Goal: Information Seeking & Learning: Learn about a topic

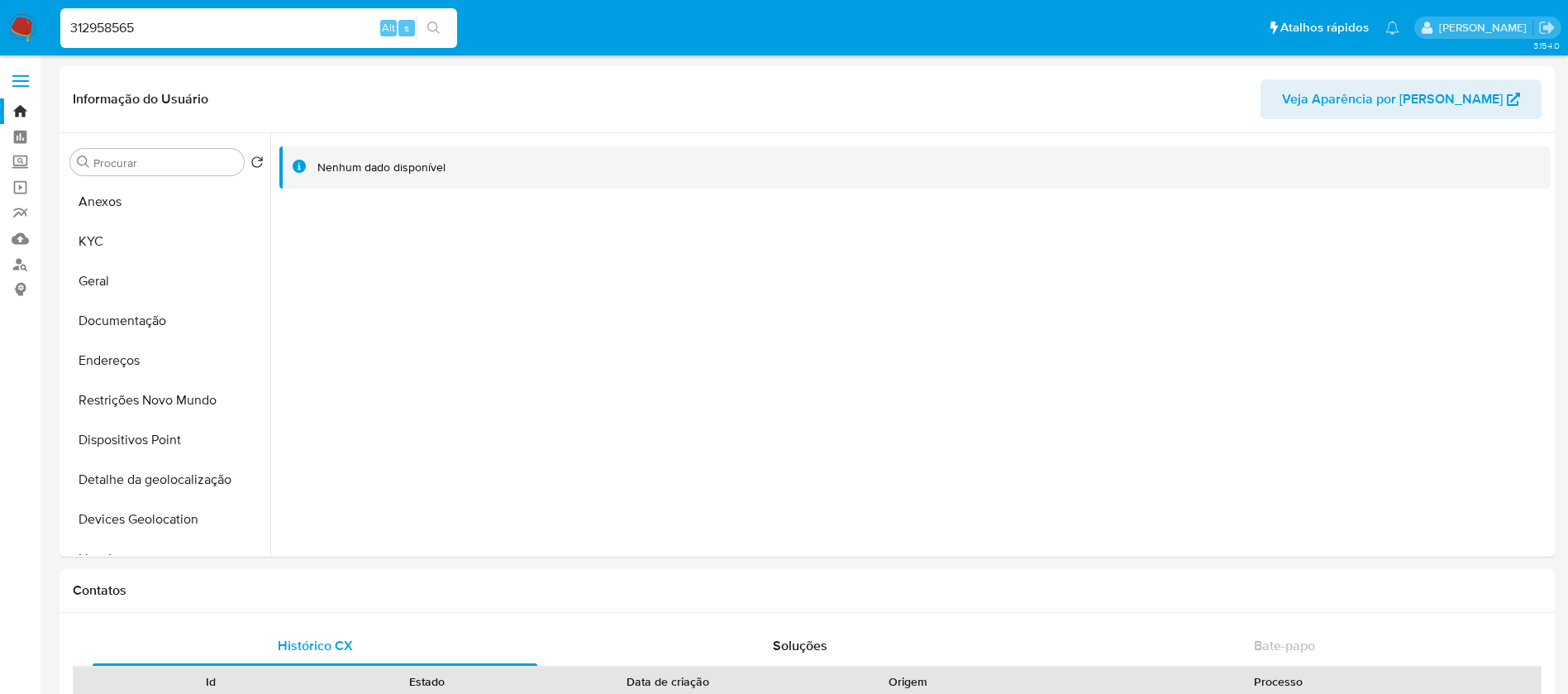
select select "10"
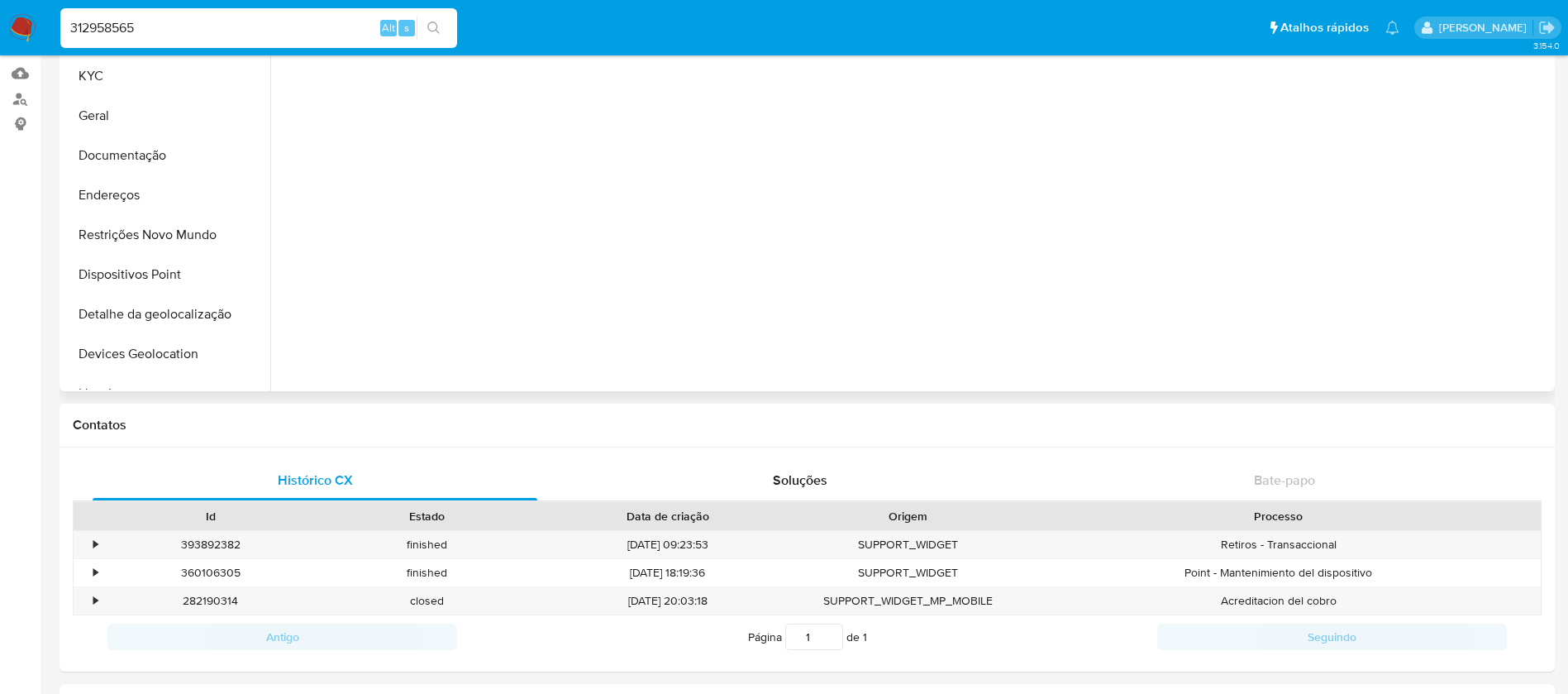
scroll to position [738, 0]
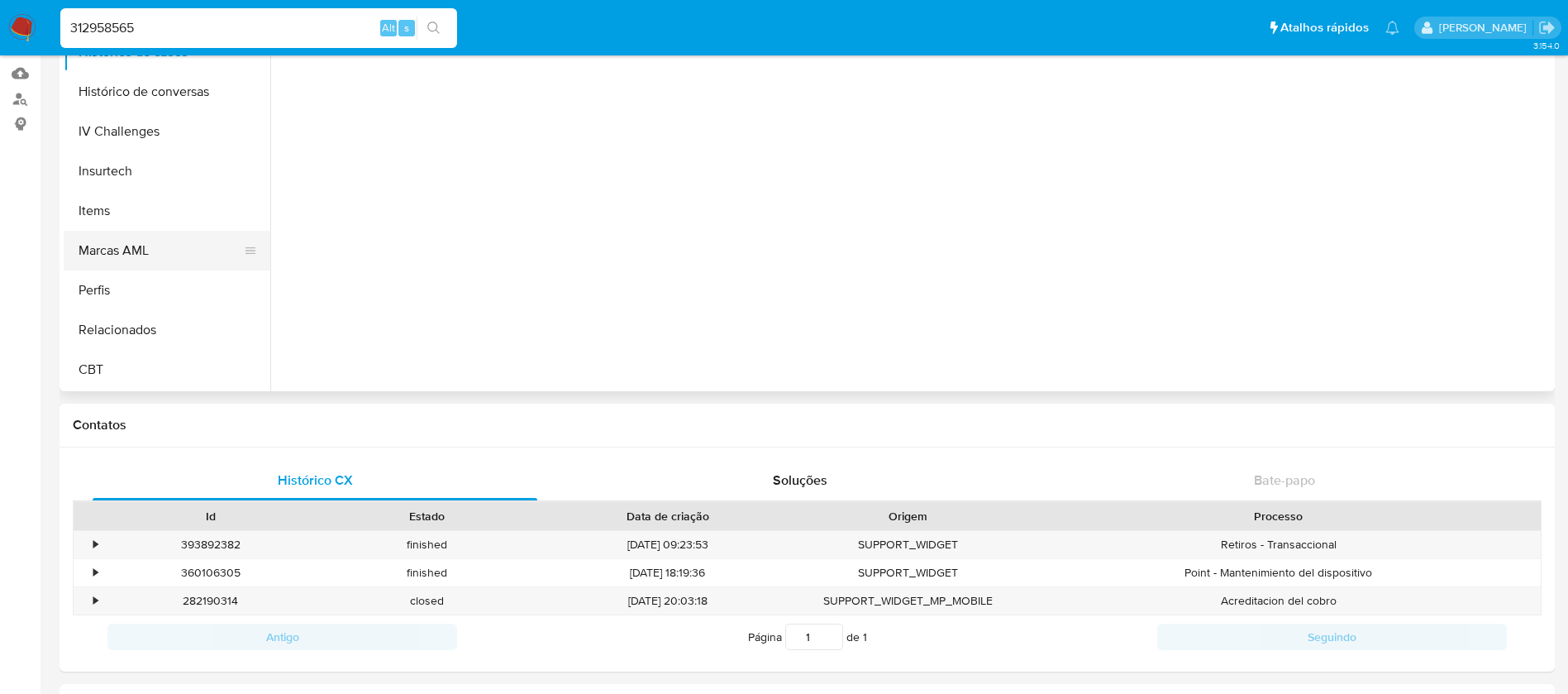
click at [124, 252] on button "Marcas AML" at bounding box center [160, 250] width 193 height 39
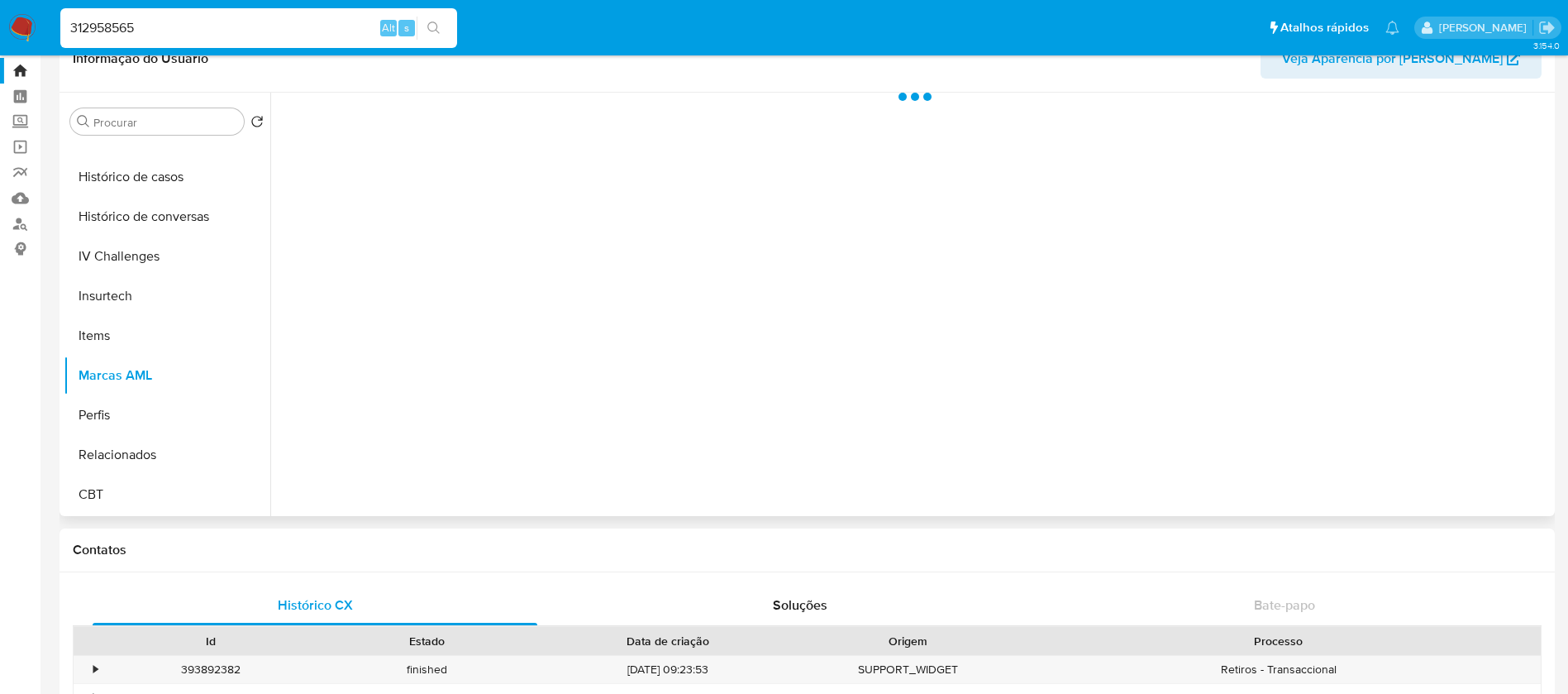
scroll to position [0, 0]
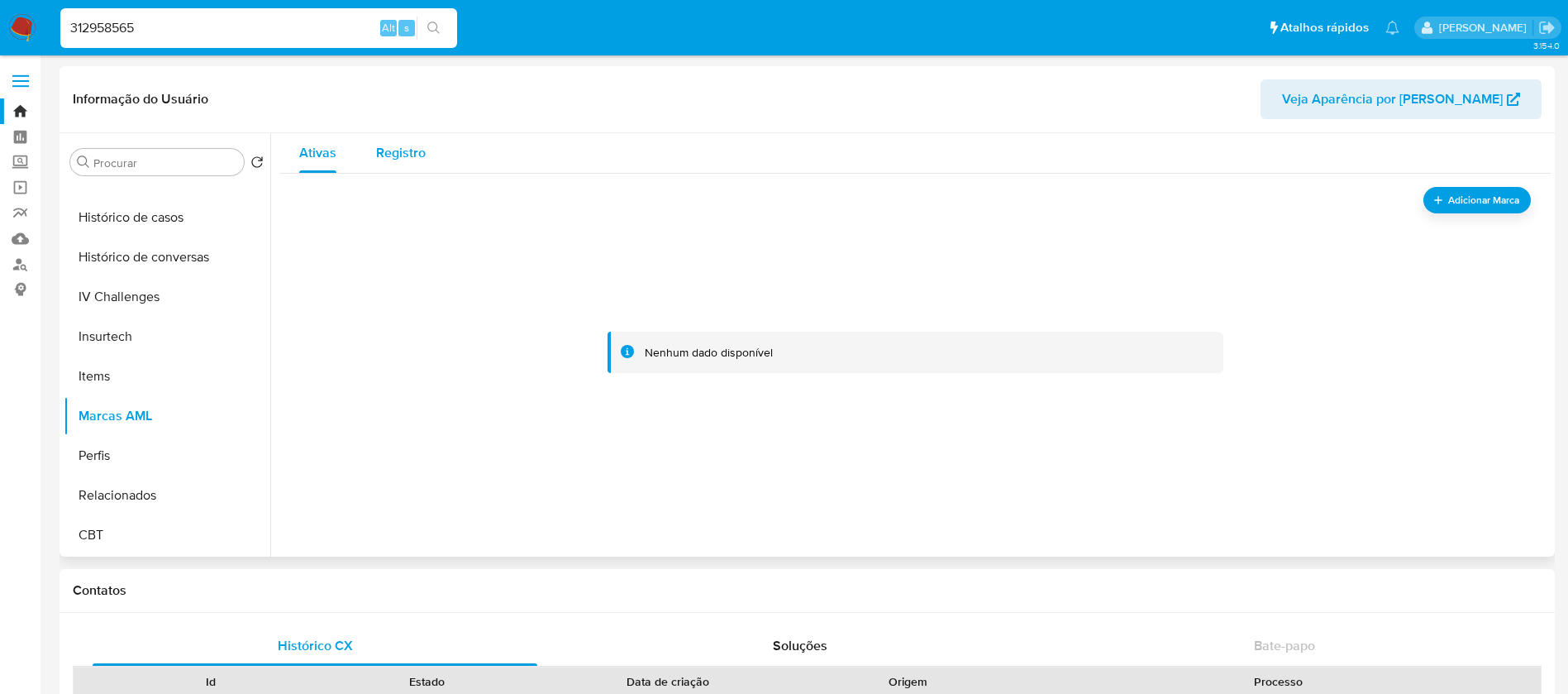
click at [392, 163] on div "Registro" at bounding box center [400, 152] width 49 height 39
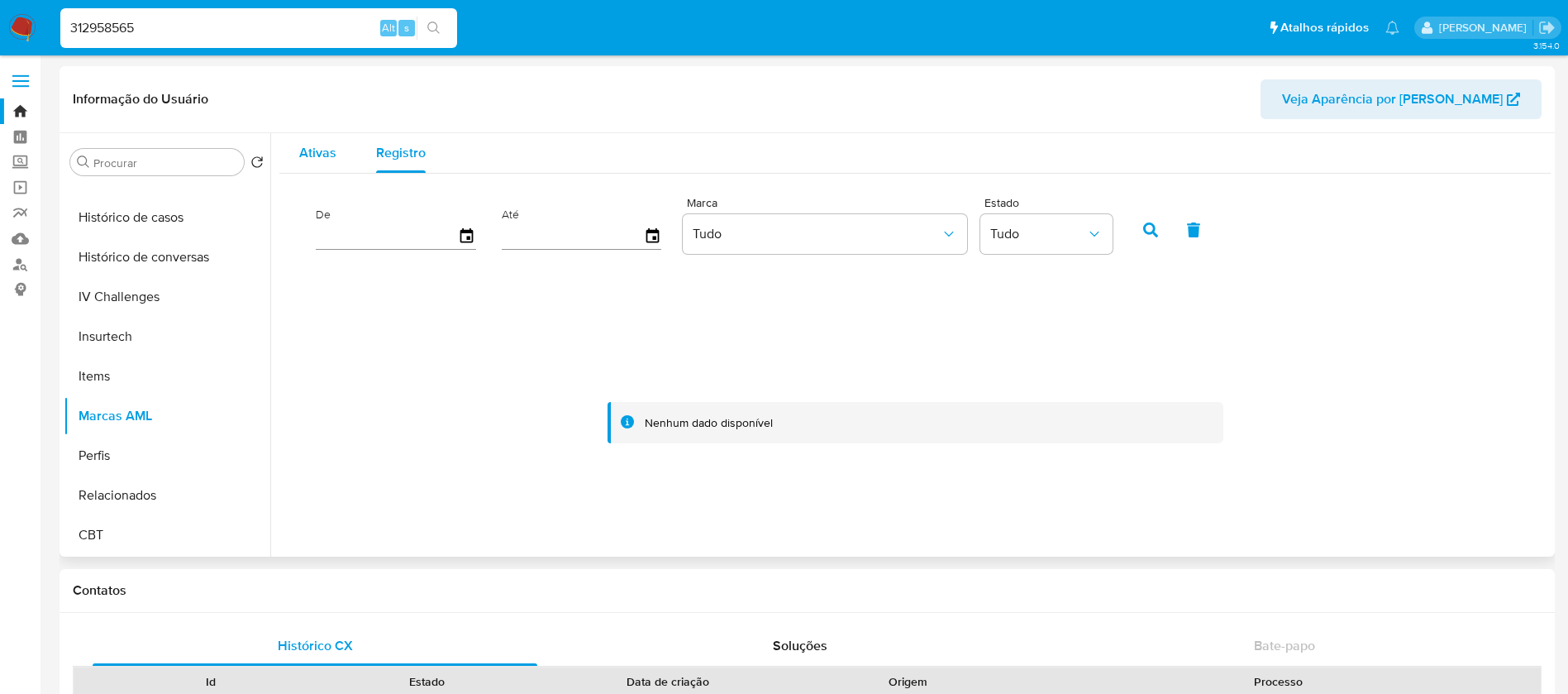
click at [329, 156] on span "Ativas" at bounding box center [318, 152] width 37 height 19
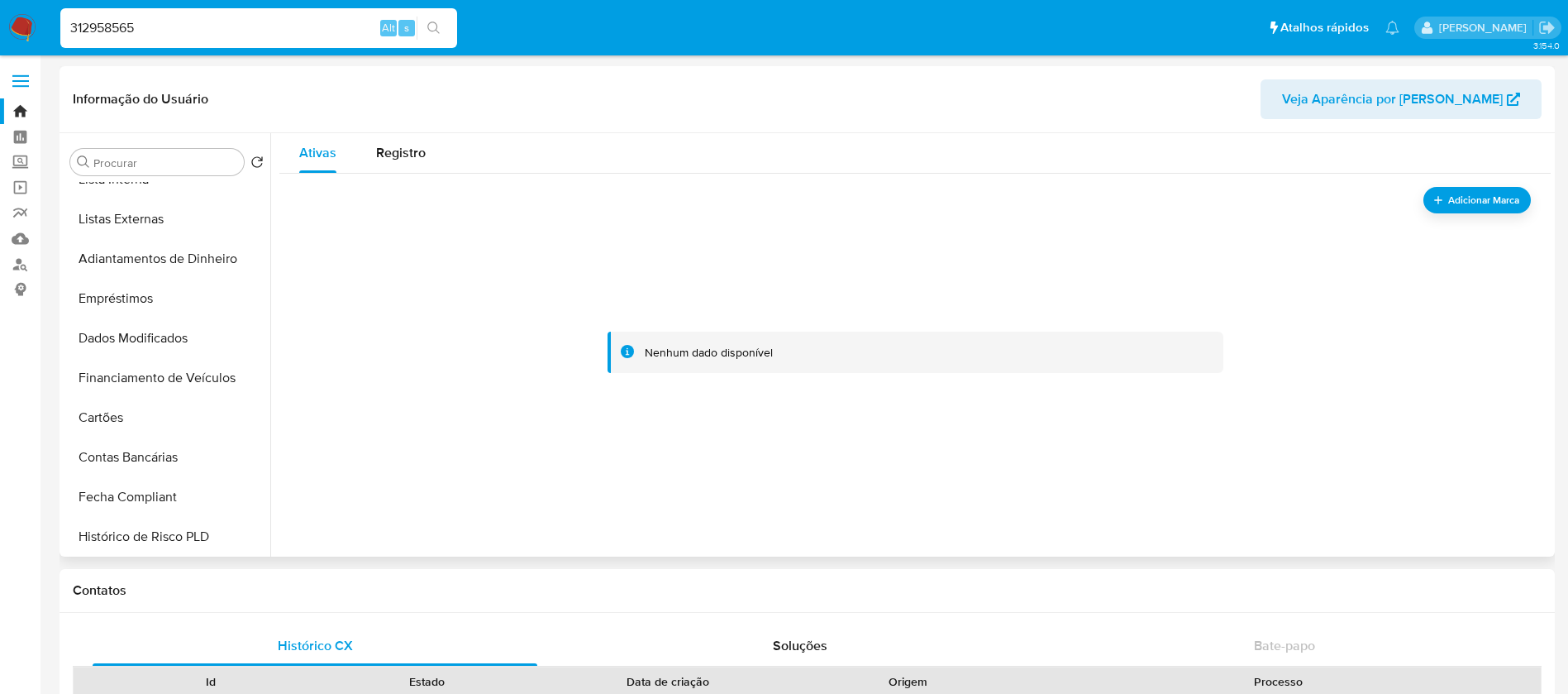
scroll to position [242, 0]
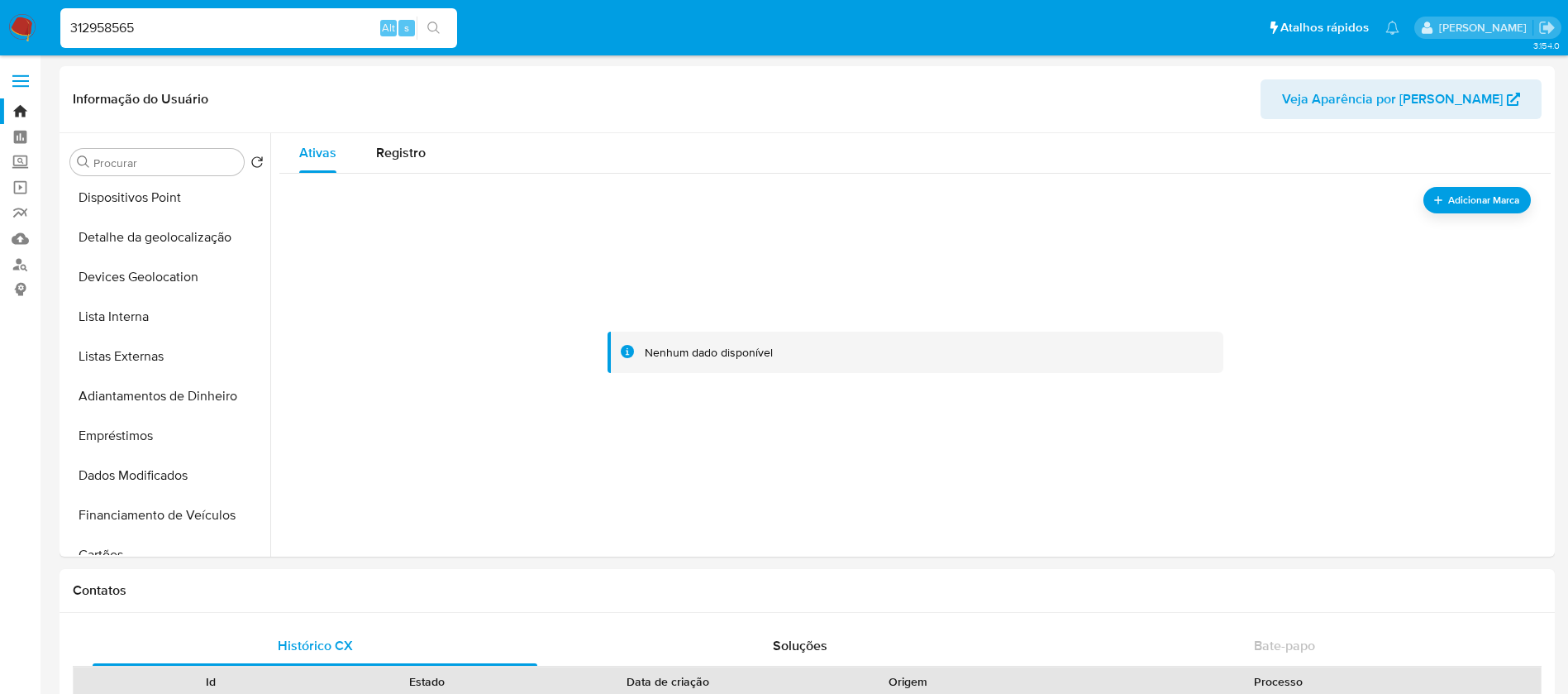
click at [23, 27] on img at bounding box center [23, 28] width 28 height 28
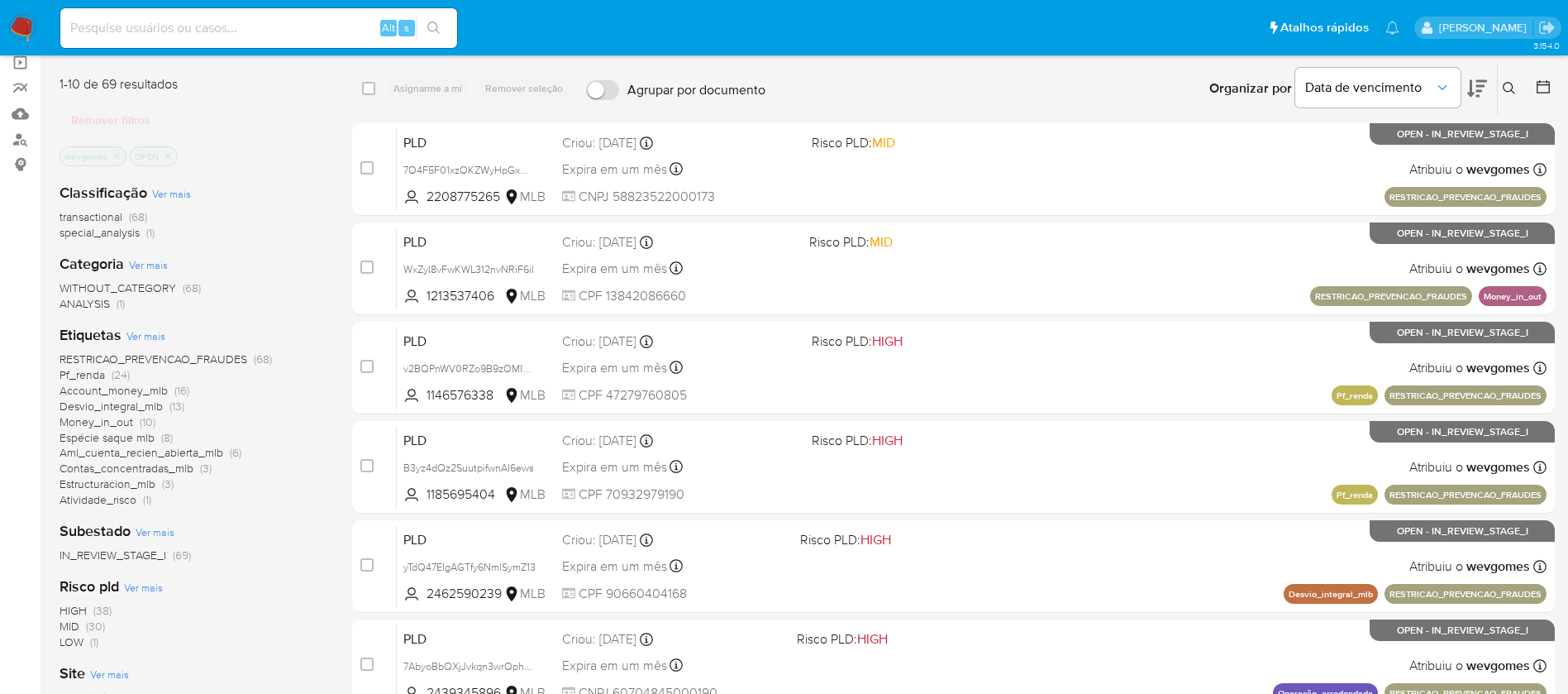
scroll to position [166, 0]
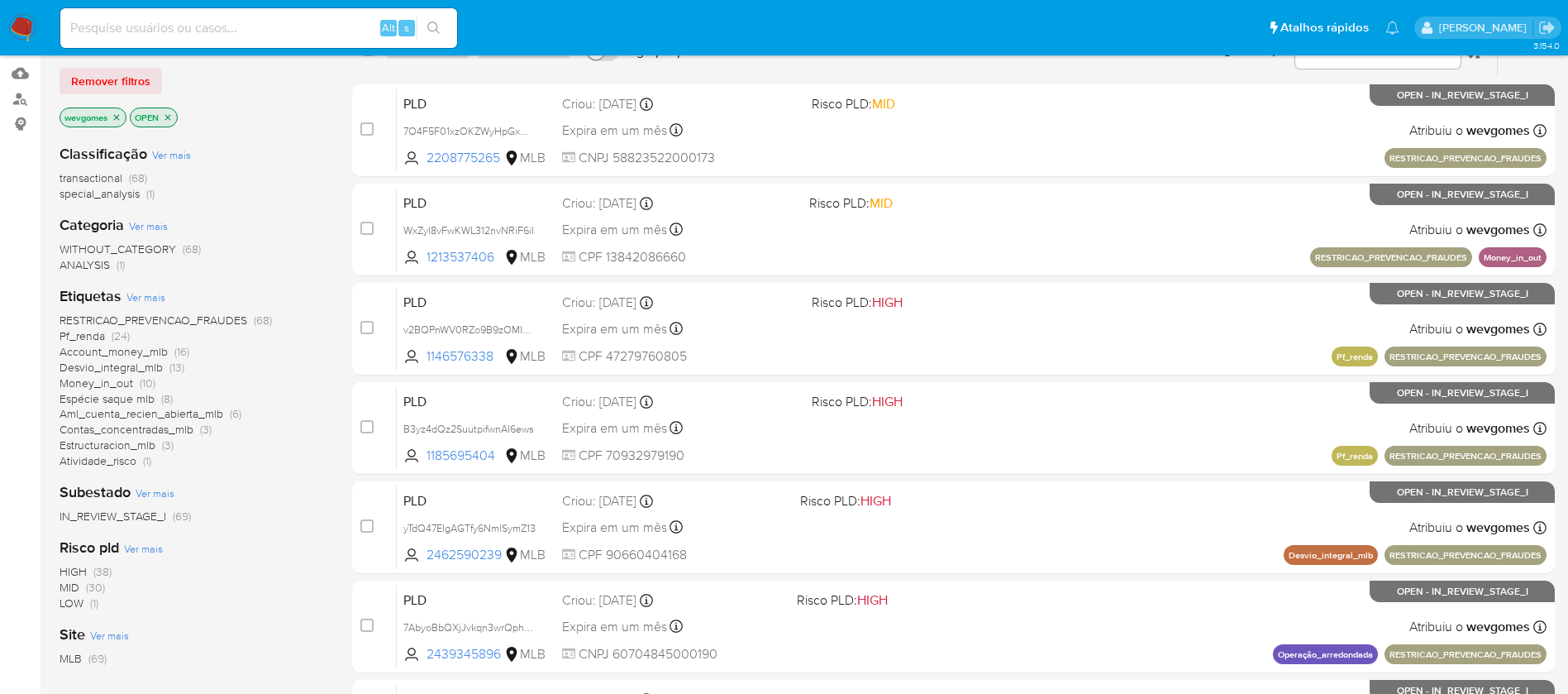
click at [89, 265] on span "ANALYSIS" at bounding box center [84, 265] width 50 height 17
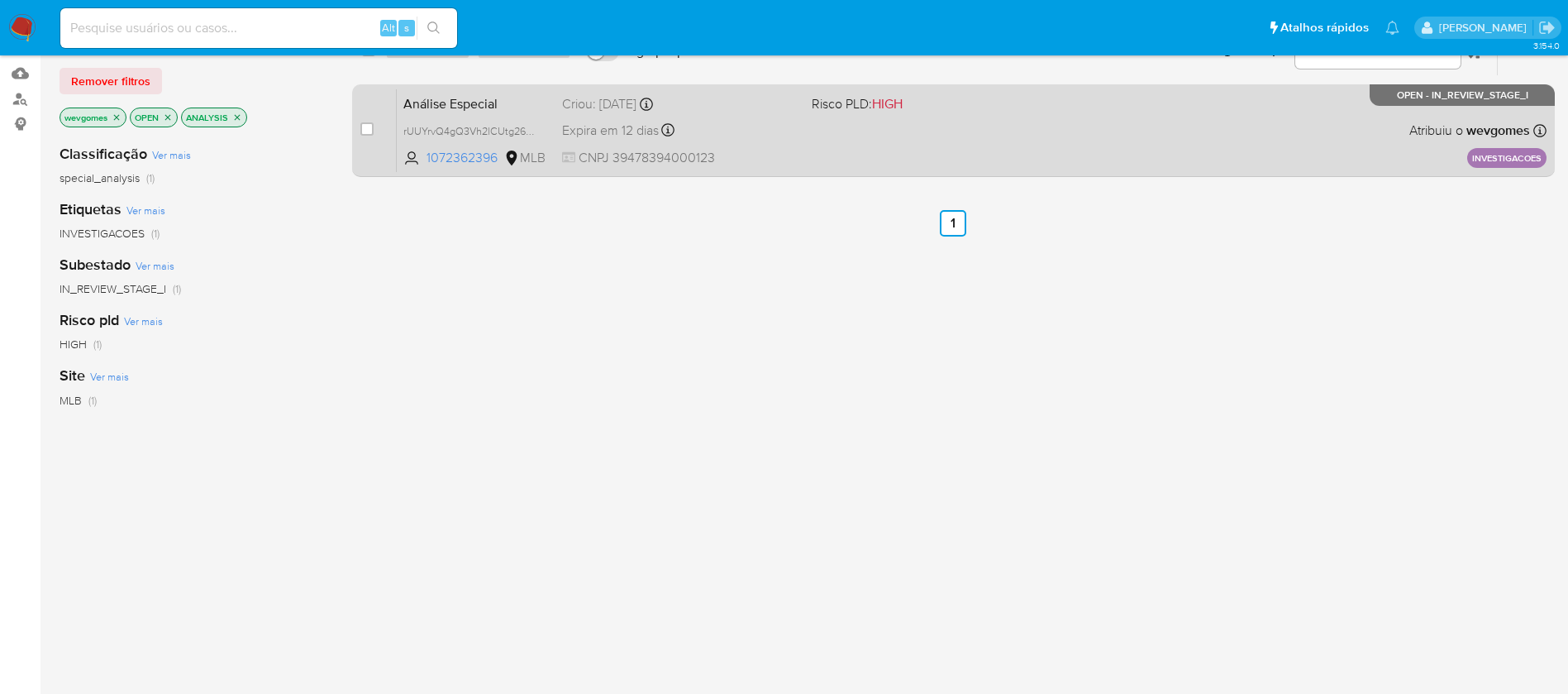
click at [751, 156] on span "CNPJ 39478394000123" at bounding box center [680, 158] width 237 height 18
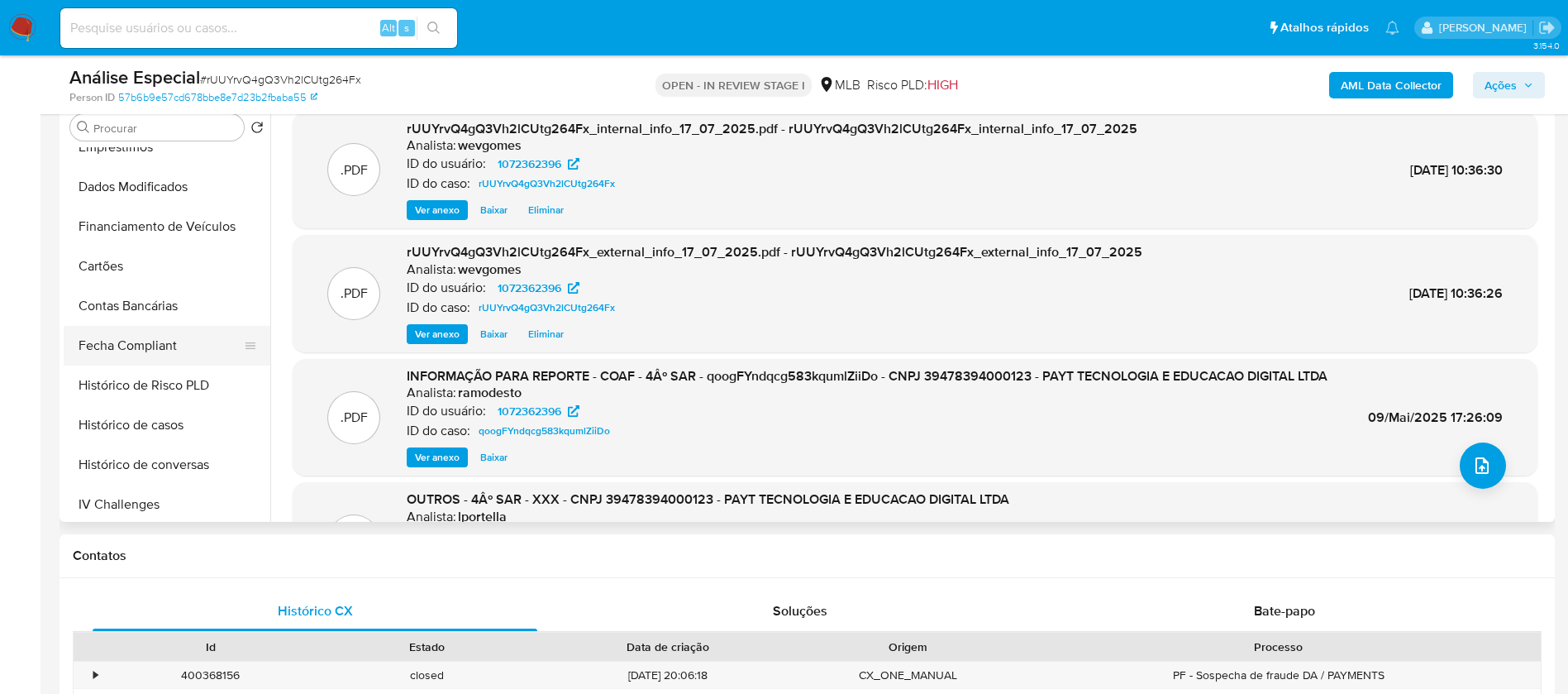
scroll to position [661, 0]
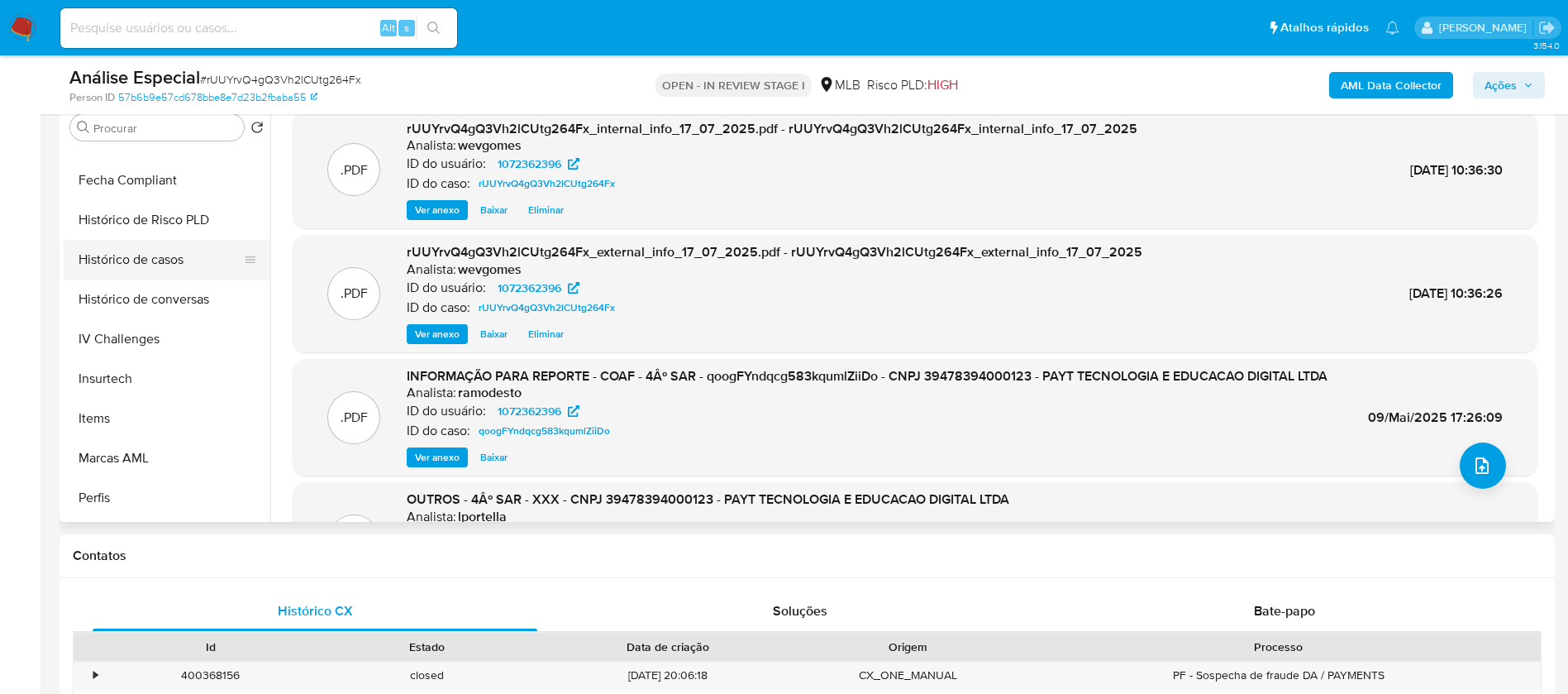
select select "10"
click at [112, 454] on button "Marcas AML" at bounding box center [160, 457] width 193 height 39
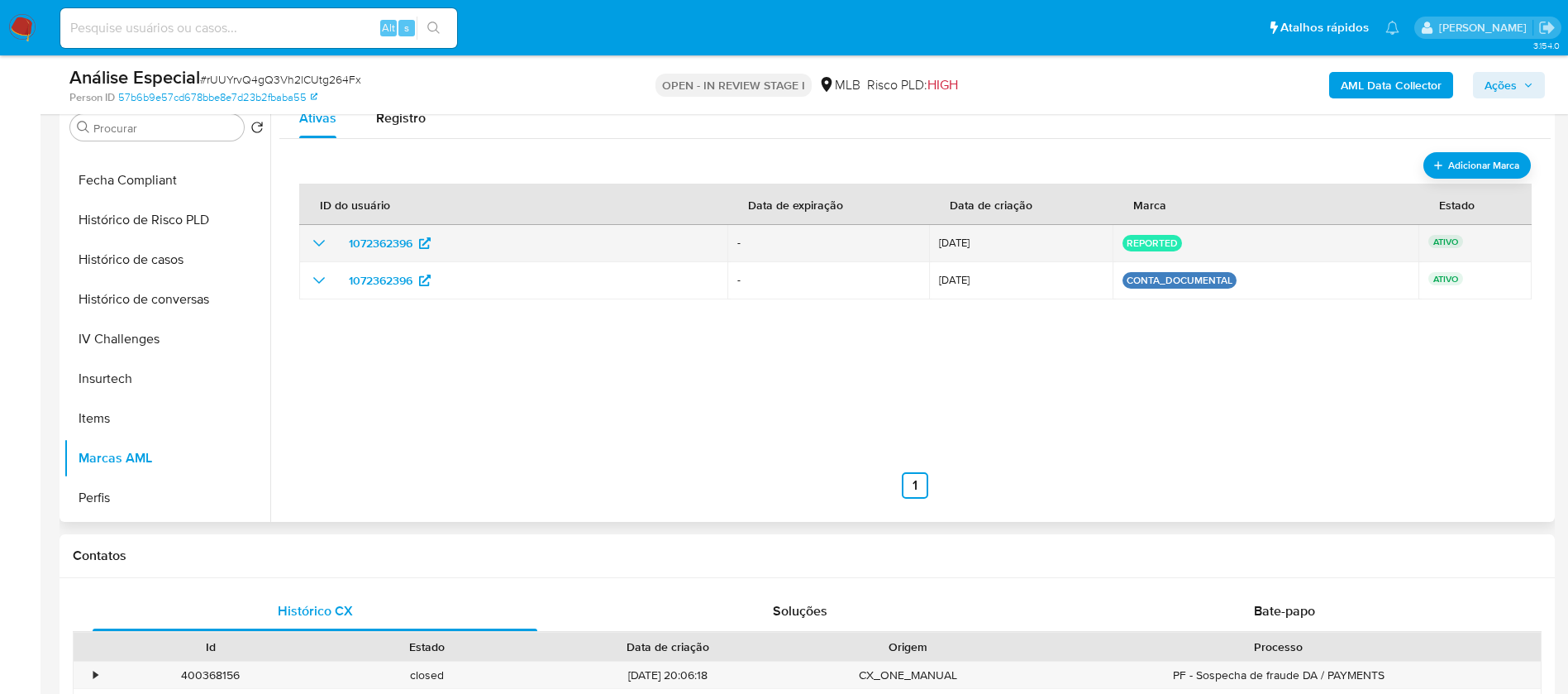
click at [313, 247] on icon "show_hidden_detail_by_id_1072362396" at bounding box center [319, 243] width 20 height 20
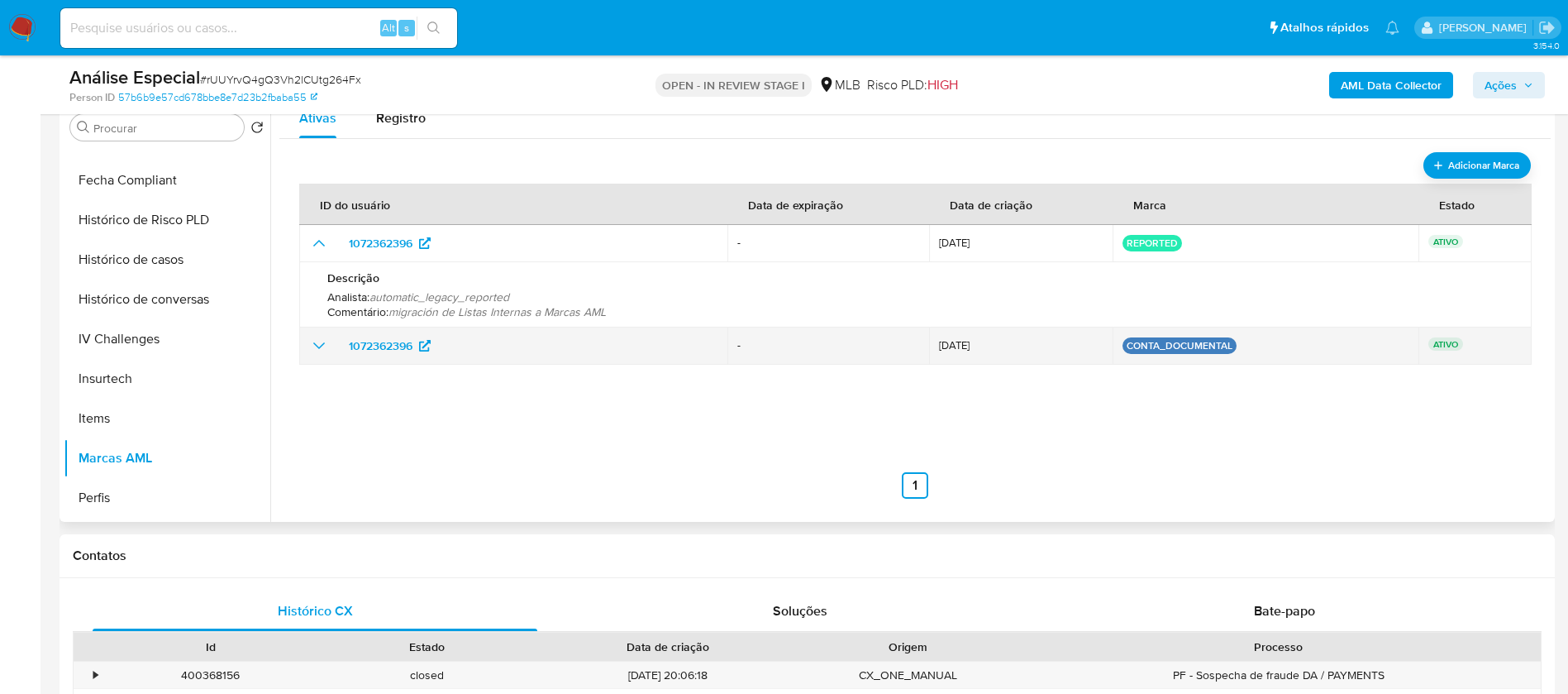
click at [313, 344] on icon "show_hidden_detail_by_id_1072362396" at bounding box center [319, 345] width 20 height 20
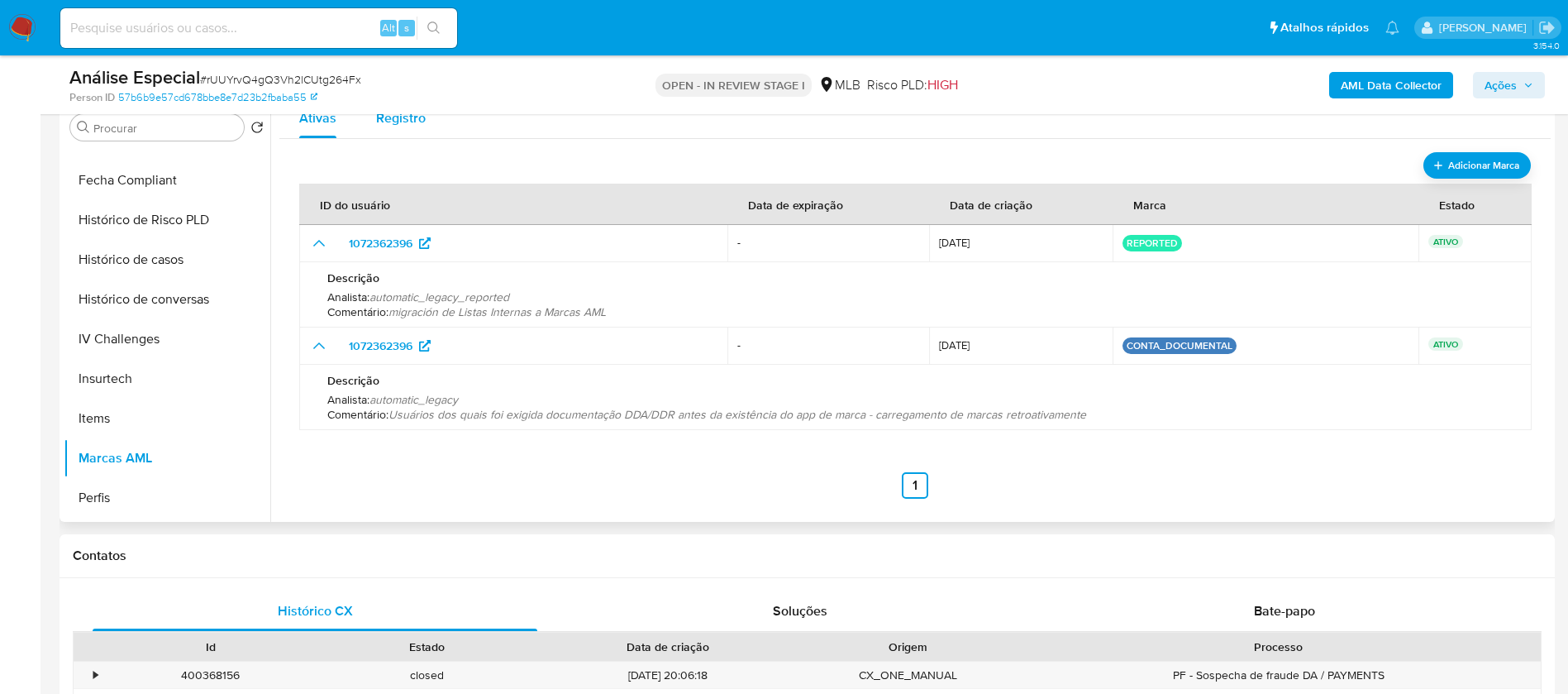
click at [391, 128] on div "Registro" at bounding box center [400, 118] width 49 height 39
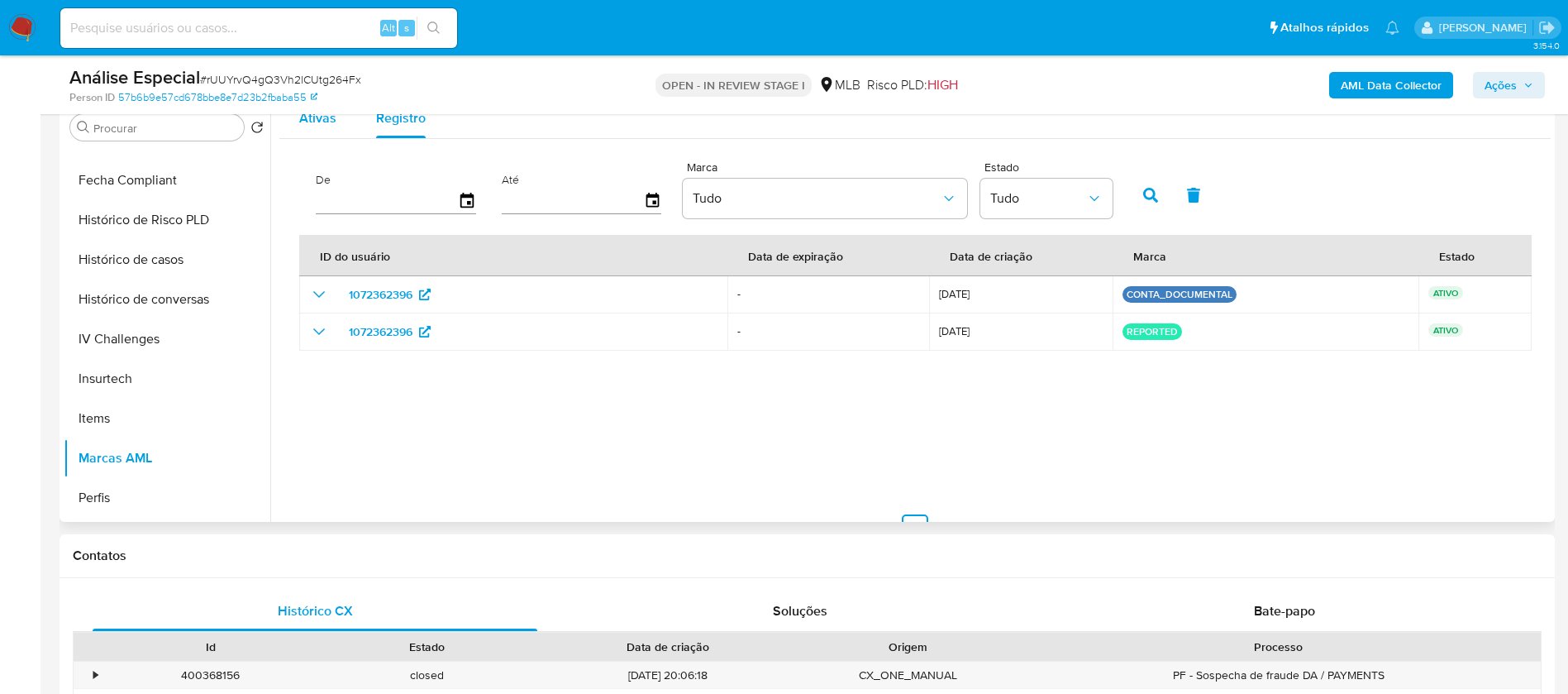
click at [323, 133] on div "Ativas" at bounding box center [318, 118] width 37 height 39
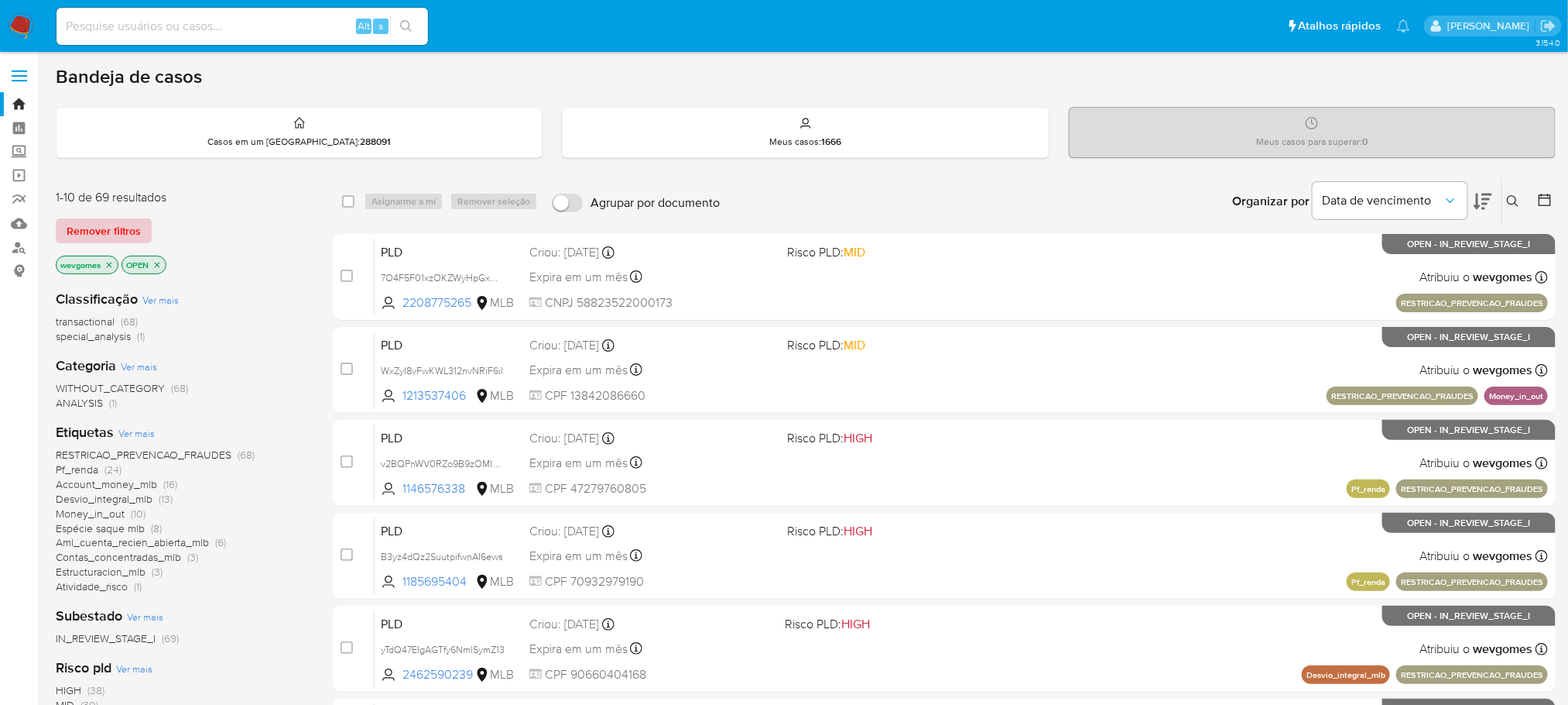
click at [123, 233] on span "Remover filtros" at bounding box center [103, 231] width 74 height 22
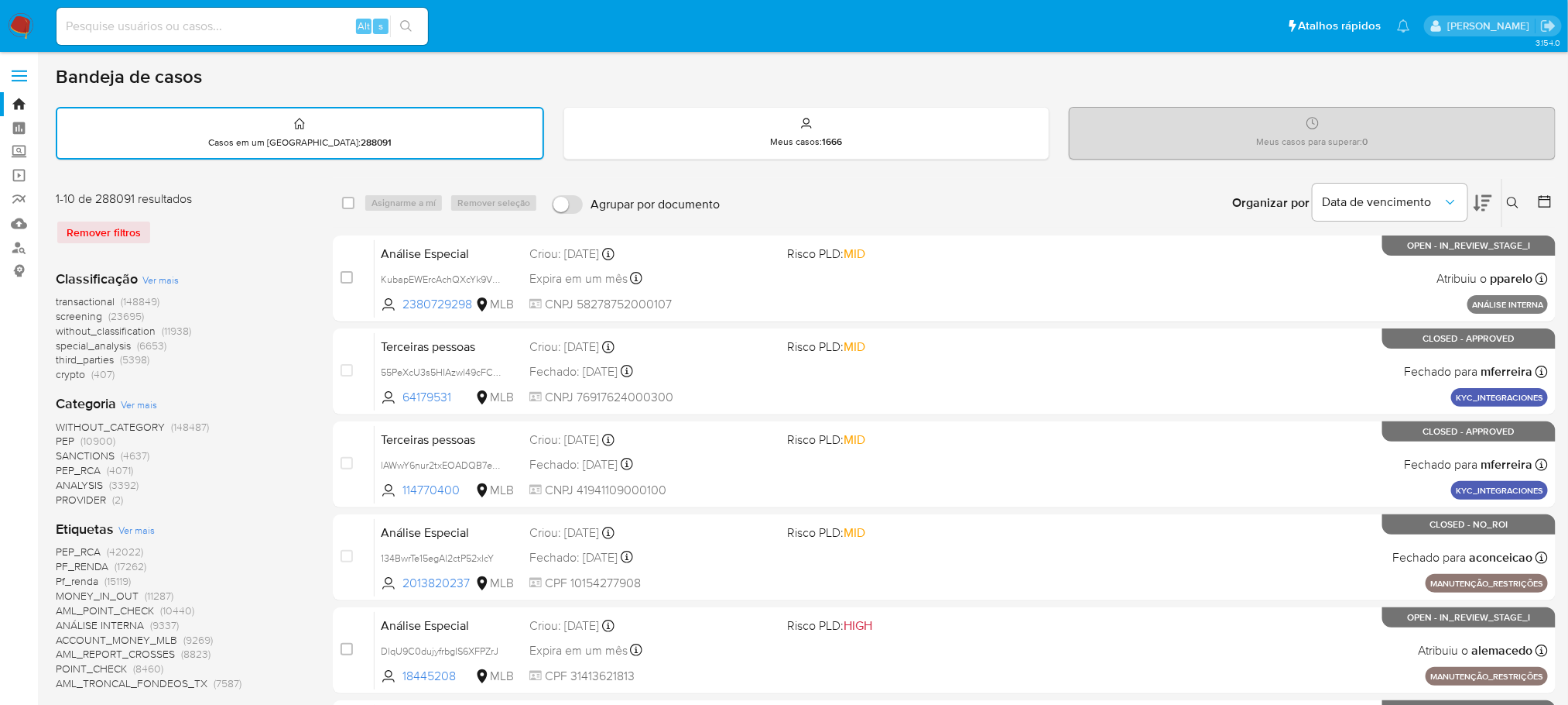
click at [111, 229] on div "Remover filtros" at bounding box center [179, 233] width 247 height 25
click at [15, 24] on img at bounding box center [21, 27] width 27 height 27
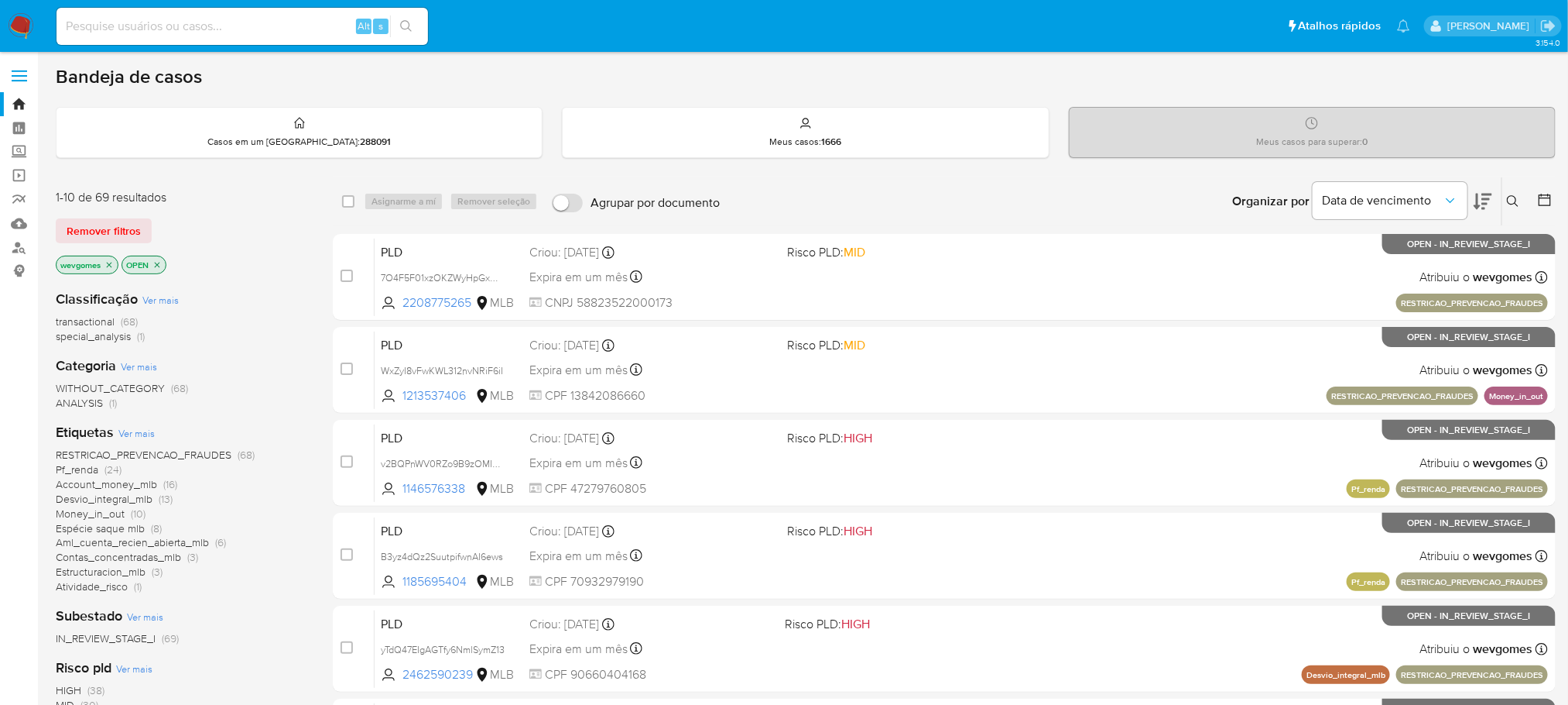
click at [109, 265] on icon "close-filter" at bounding box center [109, 265] width 9 height 9
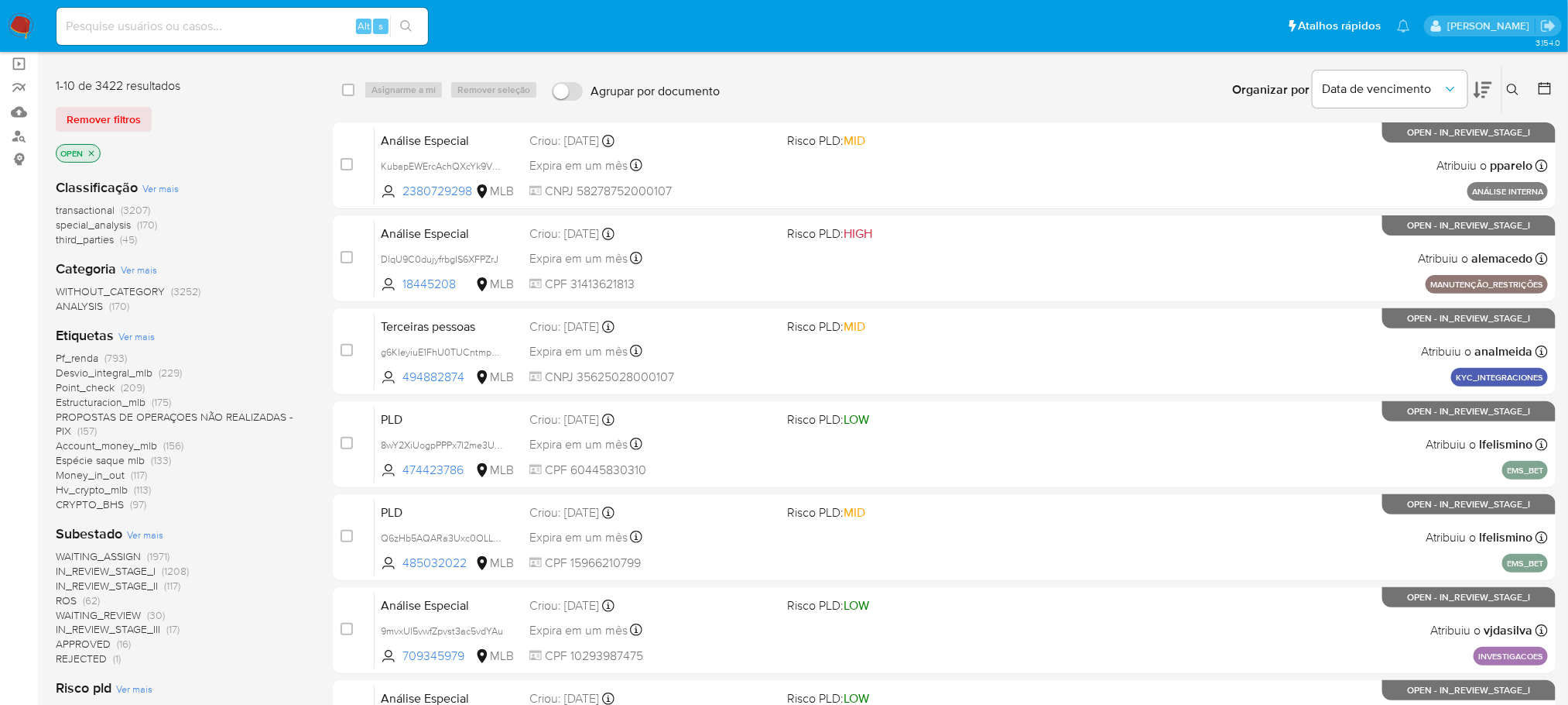
scroll to position [154, 0]
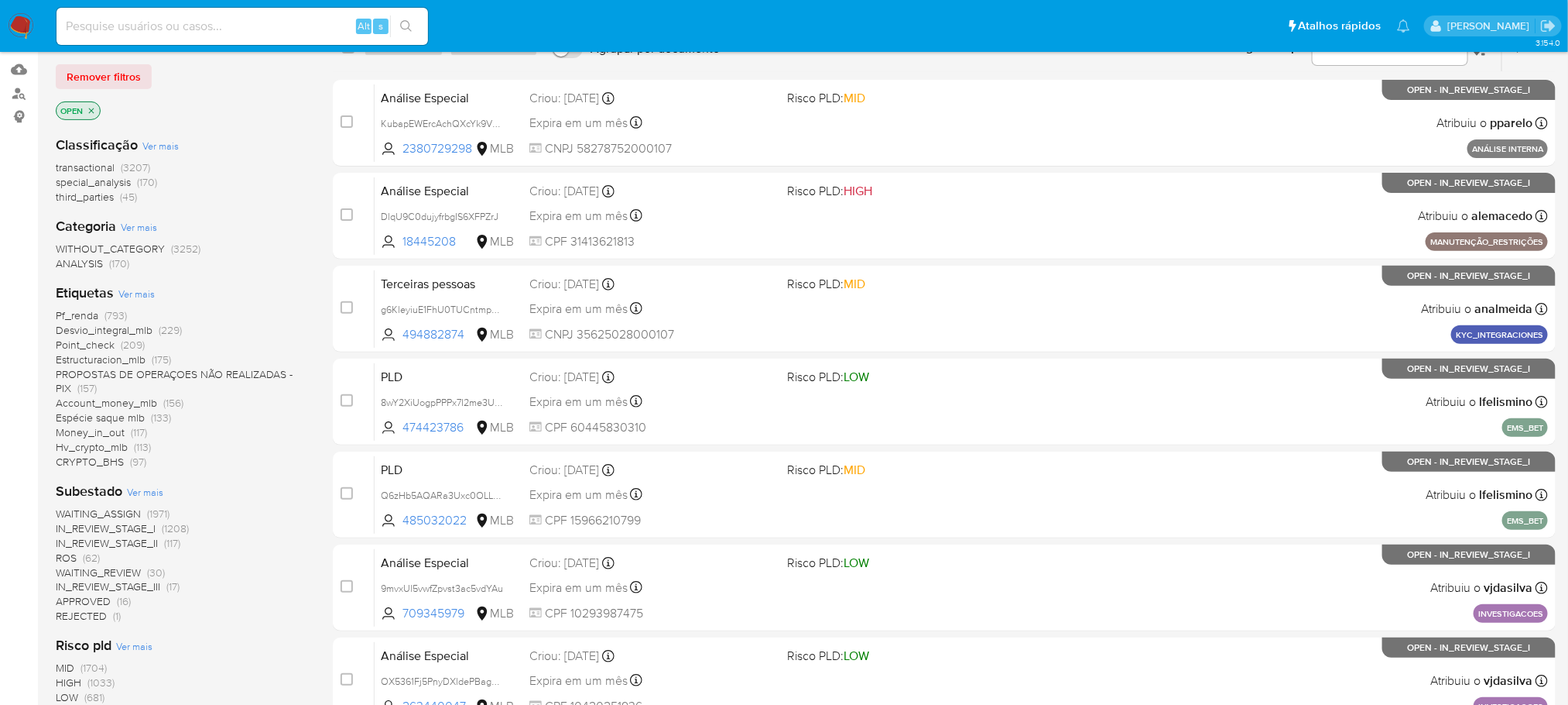
click at [80, 402] on span "Account_money_mlb" at bounding box center [106, 403] width 102 height 16
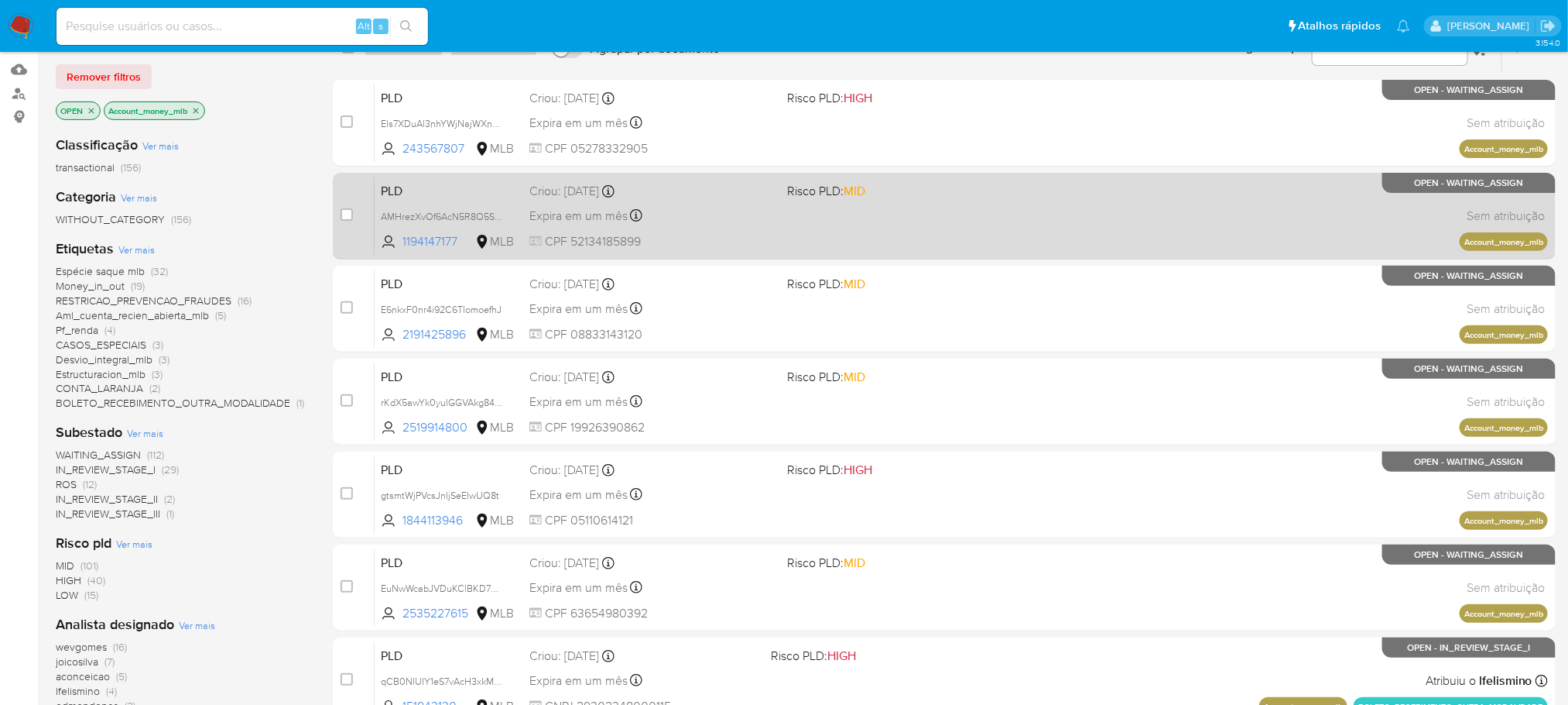
click at [1015, 233] on div "PLD AMHrezXvOf6AcN5R8O5S4ydA 1194147177 MLB Risco PLD: MID Criou: 12/08/2025 Cr…" at bounding box center [961, 215] width 1173 height 78
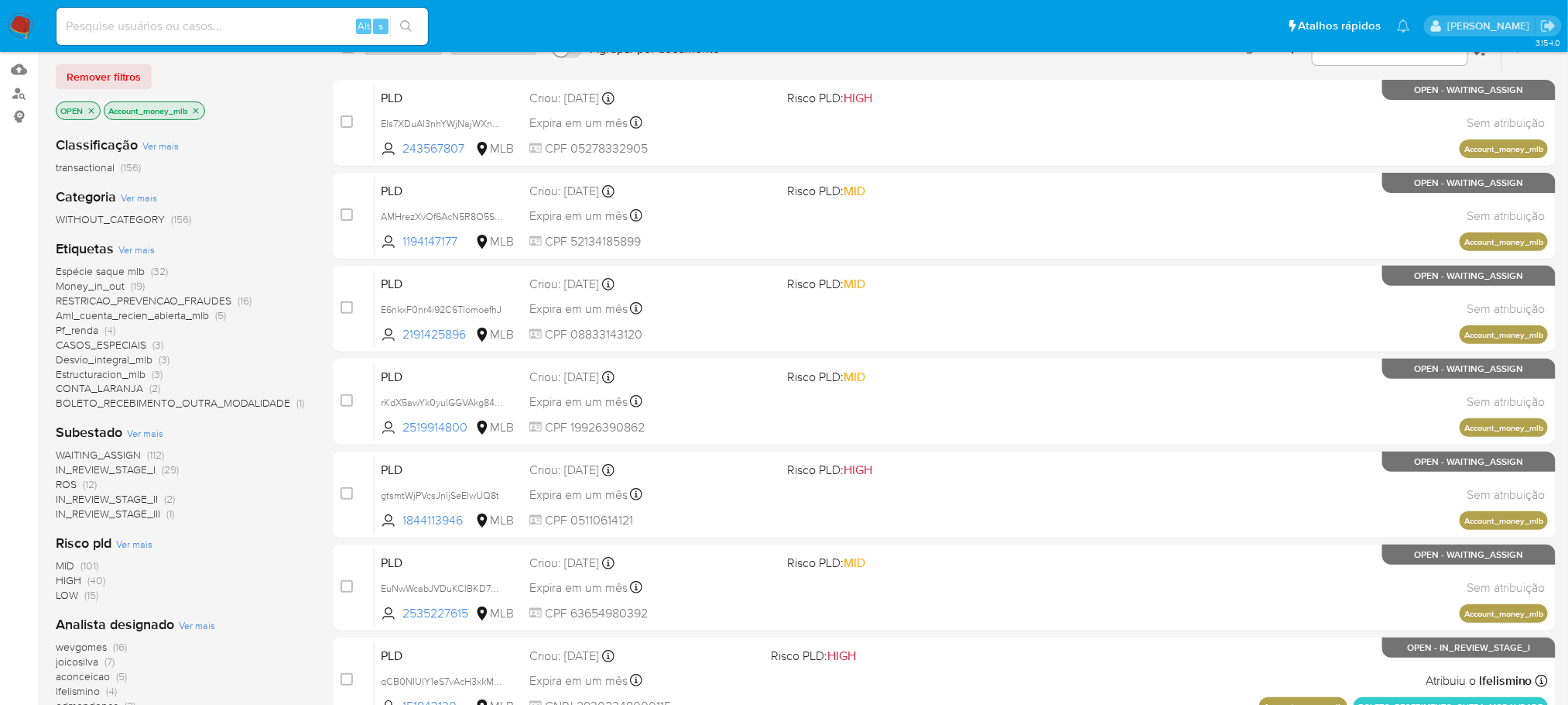
click at [98, 318] on span "Aml_cuenta_recien_abierta_mlb" at bounding box center [132, 316] width 153 height 16
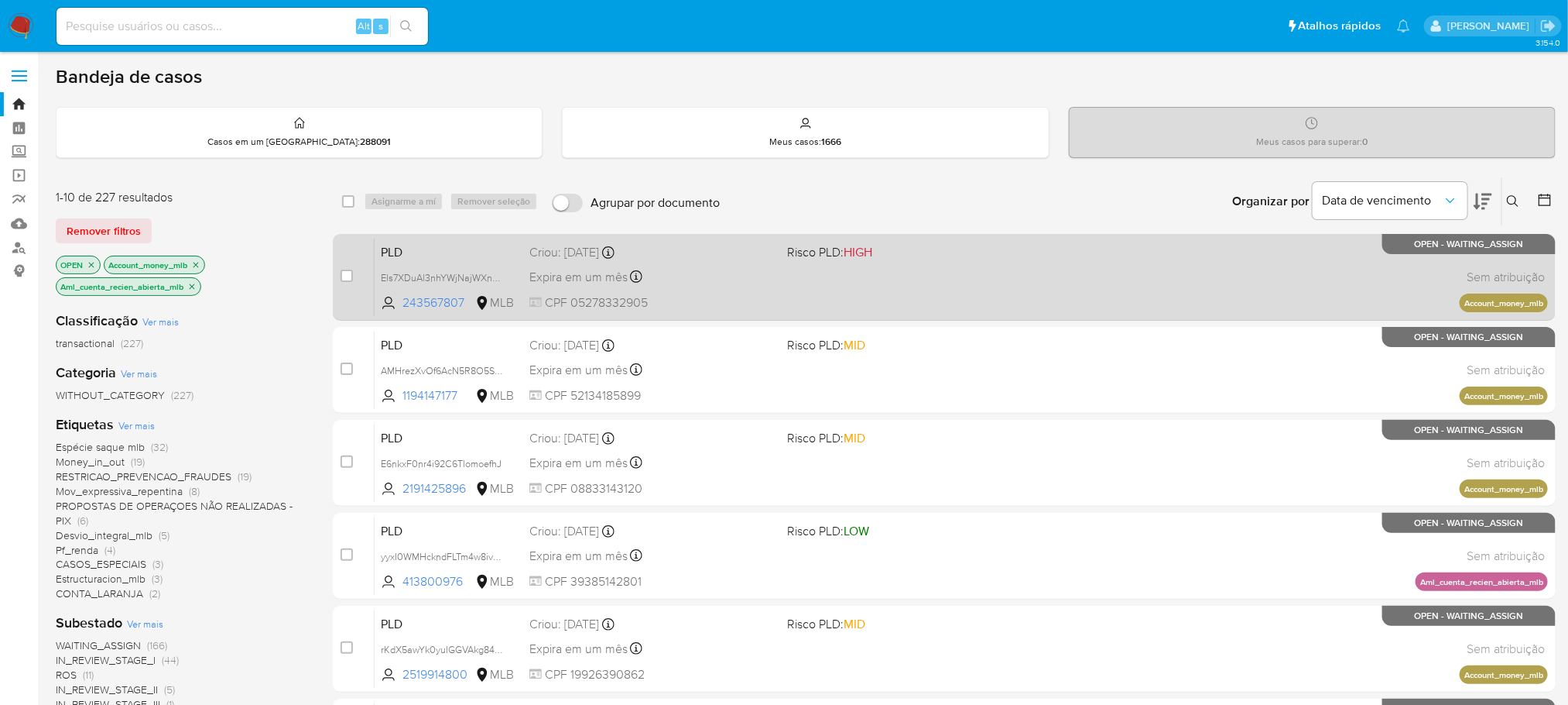
click at [988, 313] on div "PLD Els7XDuAl3nhYWjNajWXnJoF 243567807 MLB Risco PLD: HIGH Criou: 12/08/2025 Cr…" at bounding box center [961, 277] width 1173 height 78
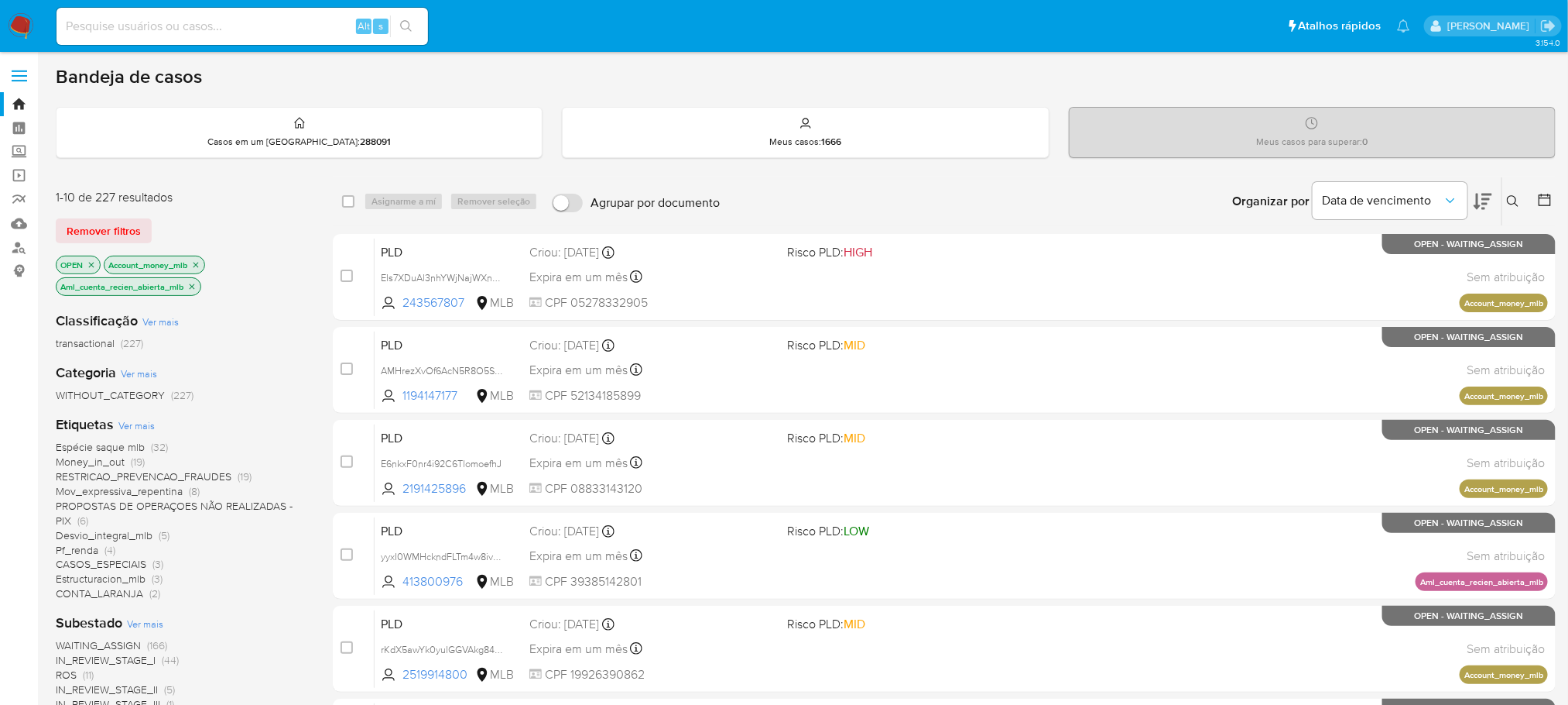
click at [138, 428] on span "Ver mais" at bounding box center [136, 425] width 36 height 14
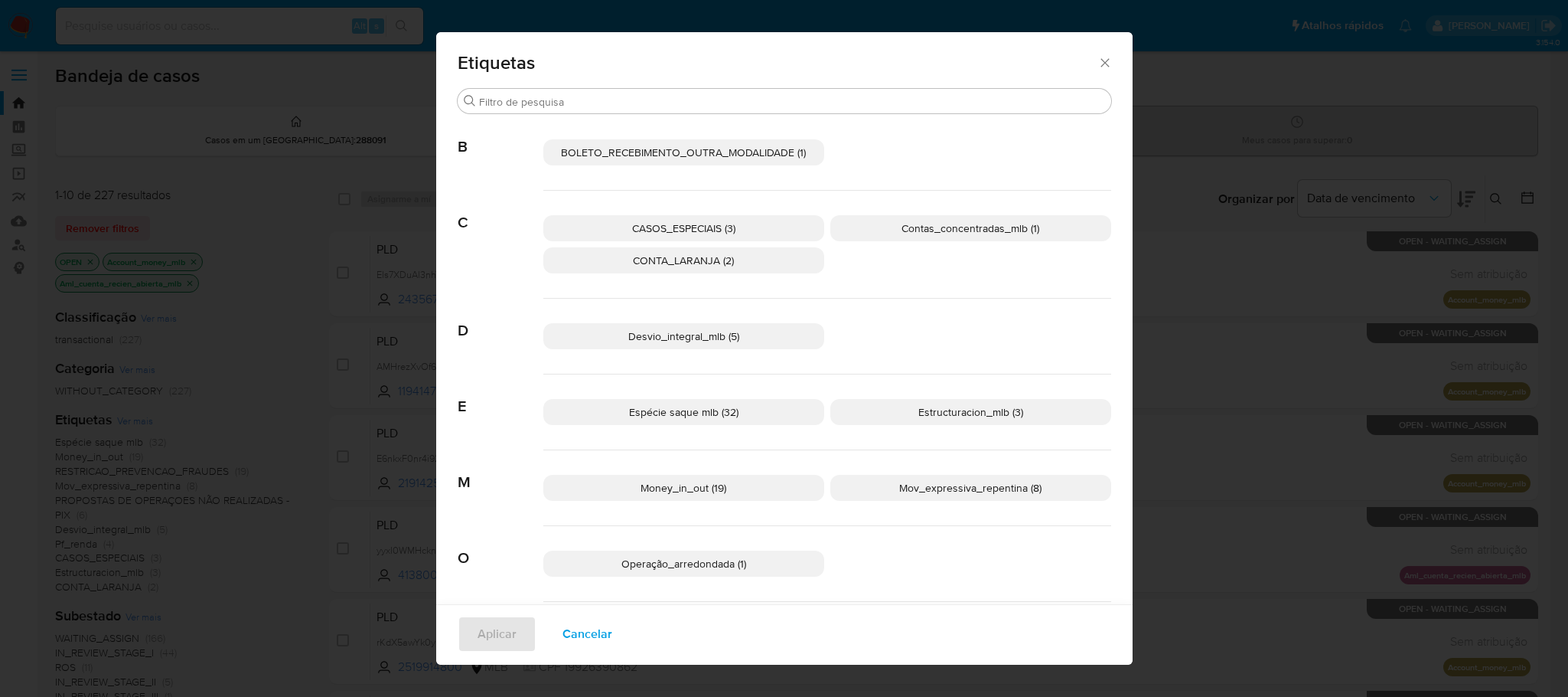
click at [1097, 64] on icon "Fechar" at bounding box center [1105, 63] width 15 height 15
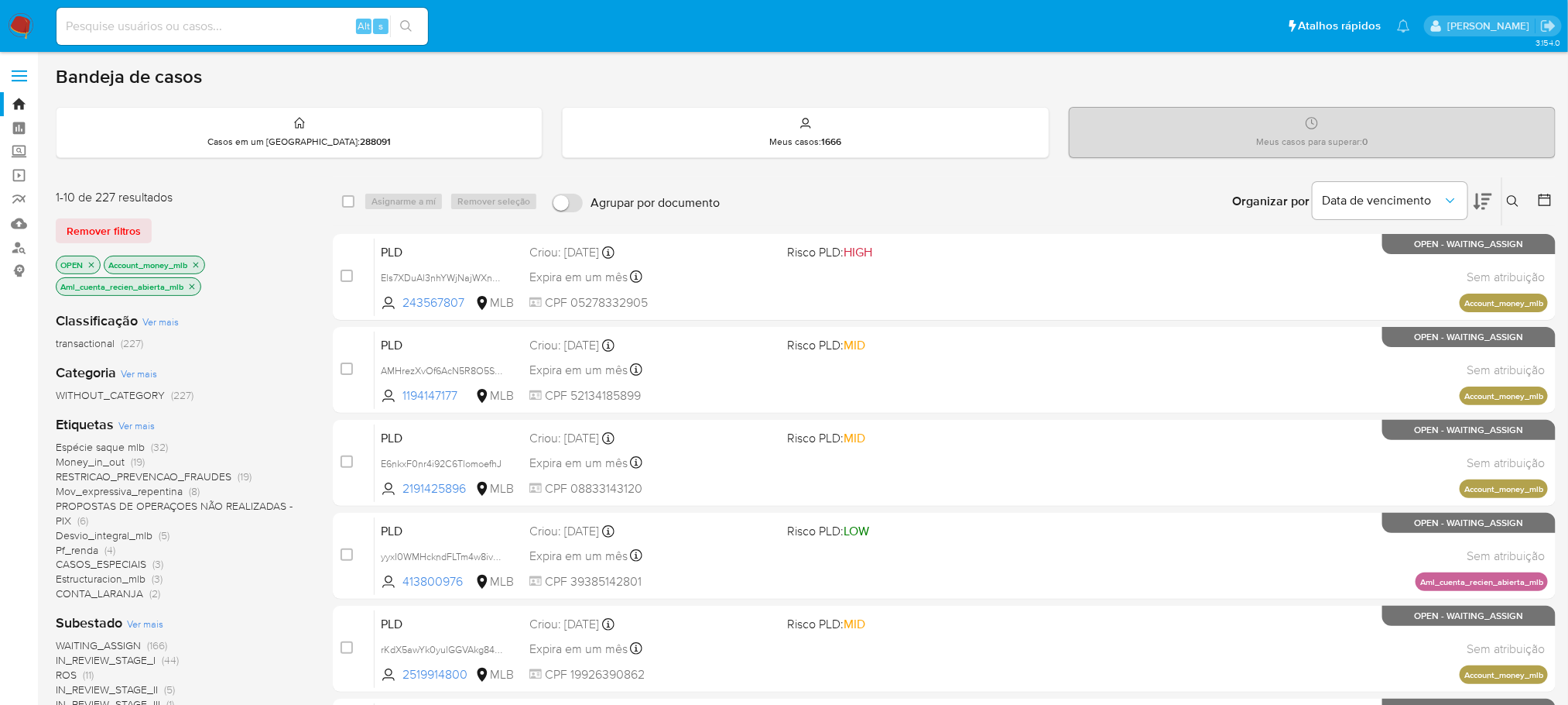
click at [199, 265] on icon "close-filter" at bounding box center [196, 264] width 5 height 5
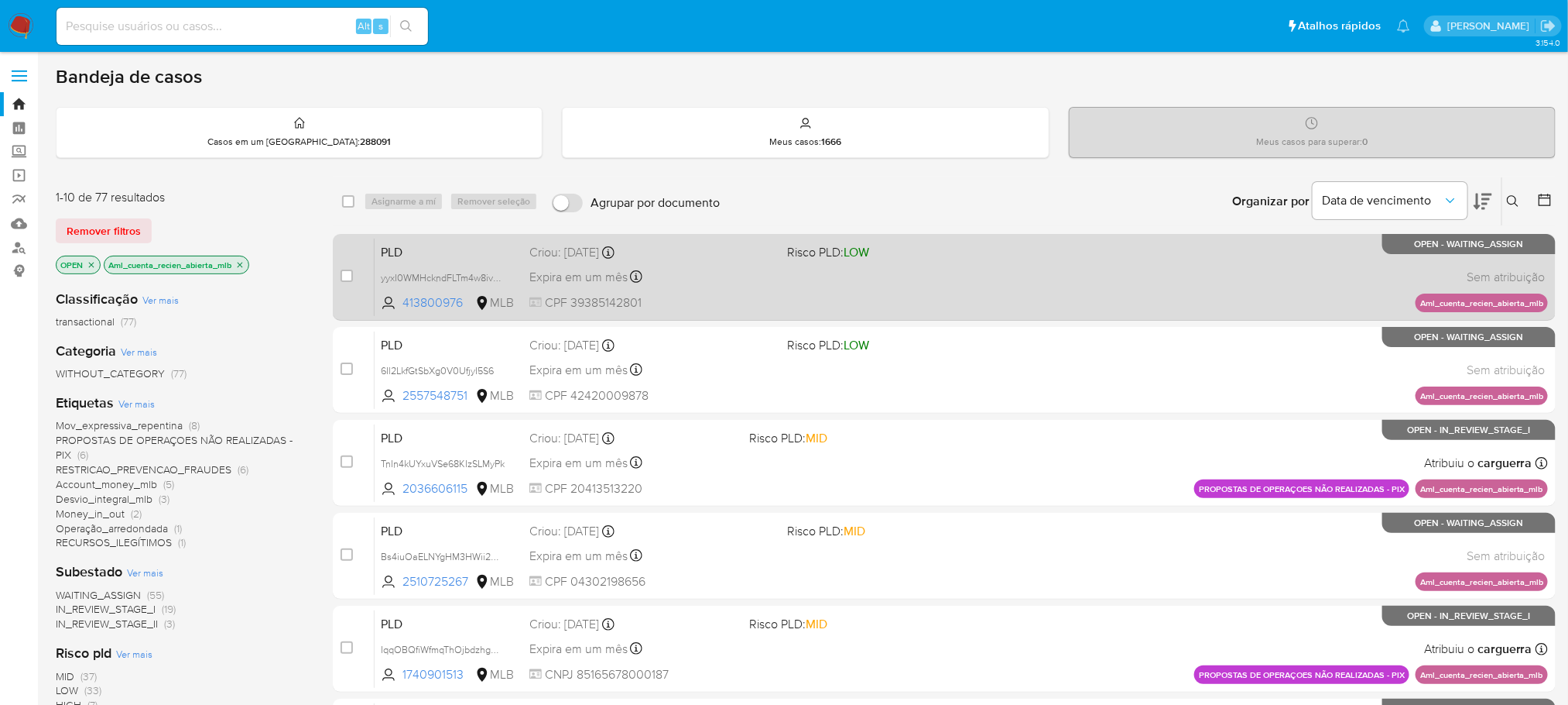
click at [815, 298] on div "PLD yyxI0WMHckndFLTm4w8ivxZh 413800976 MLB Risco PLD: LOW Criou: 12/08/2025 Cri…" at bounding box center [961, 277] width 1173 height 78
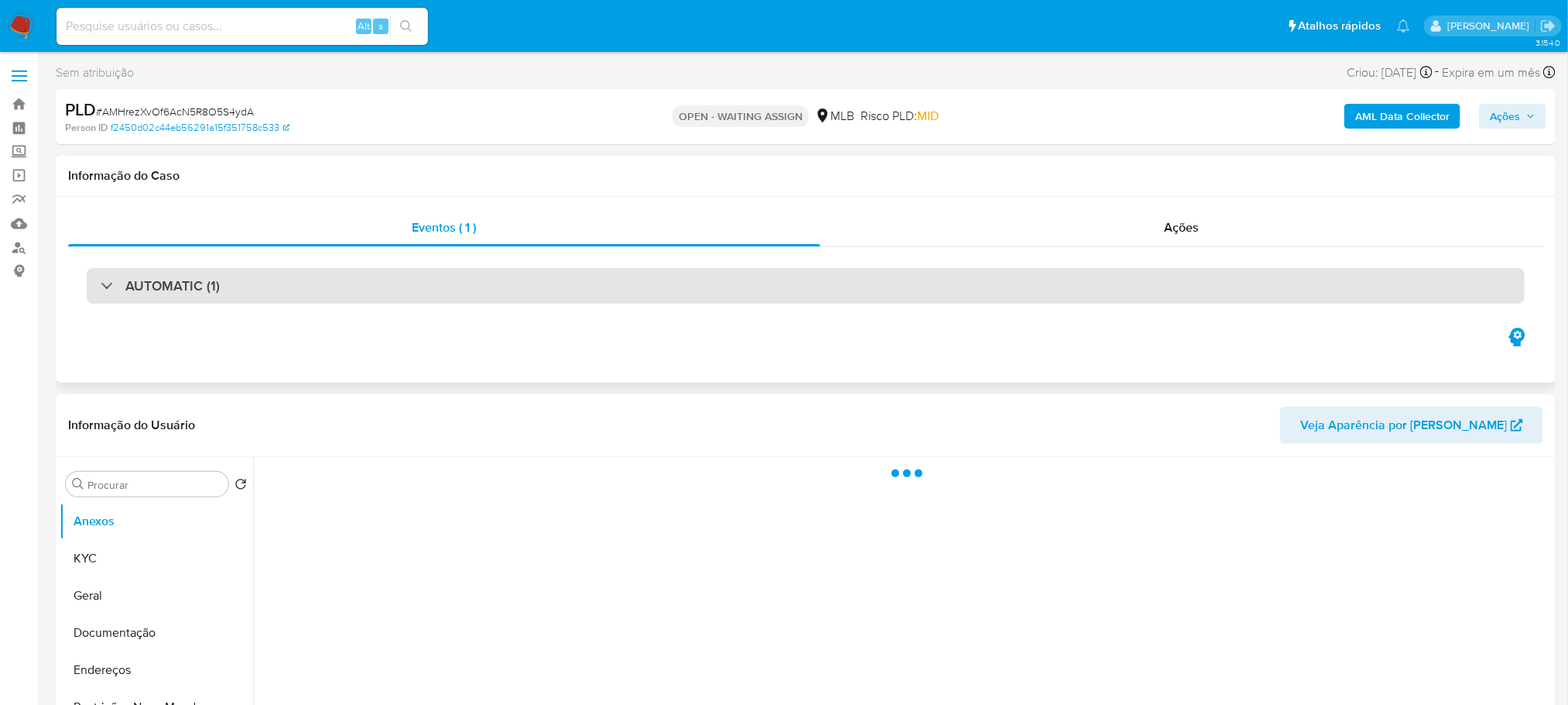
click at [579, 291] on div "AUTOMATIC (1)" at bounding box center [806, 285] width 1438 height 35
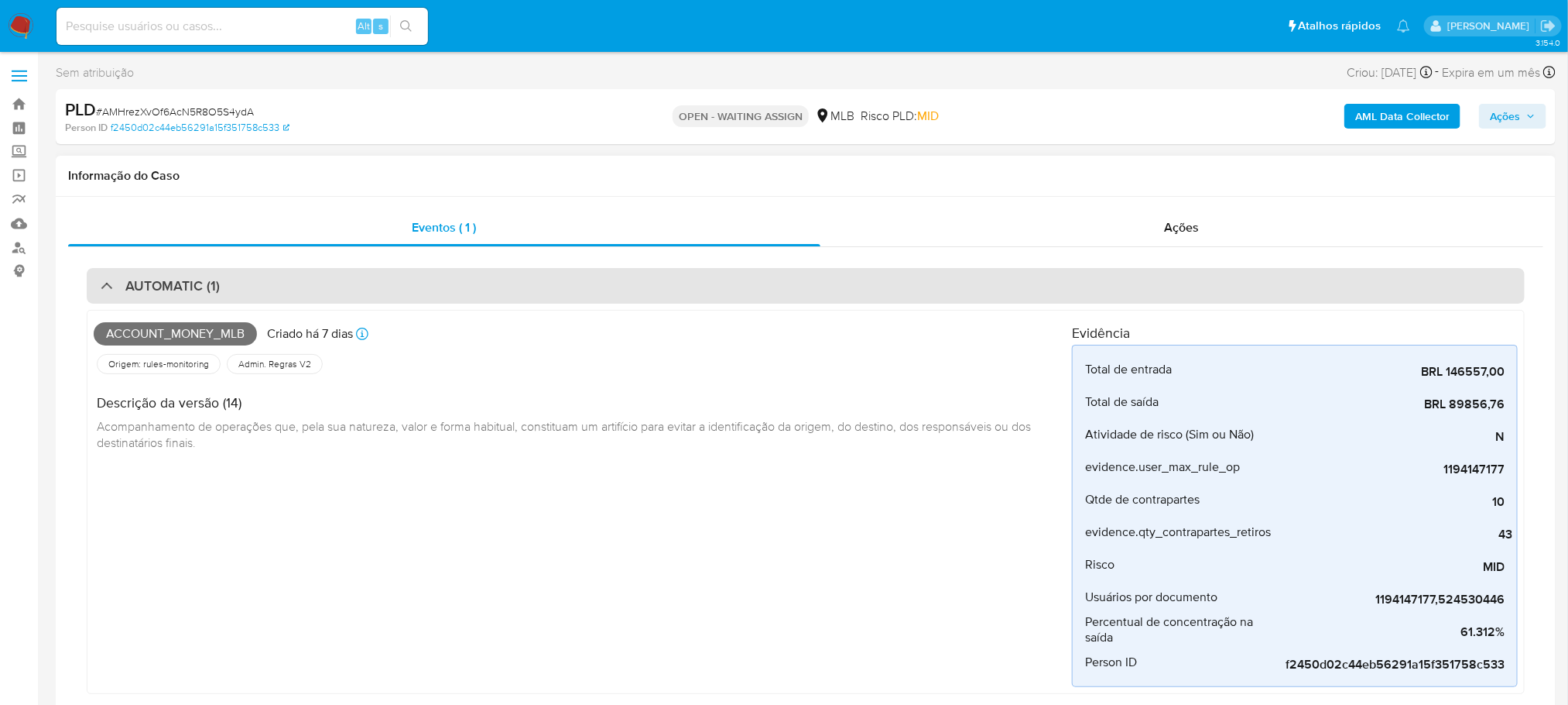
select select "10"
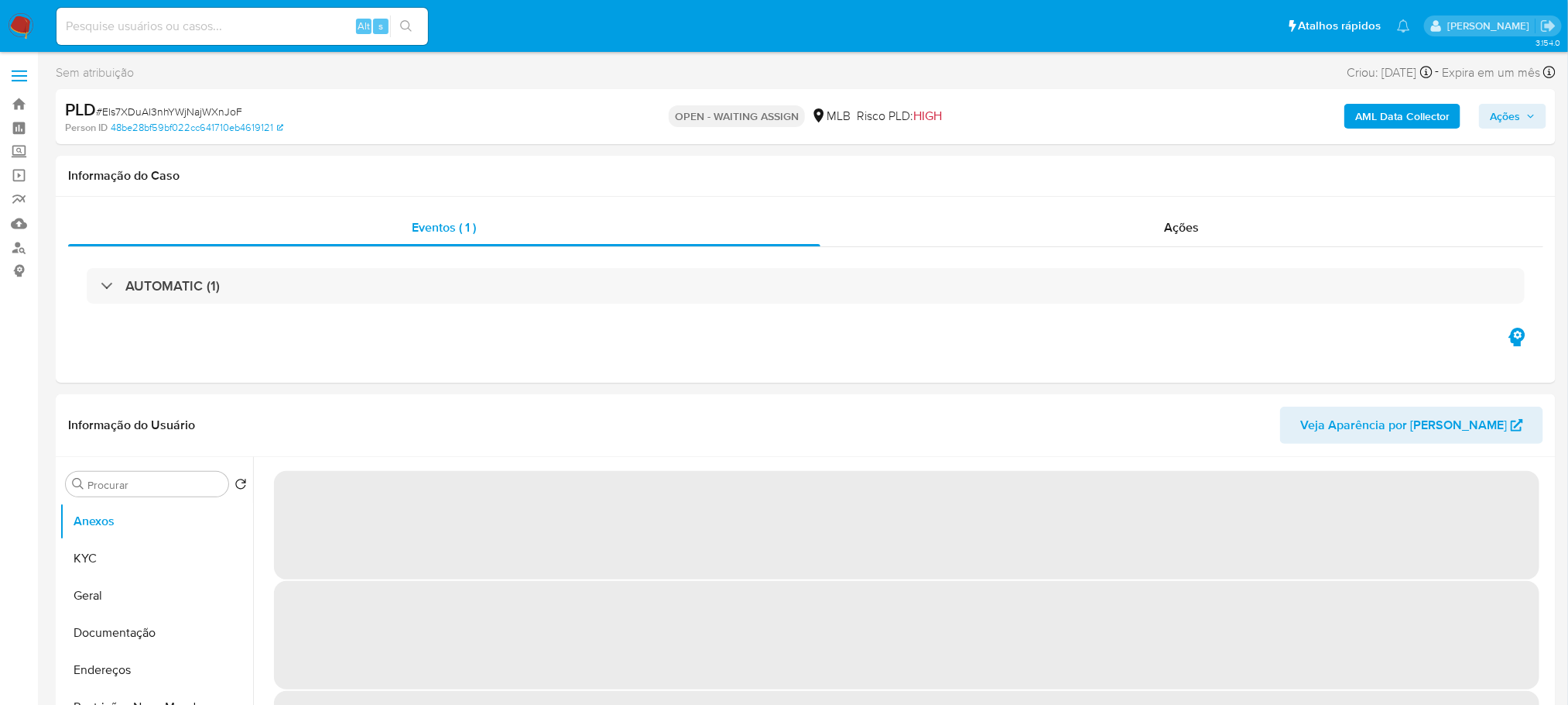
select select "10"
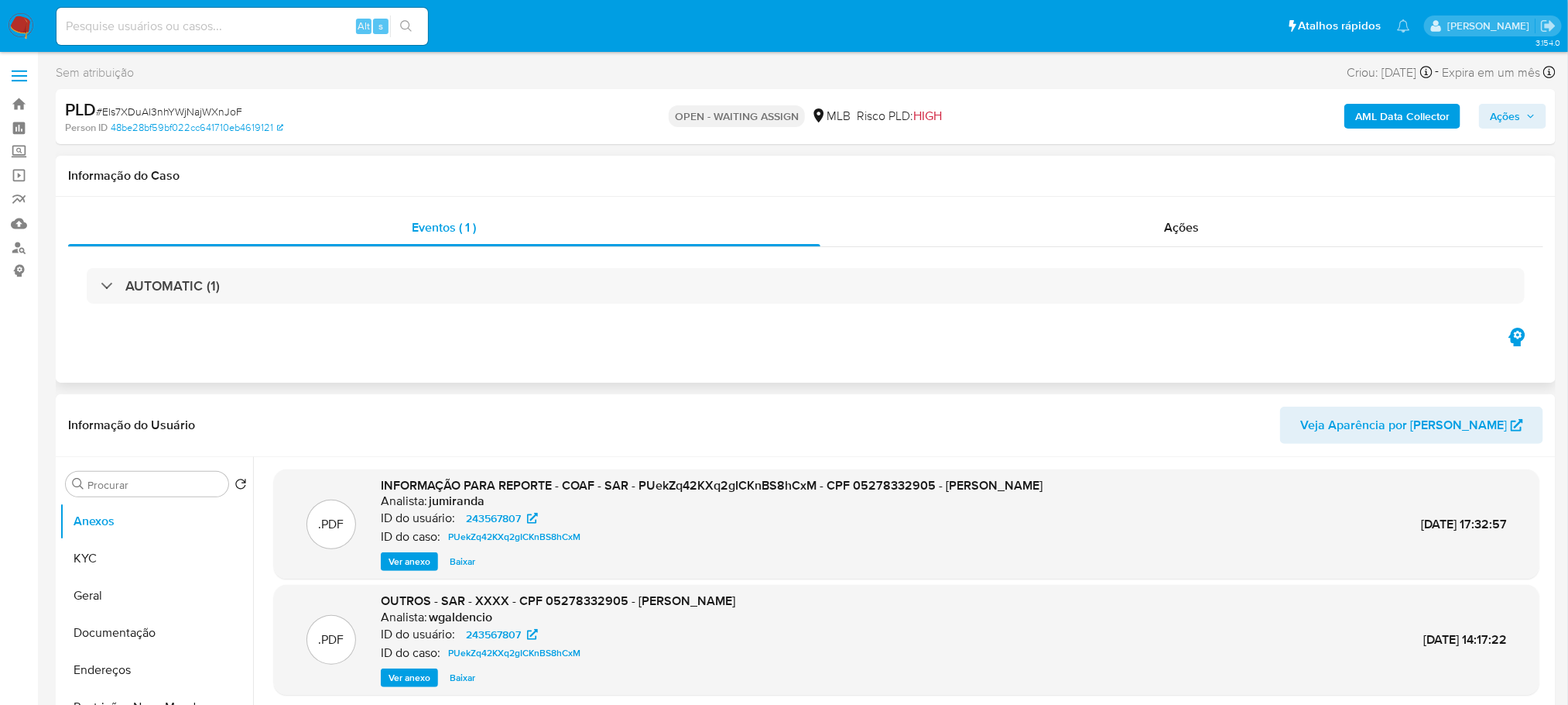
click at [340, 306] on div "AUTOMATIC (1)" at bounding box center [806, 285] width 1475 height 78
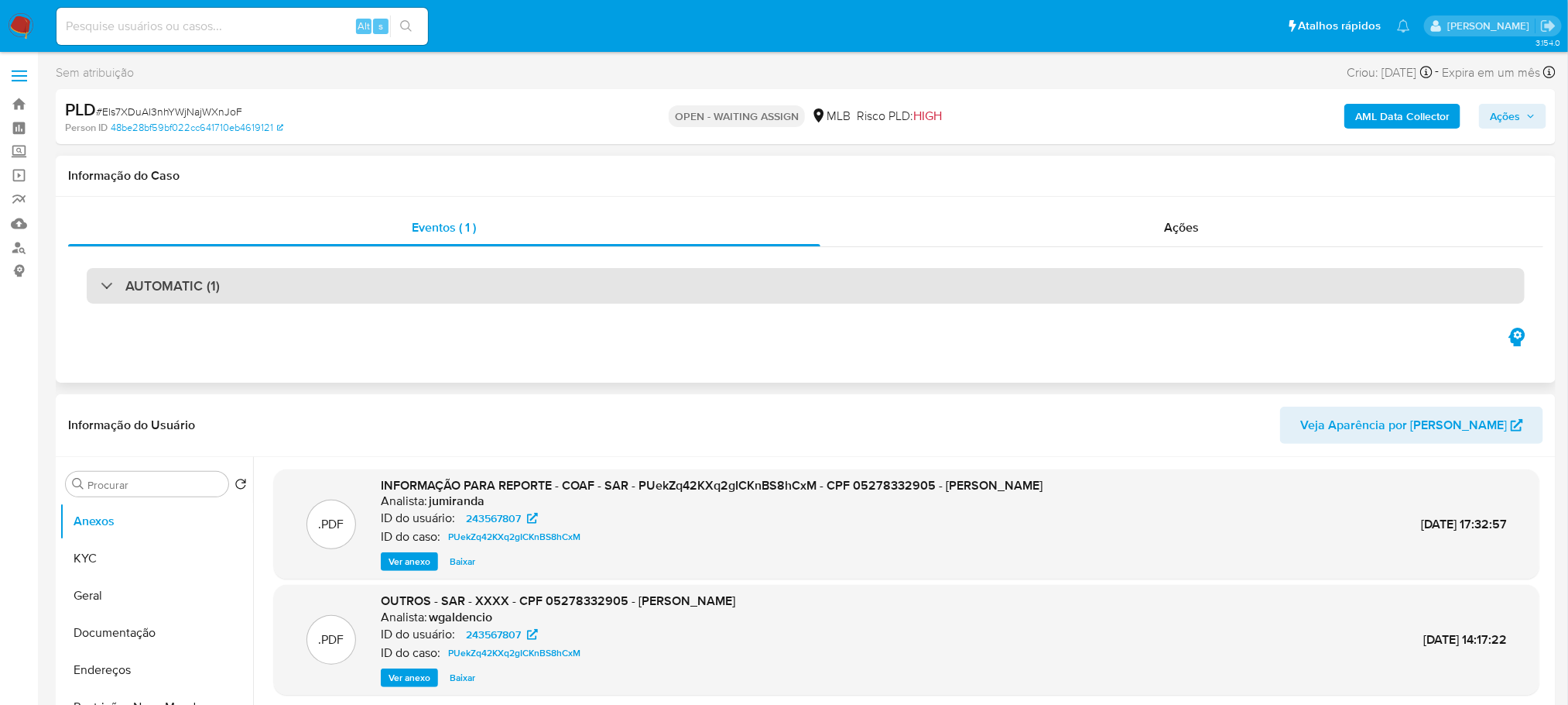
click at [339, 298] on div "AUTOMATIC (1)" at bounding box center [806, 285] width 1438 height 35
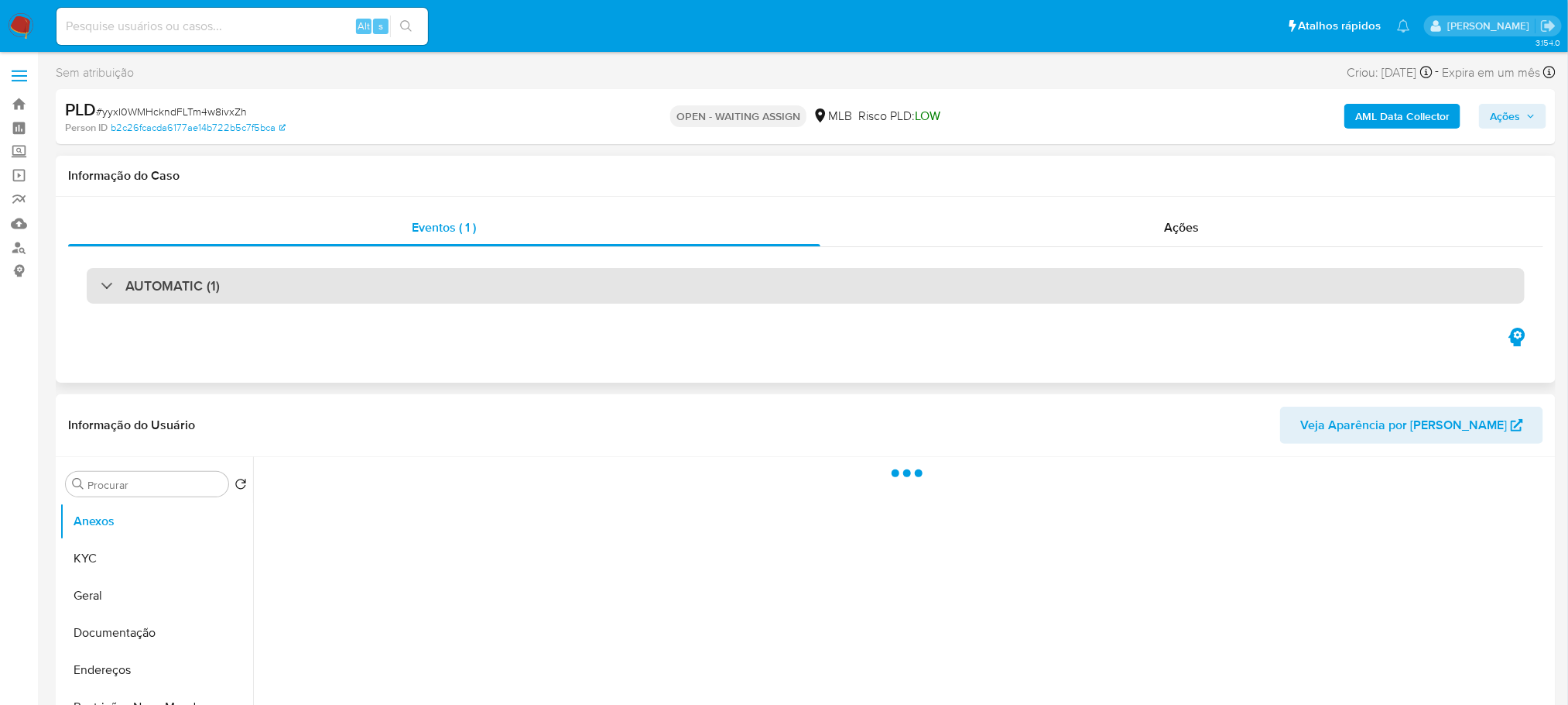
click at [467, 294] on div "AUTOMATIC (1)" at bounding box center [806, 285] width 1438 height 35
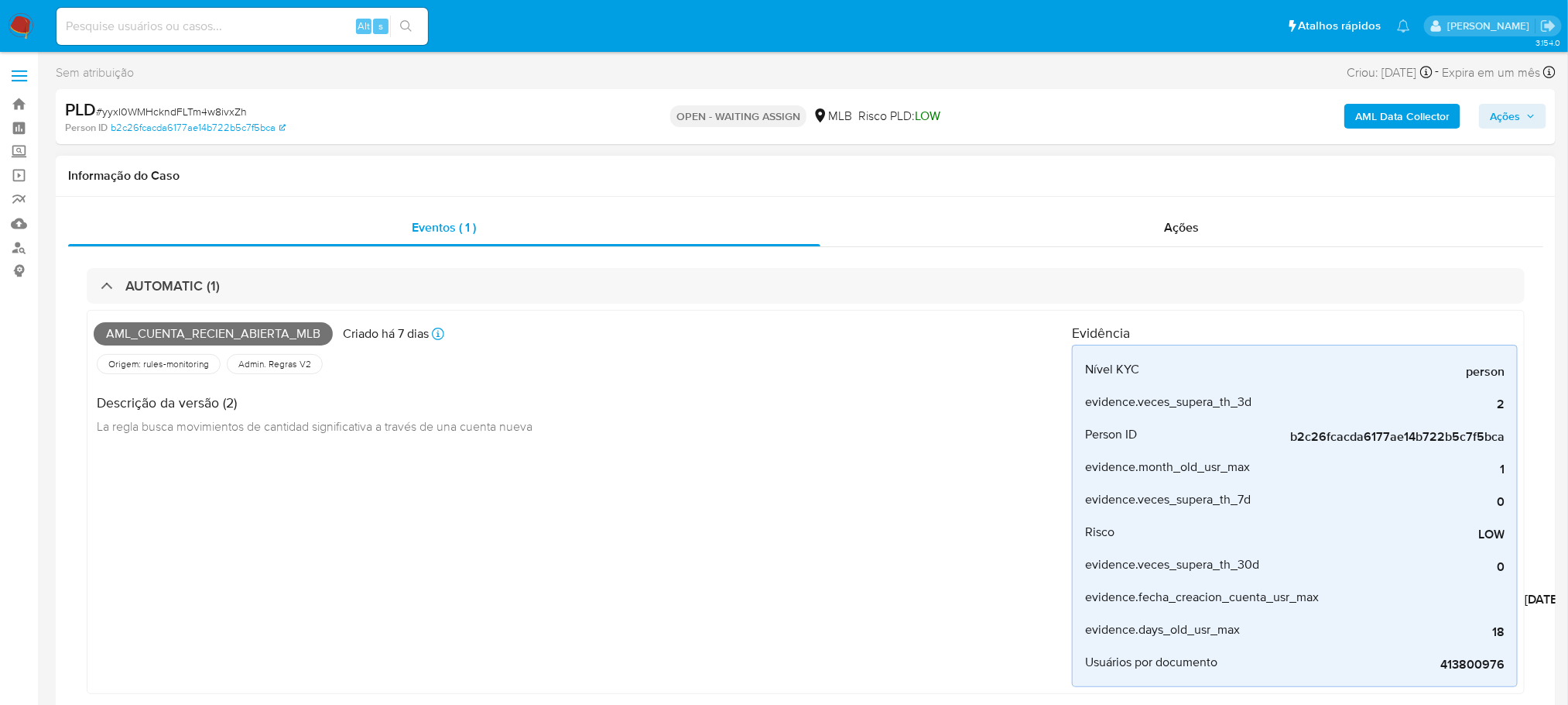
select select "10"
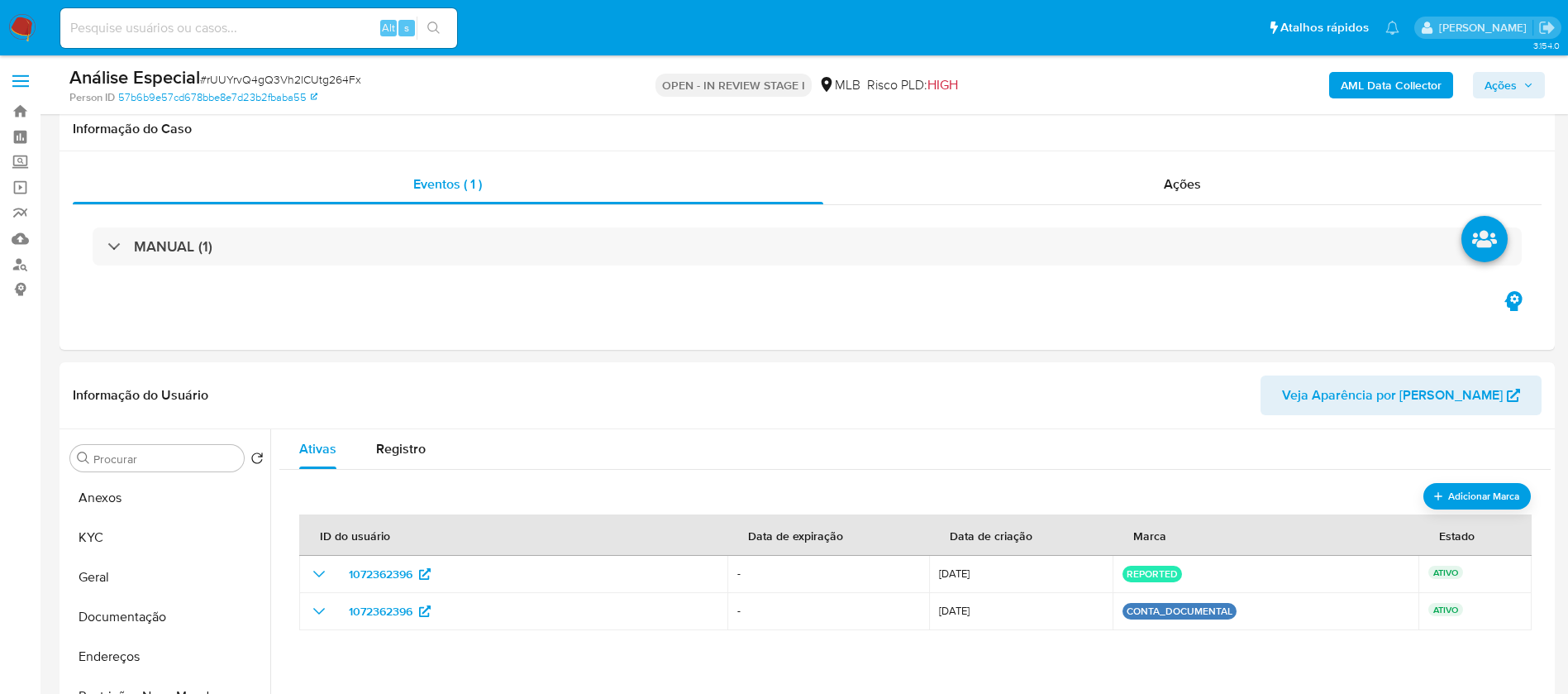
select select "10"
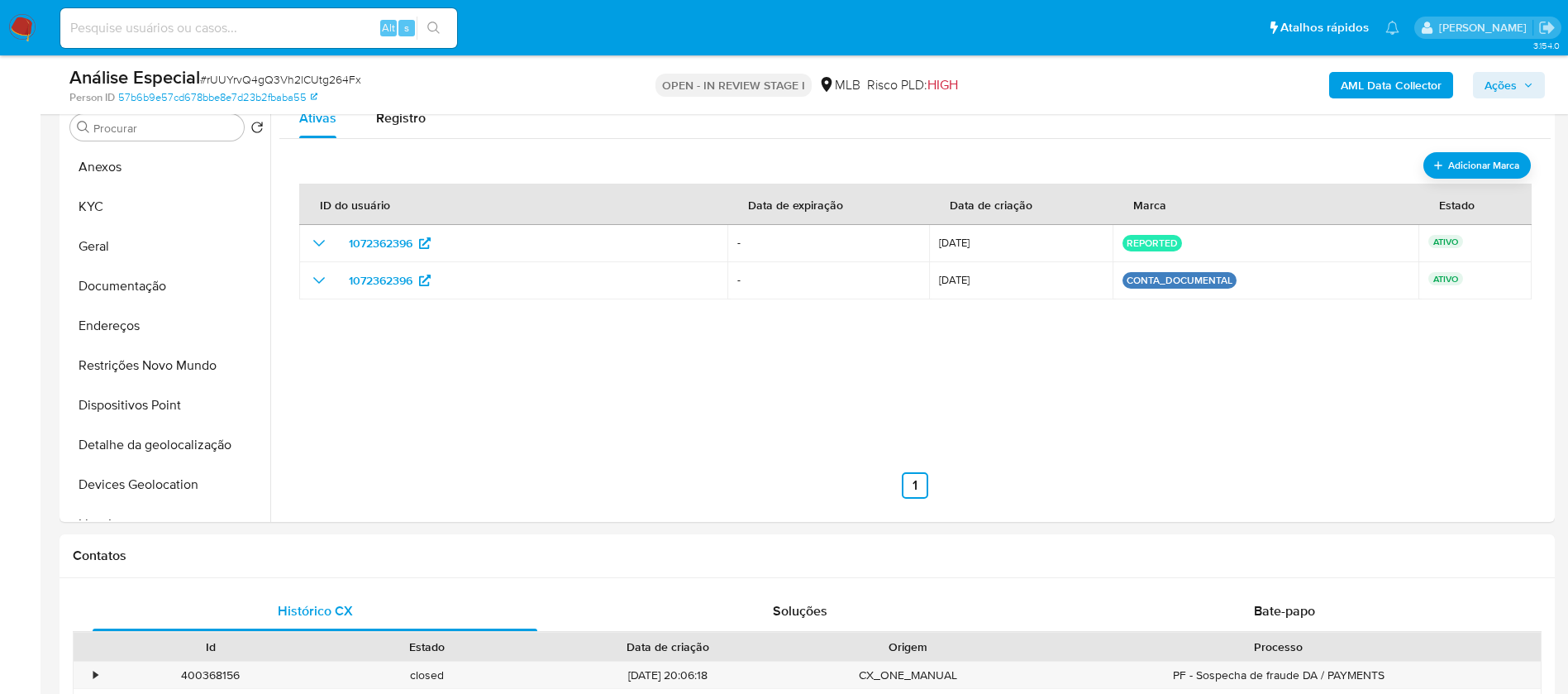
click at [18, 22] on img at bounding box center [23, 28] width 28 height 28
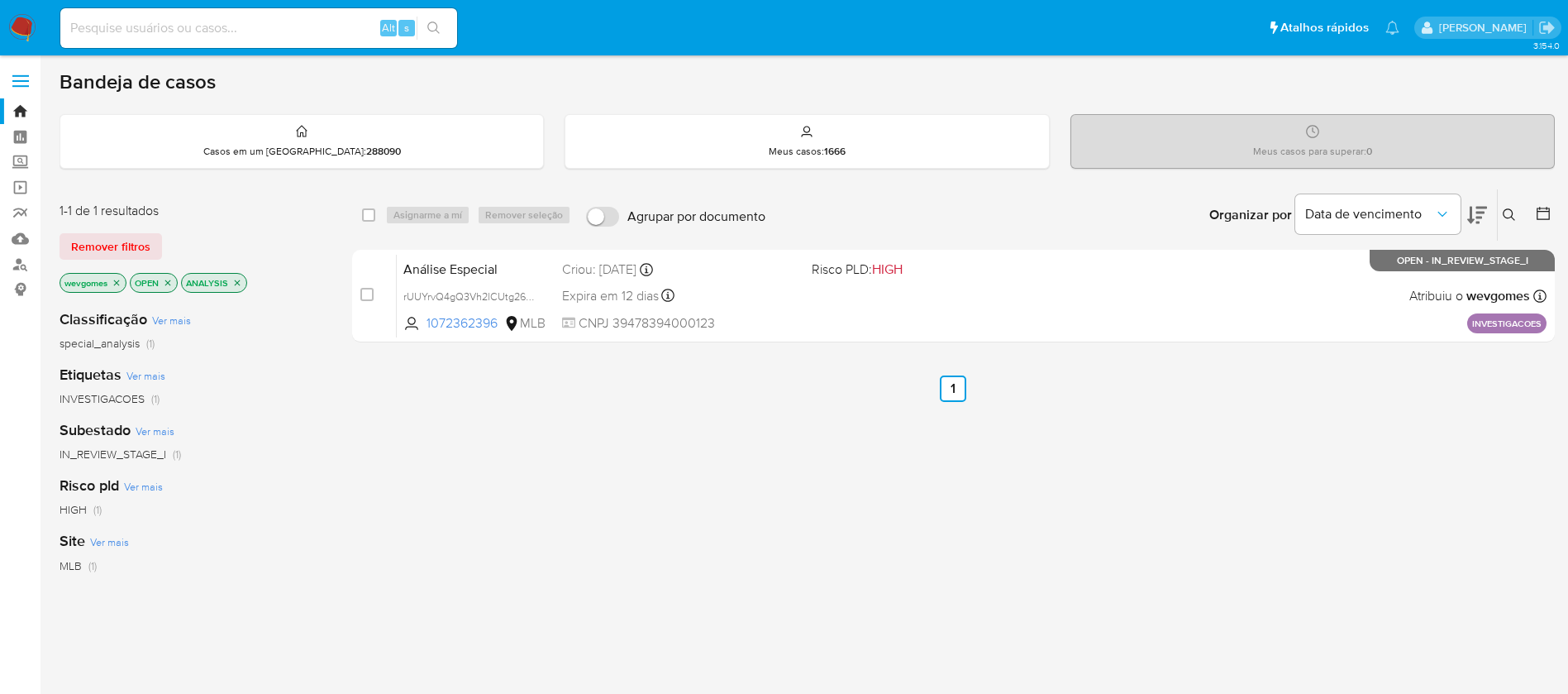
scroll to position [166, 0]
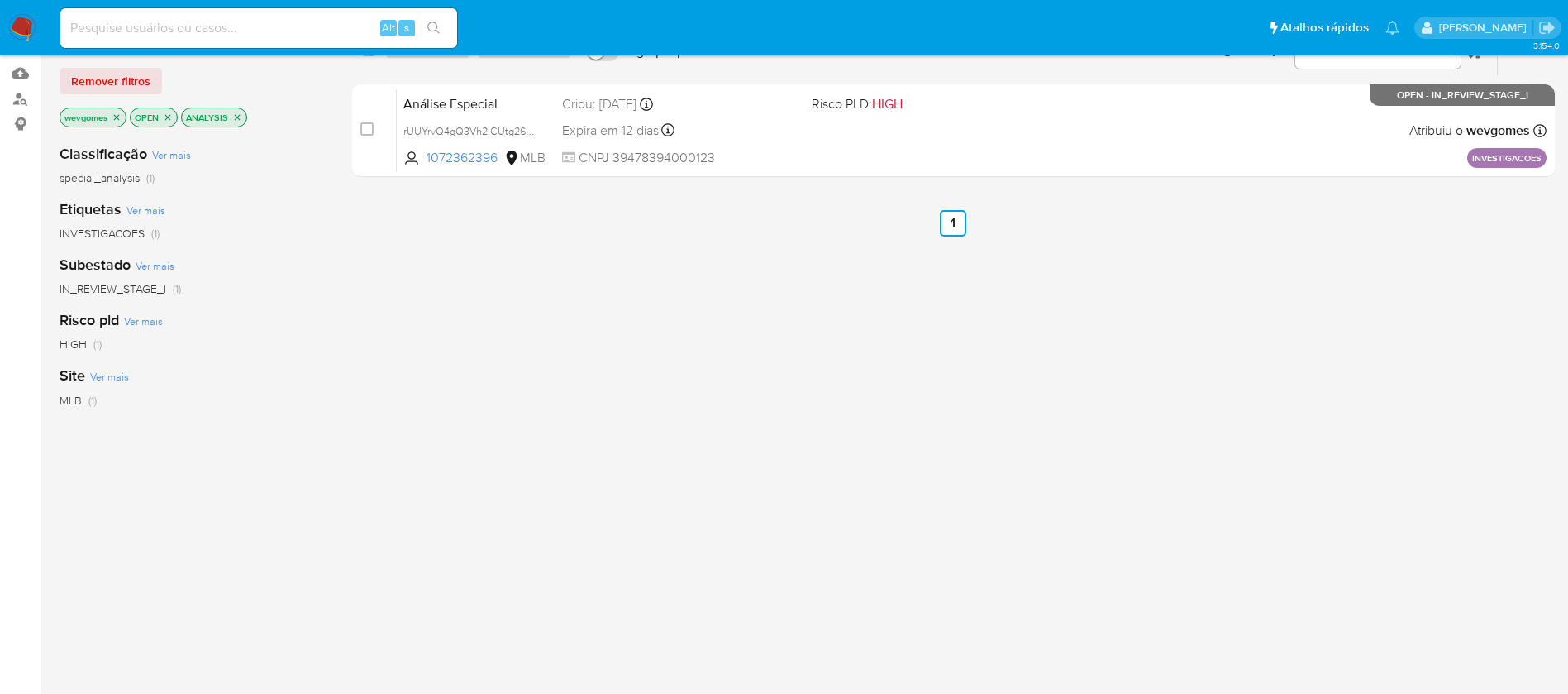
click at [18, 29] on img at bounding box center [23, 28] width 28 height 28
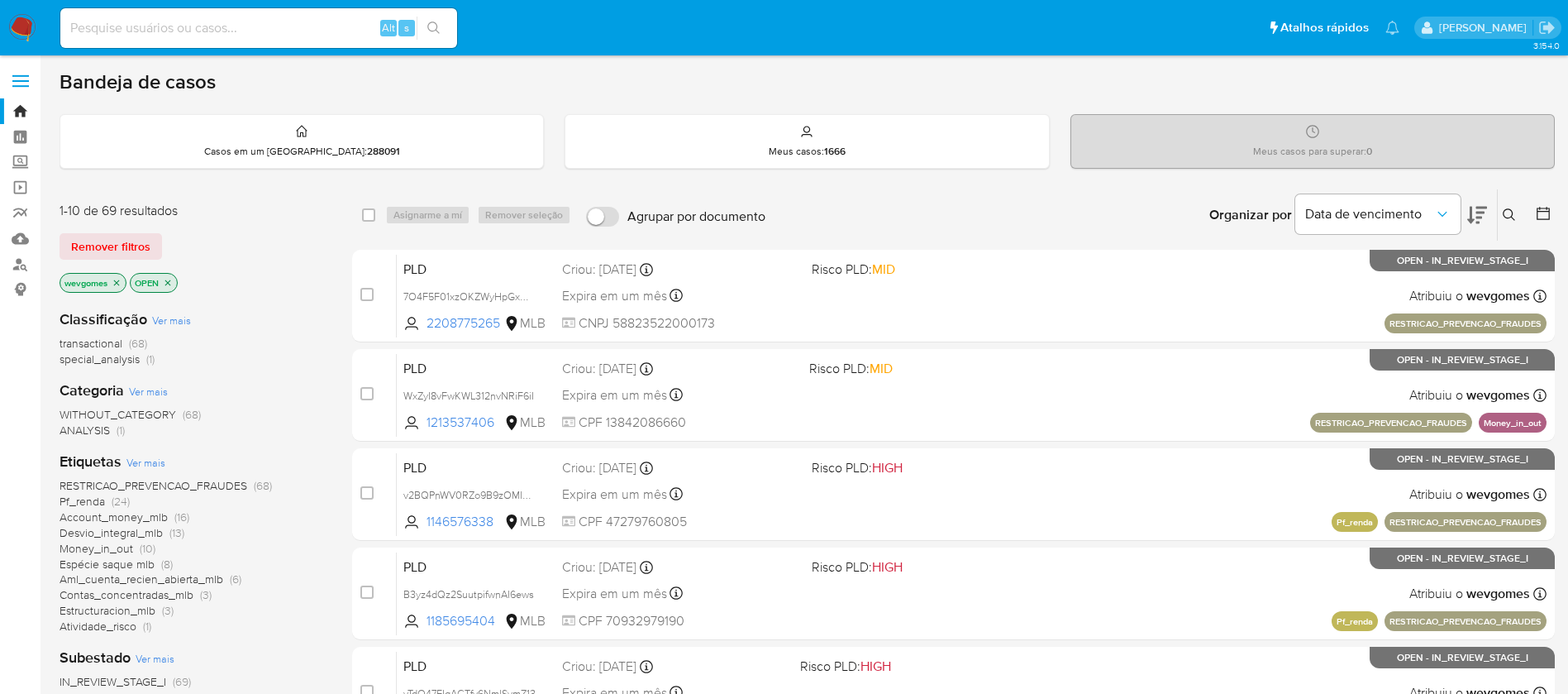
click at [118, 282] on icon "close-filter" at bounding box center [116, 283] width 10 height 10
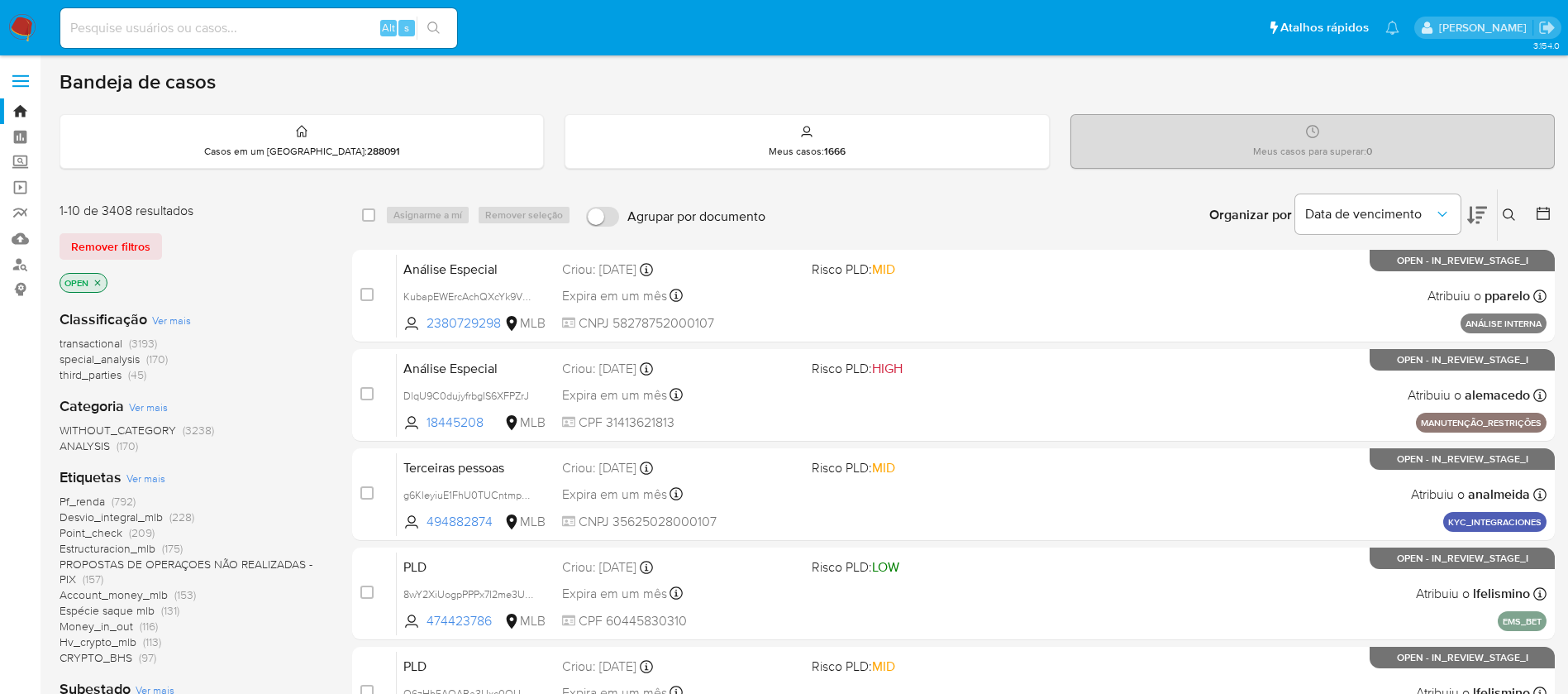
click at [145, 476] on span "Ver mais" at bounding box center [145, 478] width 38 height 15
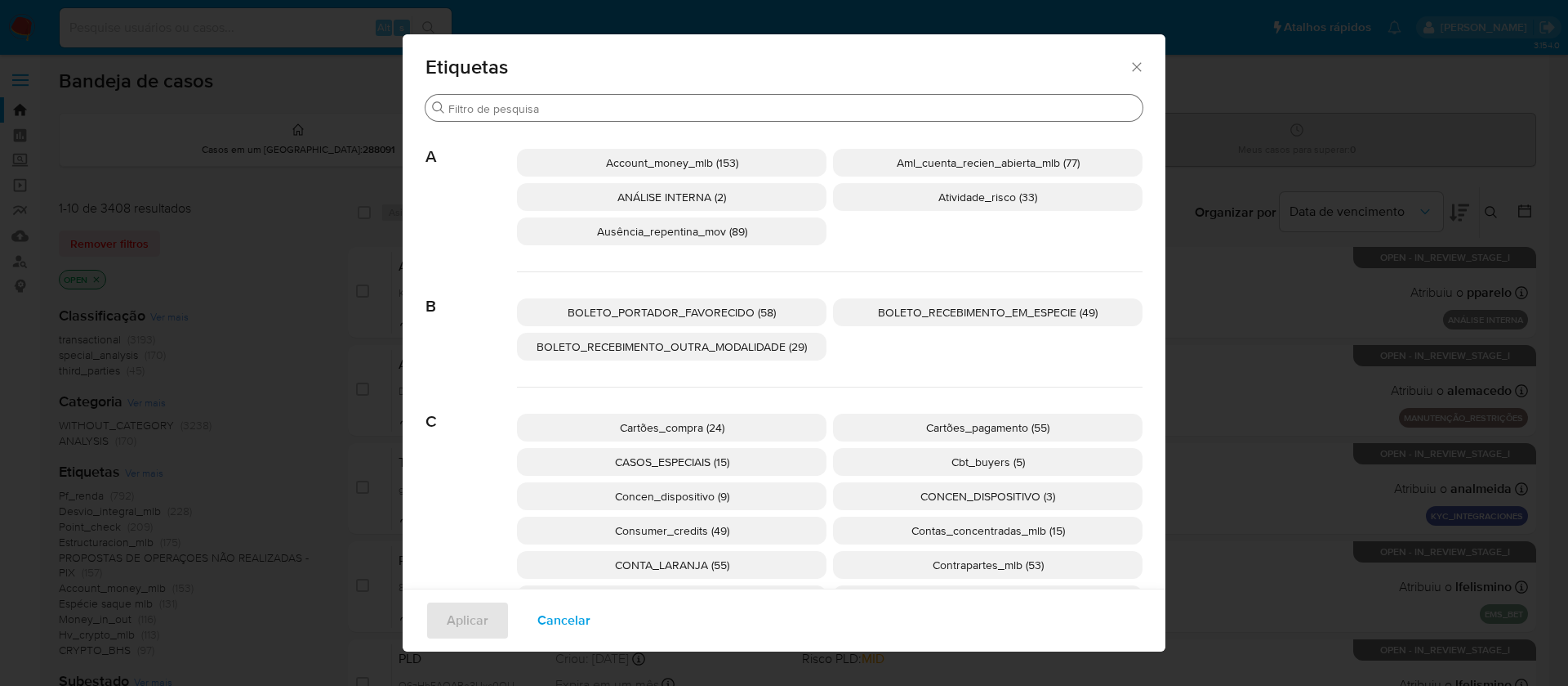
click at [509, 112] on input "Procurar" at bounding box center [792, 109] width 687 height 15
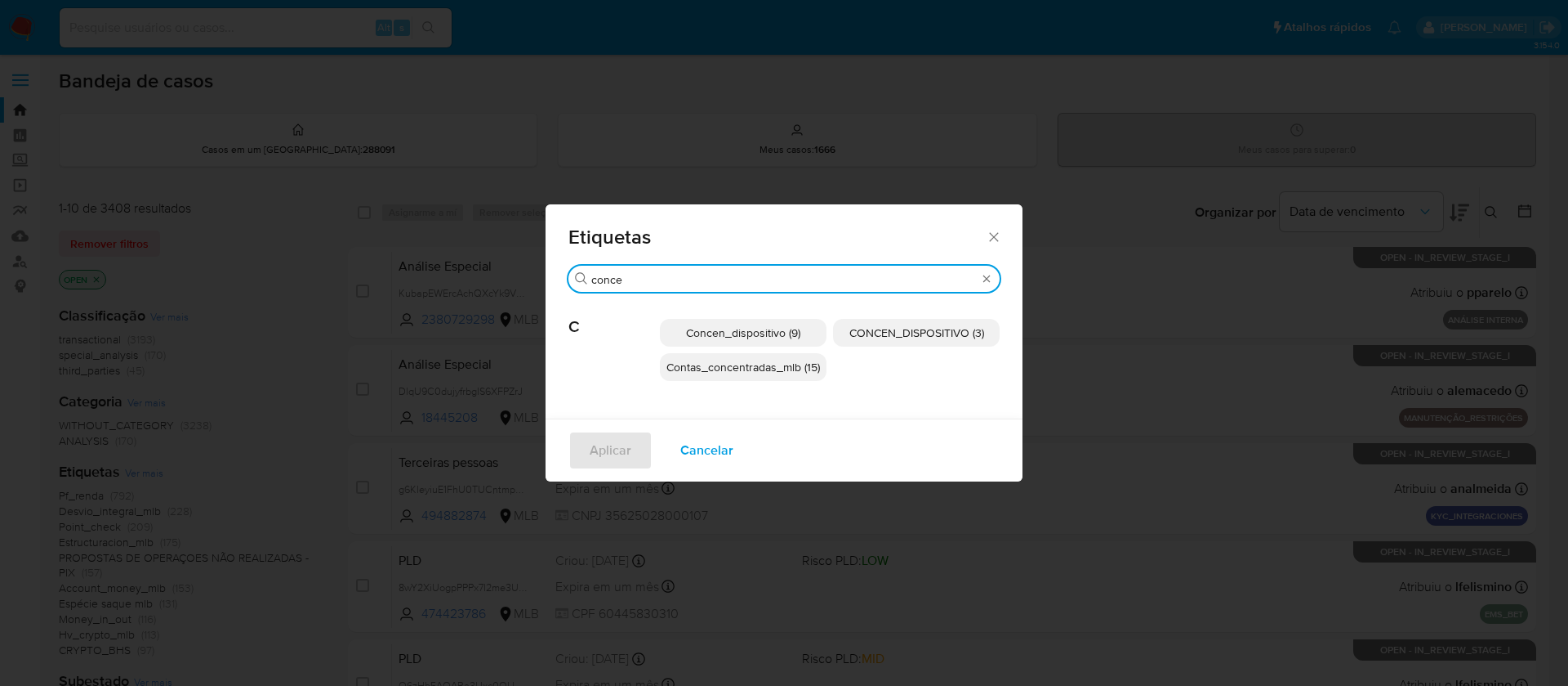
type input "conce"
click at [744, 338] on span "Concen_dispositivo (9)" at bounding box center [744, 333] width 114 height 17
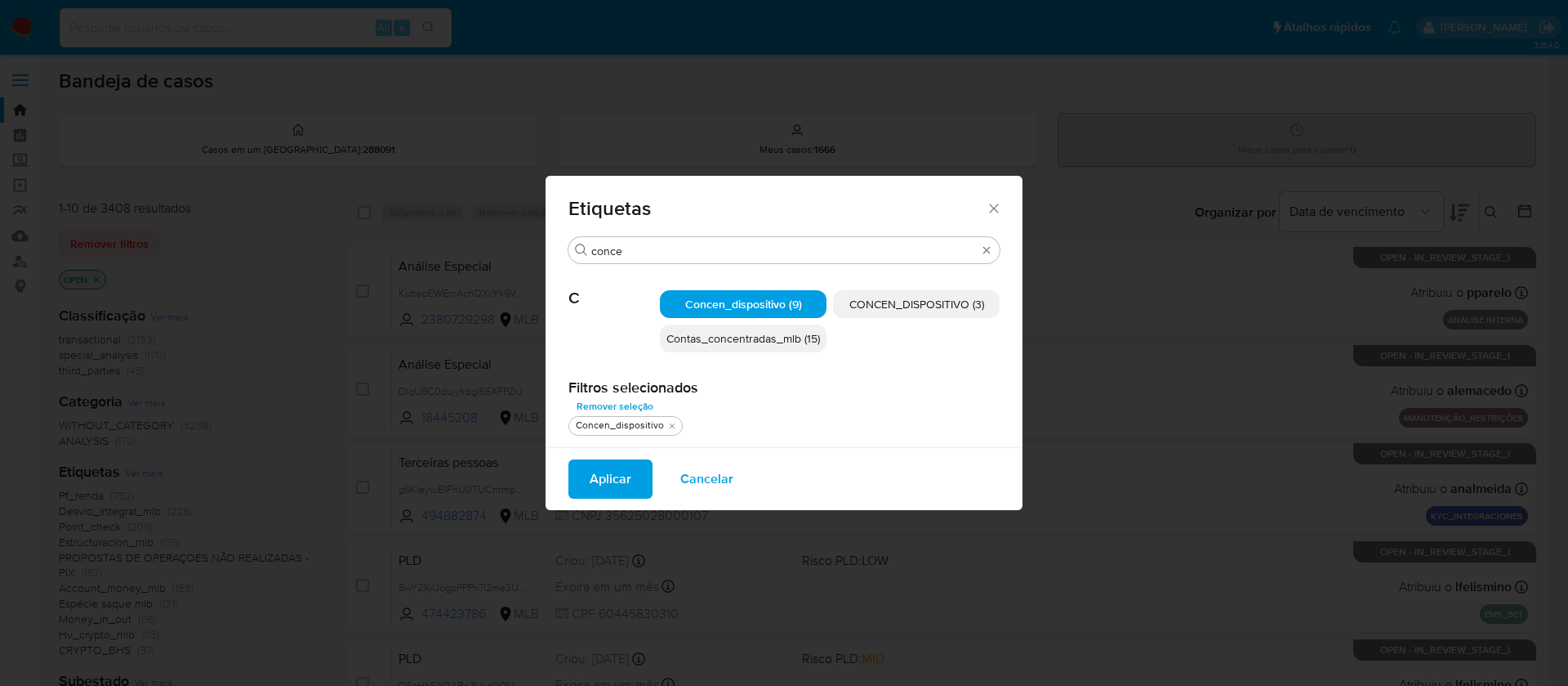
click at [610, 477] on span "Aplicar" at bounding box center [611, 479] width 41 height 36
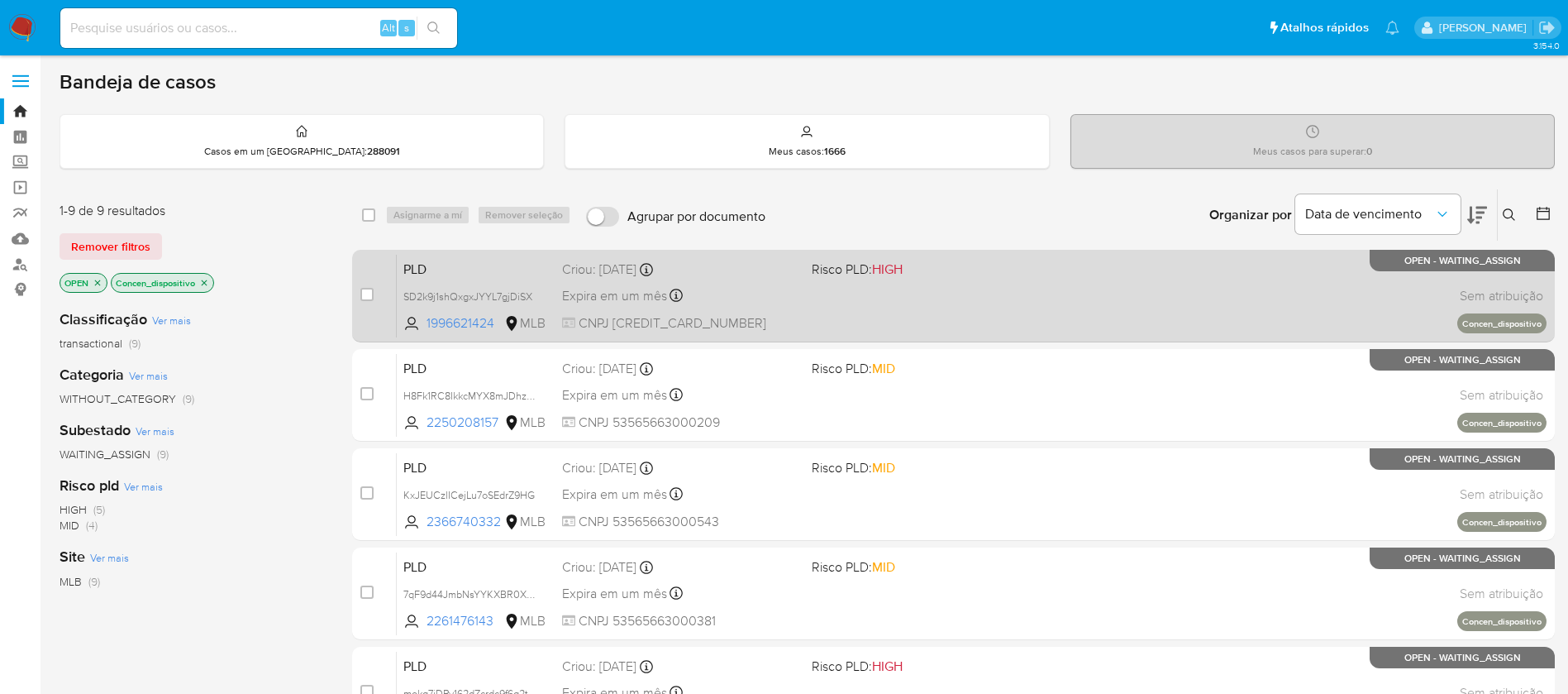
click at [973, 315] on div "PLD SD2k9j1shQxgxJYYL7gjDiSX 1996621424 MLB Risco PLD: HIGH Criou: 12/08/2025 C…" at bounding box center [971, 296] width 1149 height 84
click at [1006, 306] on div "PLD SD2k9j1shQxgxJYYL7gjDiSX 1996621424 MLB Risco PLD: HIGH Criou: 12/08/2025 C…" at bounding box center [971, 296] width 1149 height 84
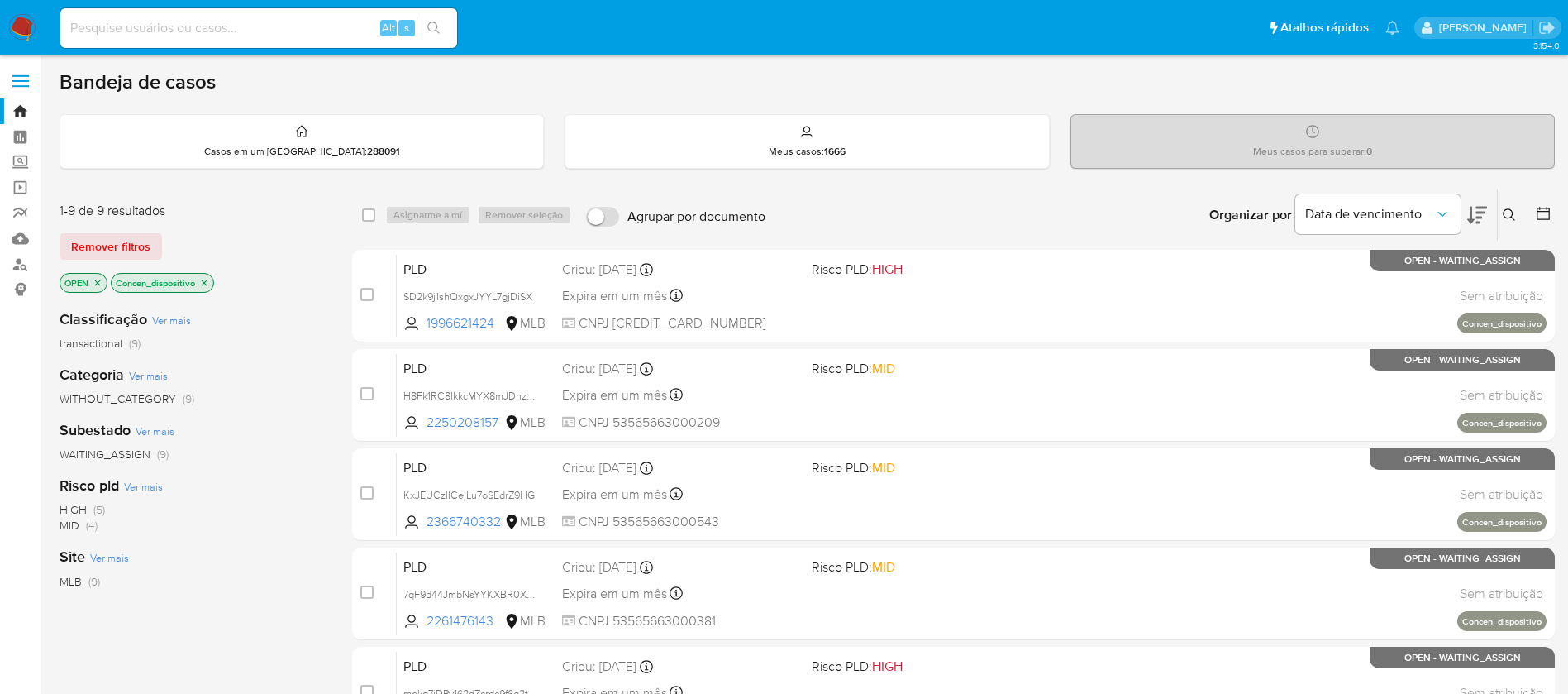
click at [209, 284] on icon "close-filter" at bounding box center [204, 283] width 10 height 10
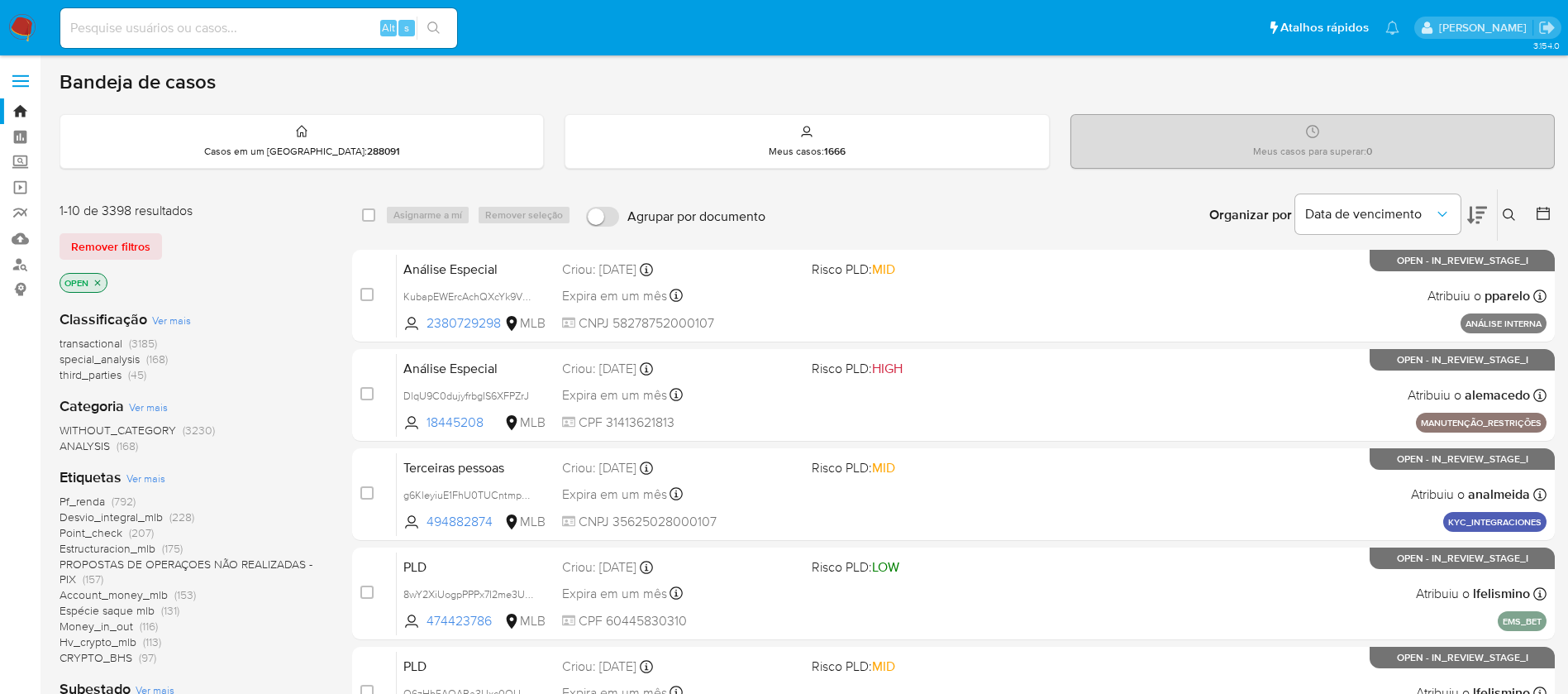
click at [84, 505] on span "Pf_renda" at bounding box center [82, 501] width 45 height 17
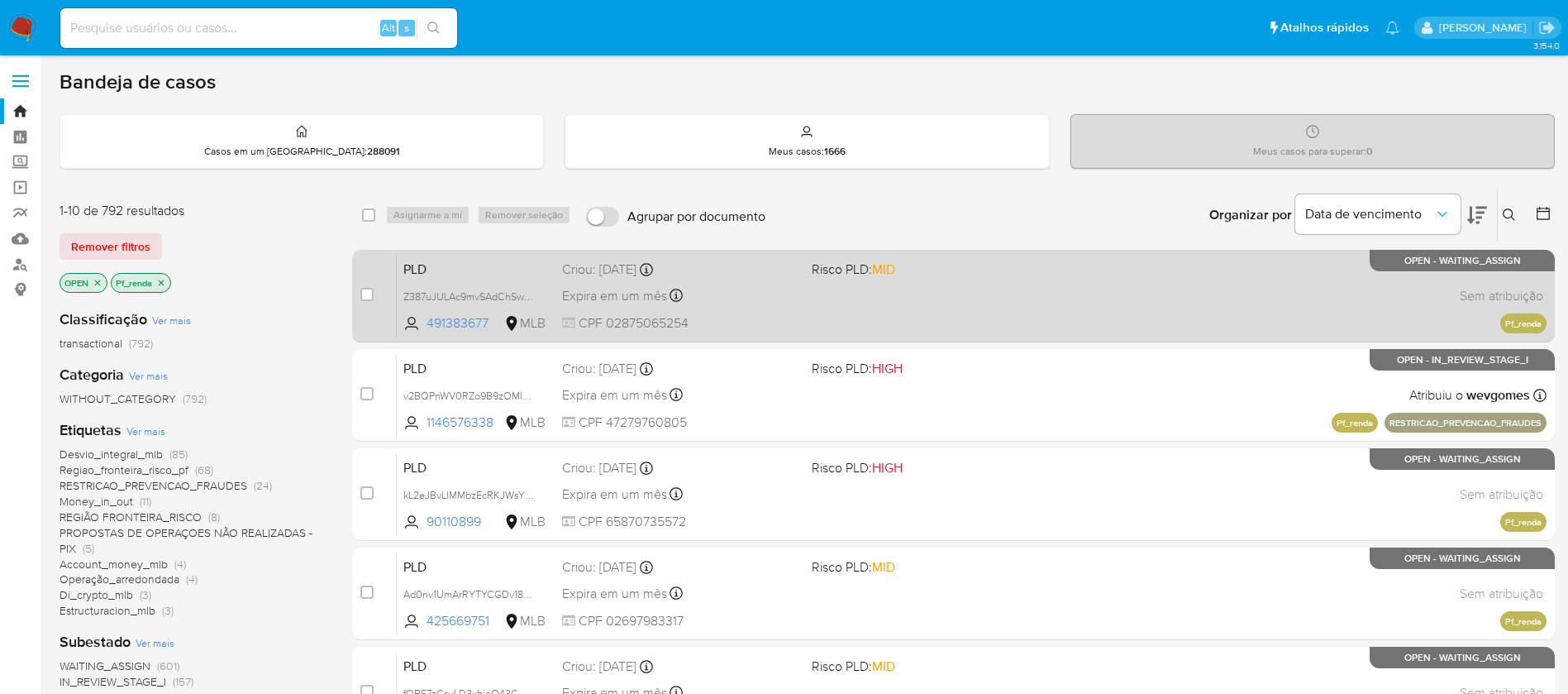
click at [858, 317] on div "PLD Z387uJULAc9mvSAdChSwxexP 491383677 MLB Risco PLD: MID Criou: 12/08/2025 Cri…" at bounding box center [971, 296] width 1149 height 84
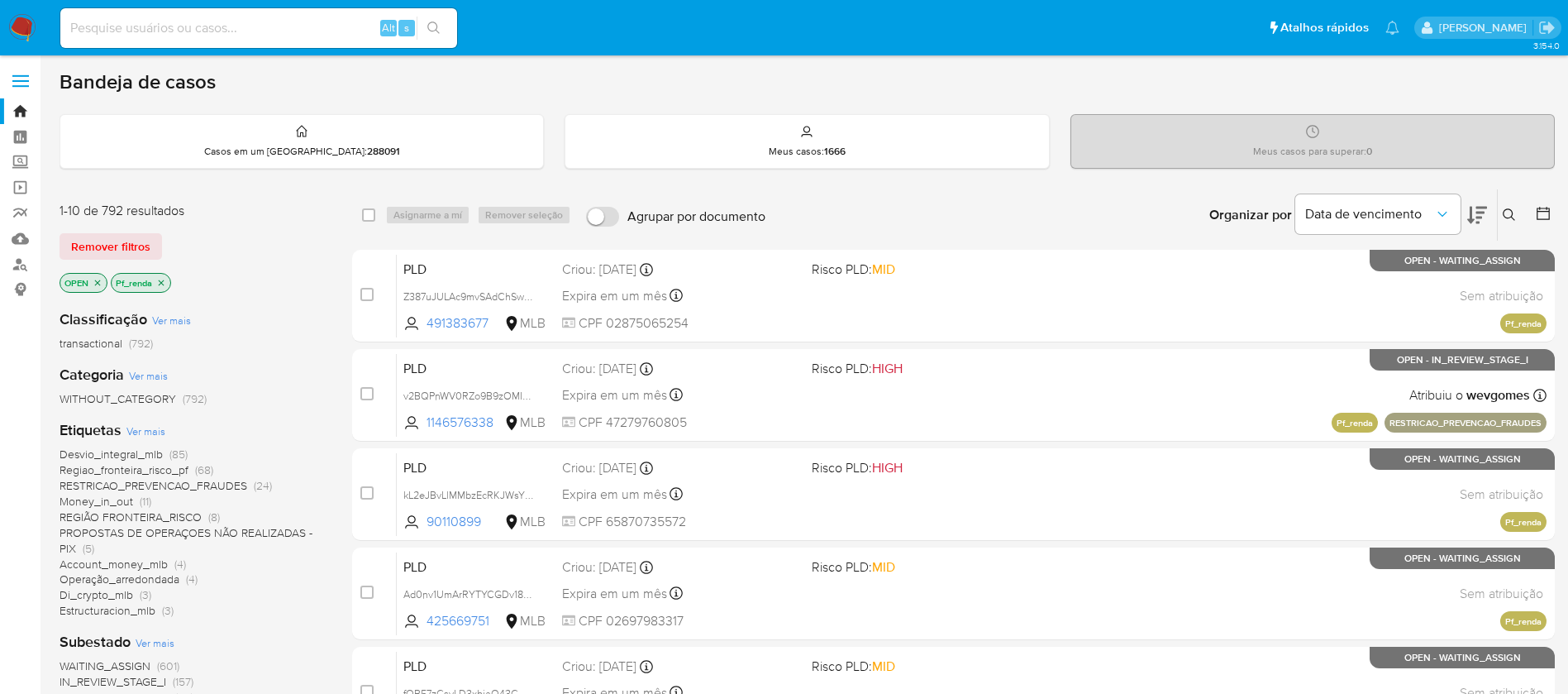
click at [163, 283] on icon "close-filter" at bounding box center [161, 283] width 10 height 10
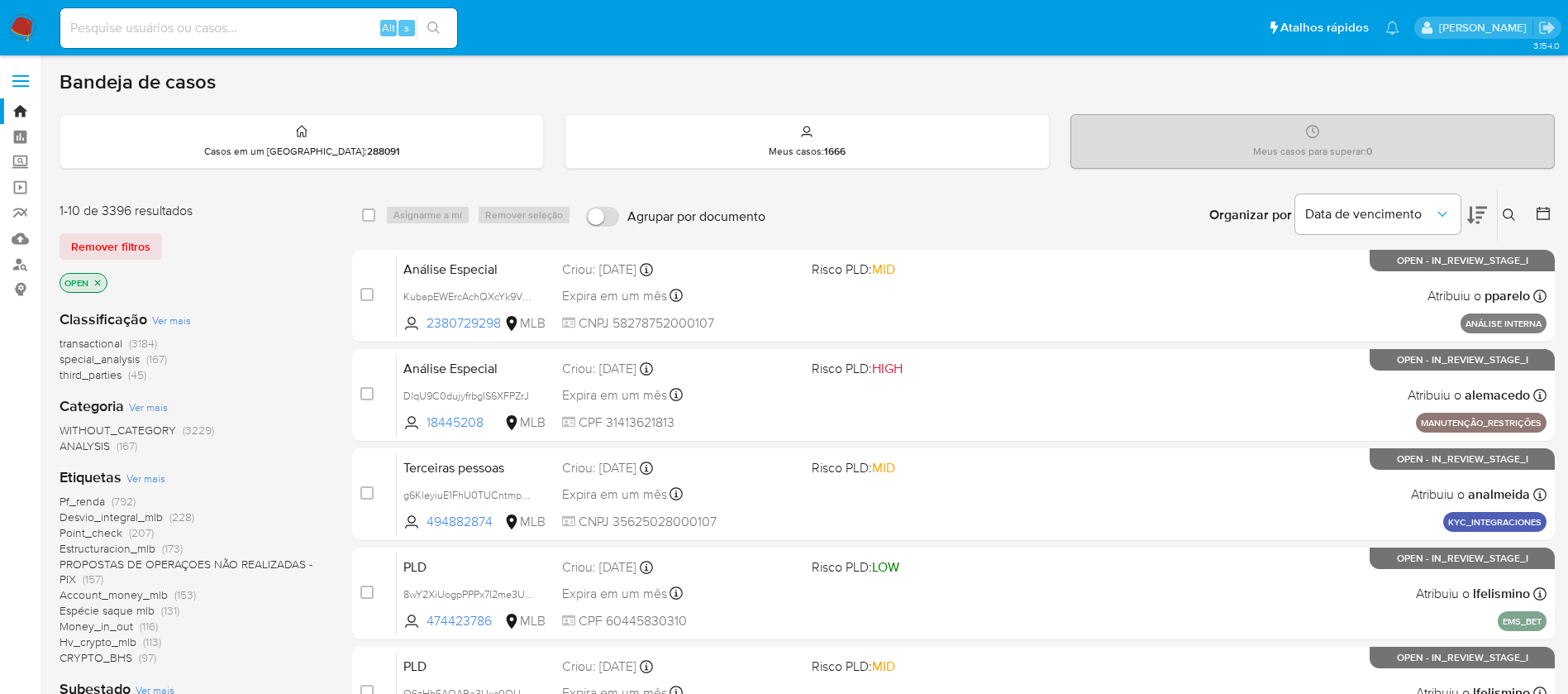
click at [146, 476] on span "Ver mais" at bounding box center [145, 478] width 38 height 15
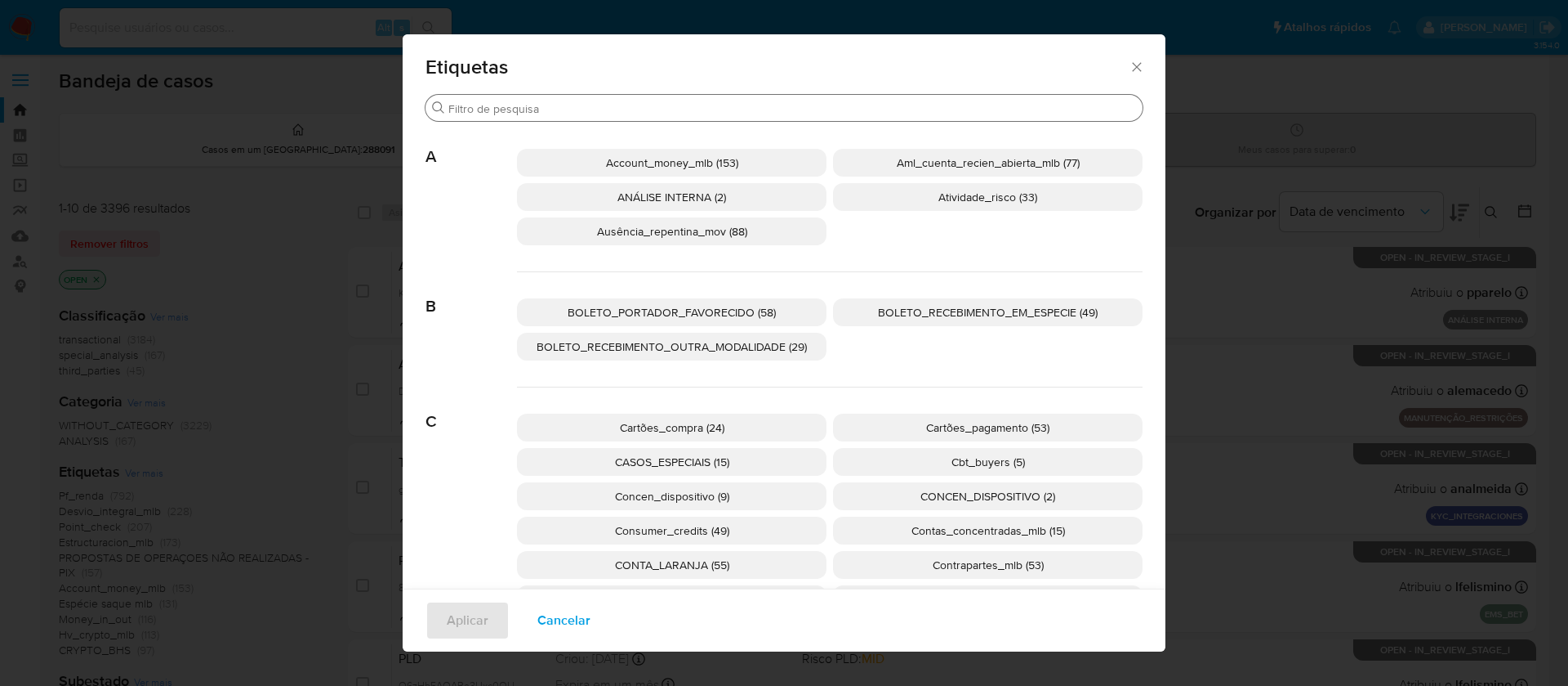
click at [651, 108] on input "Procurar" at bounding box center [792, 109] width 687 height 15
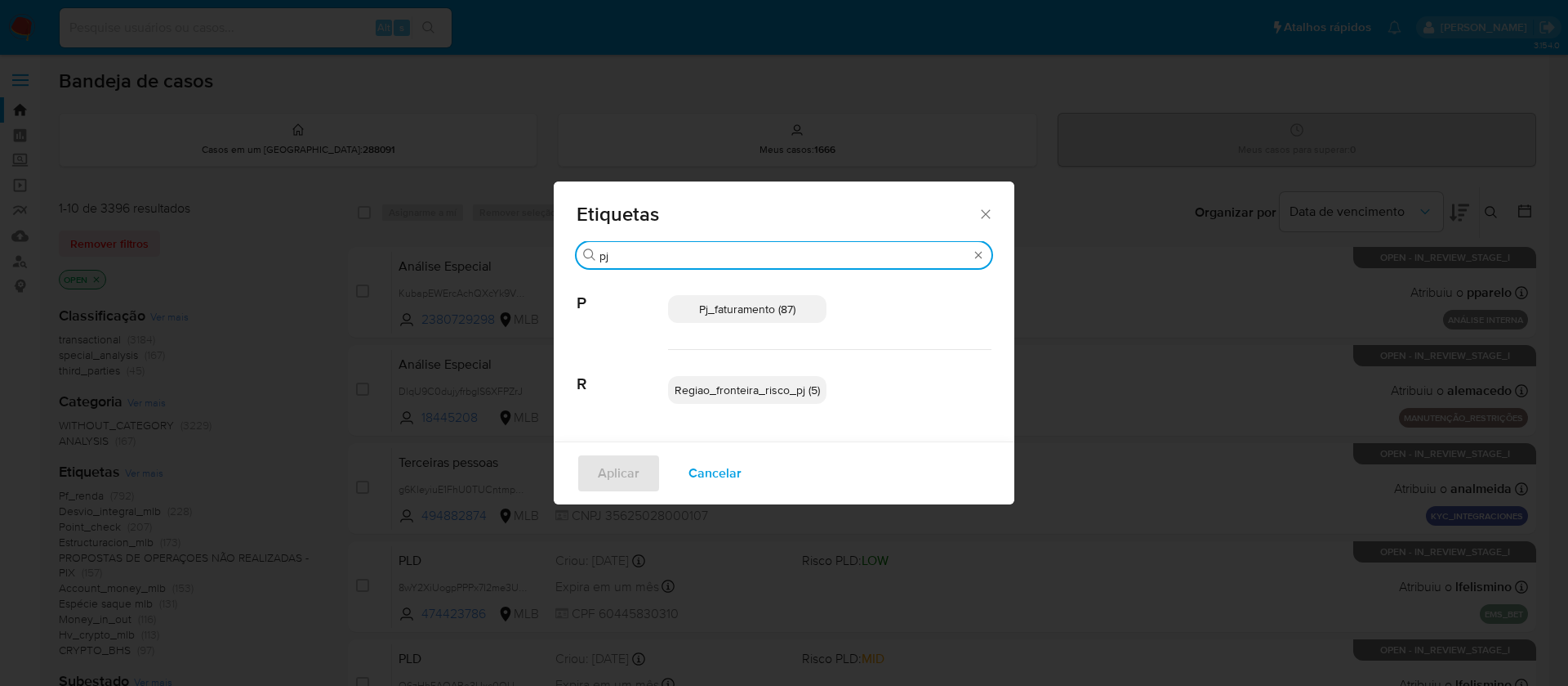
type input "pj"
click at [724, 312] on span "Pj_faturamento (87)" at bounding box center [747, 309] width 97 height 17
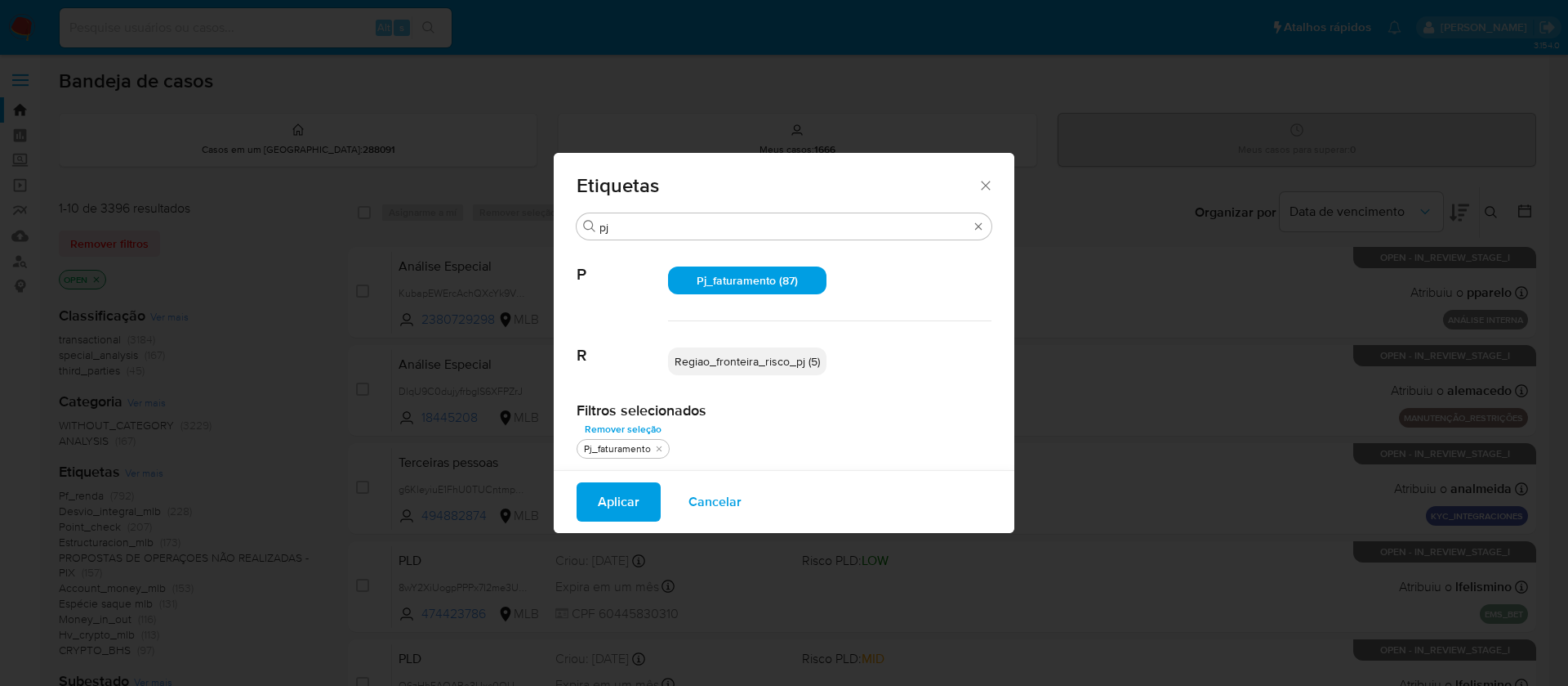
click at [616, 510] on span "Aplicar" at bounding box center [619, 502] width 41 height 36
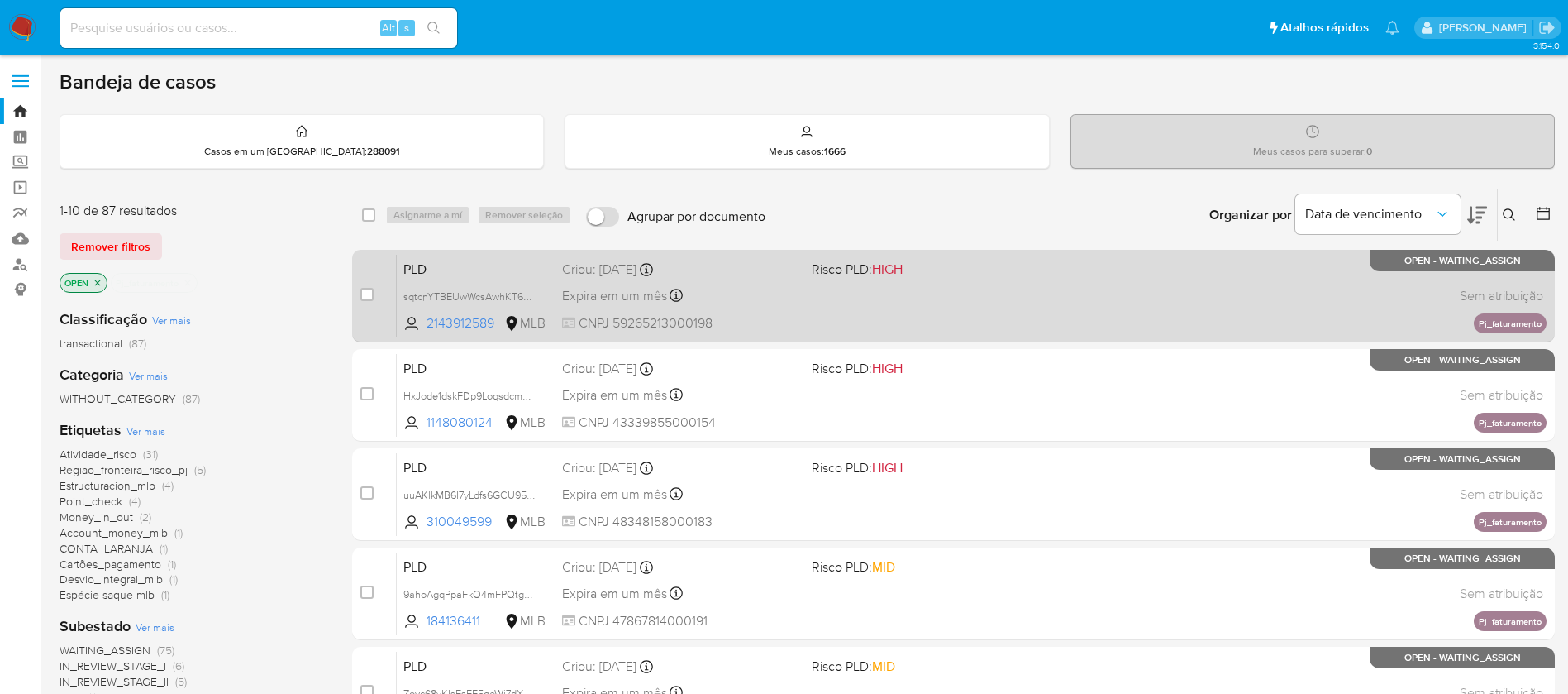
click at [916, 310] on div "PLD sqtcnYTBEUwWcsAwhKT64A3k 2143912589 MLB Risco PLD: HIGH Criou: 12/08/2025 C…" at bounding box center [971, 296] width 1149 height 84
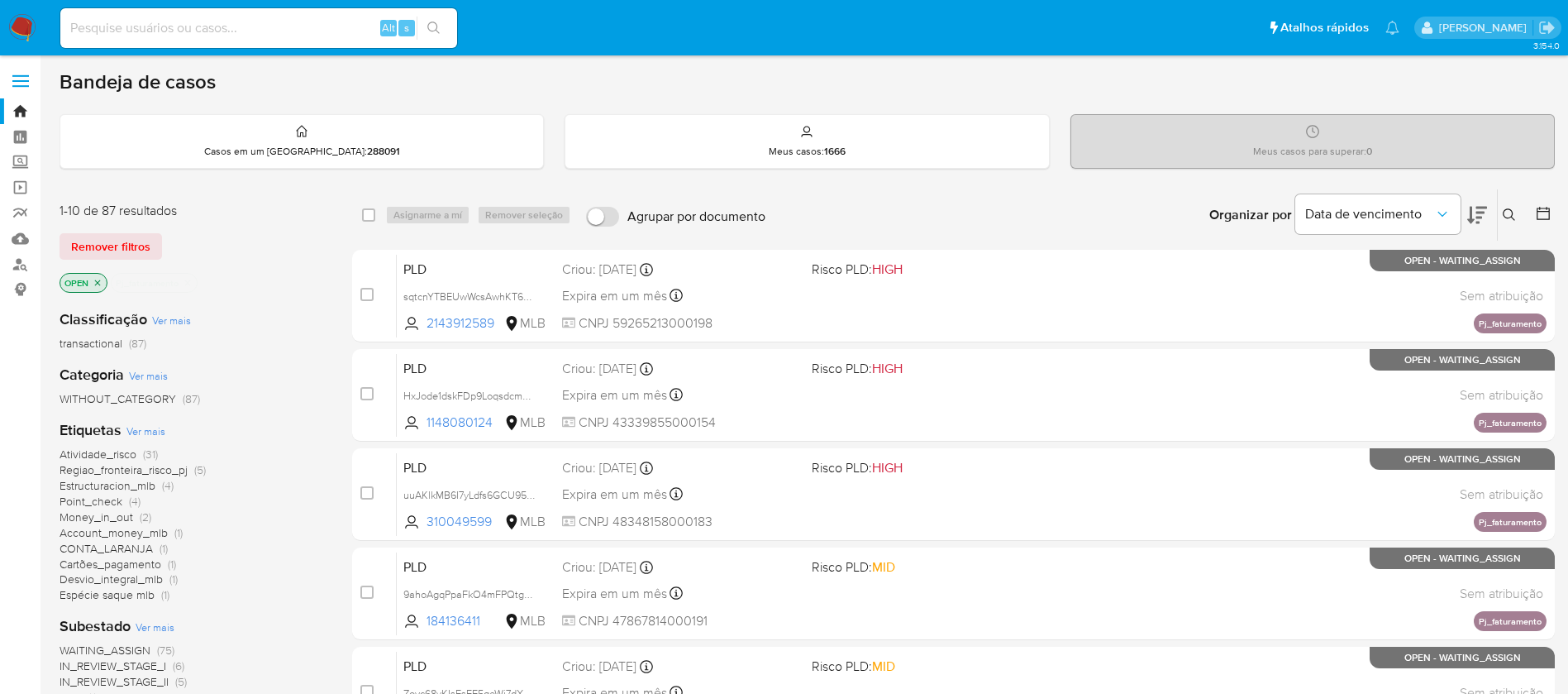
click at [189, 281] on icon "close-filter" at bounding box center [188, 283] width 10 height 10
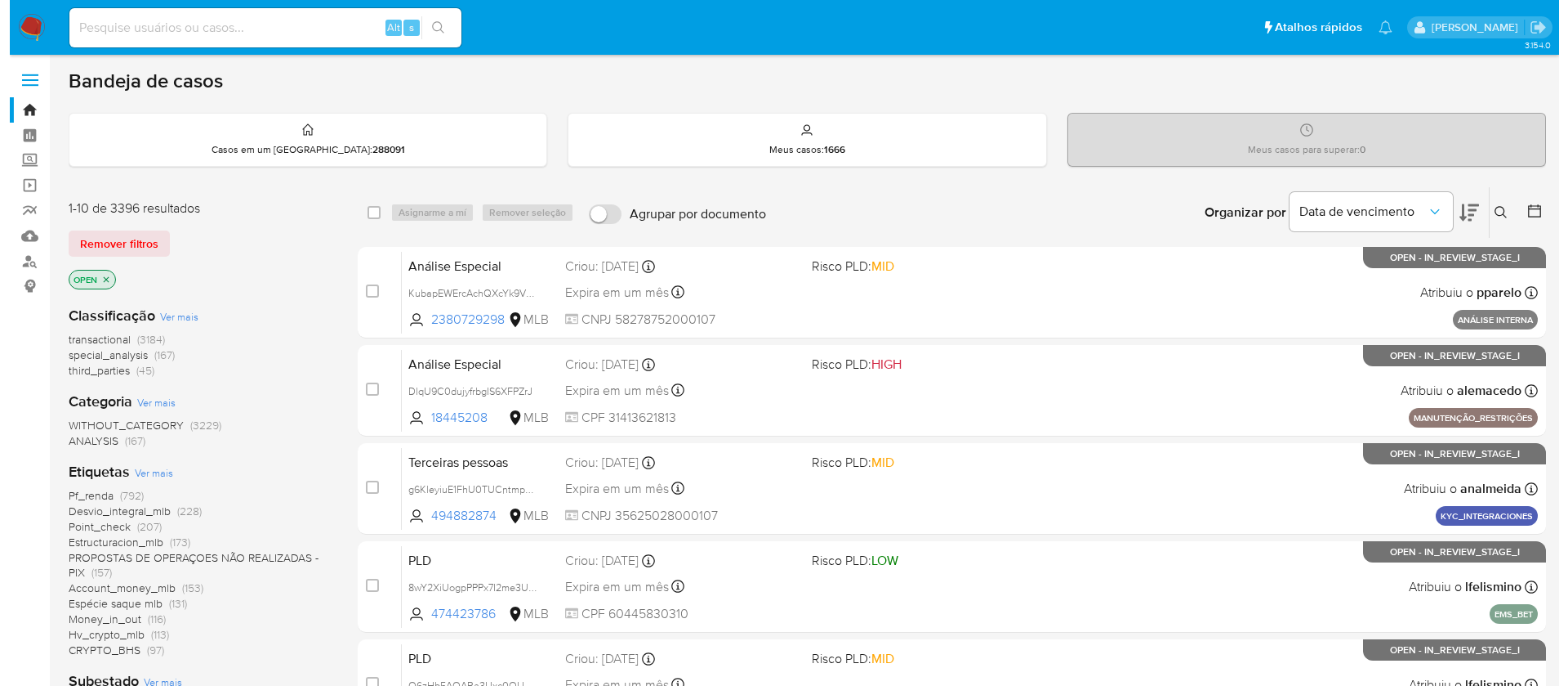
scroll to position [164, 0]
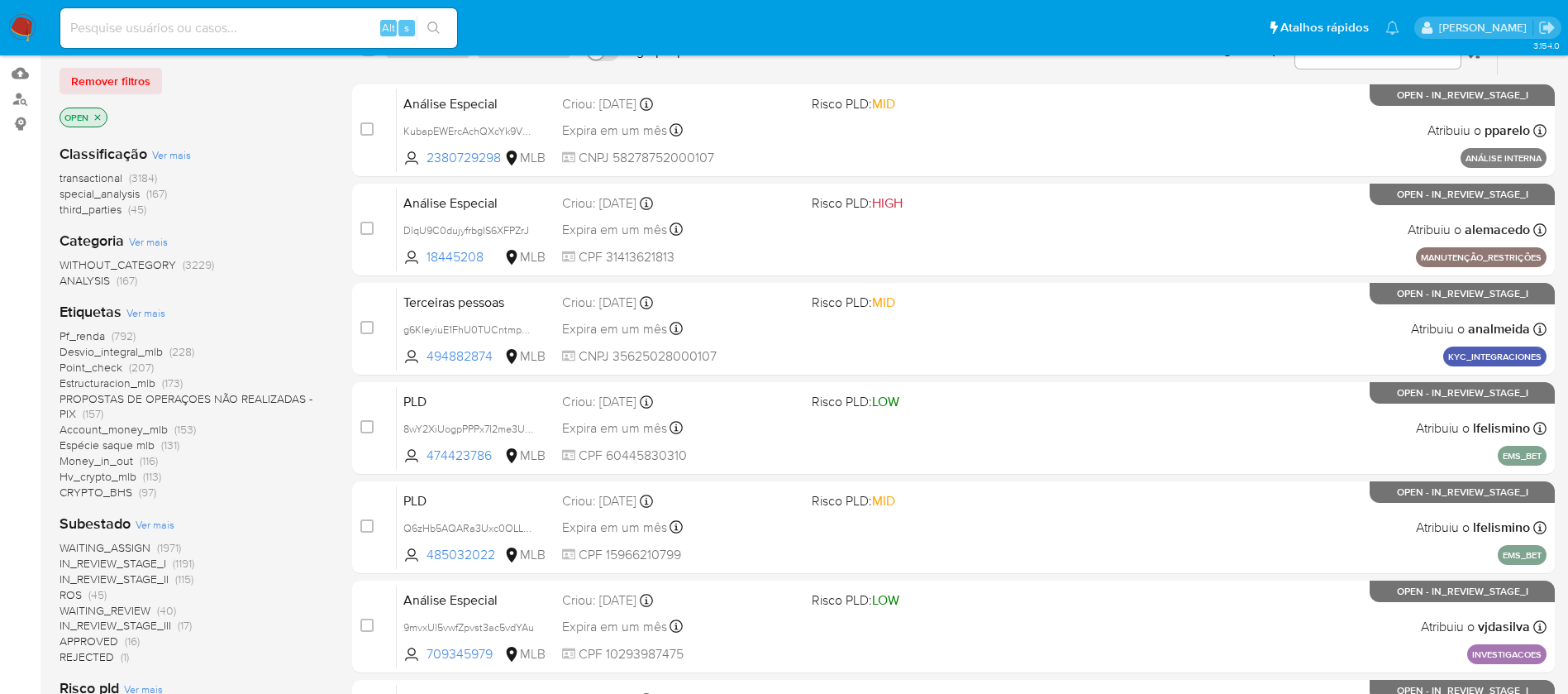
click at [136, 311] on span "Ver mais" at bounding box center [145, 313] width 38 height 15
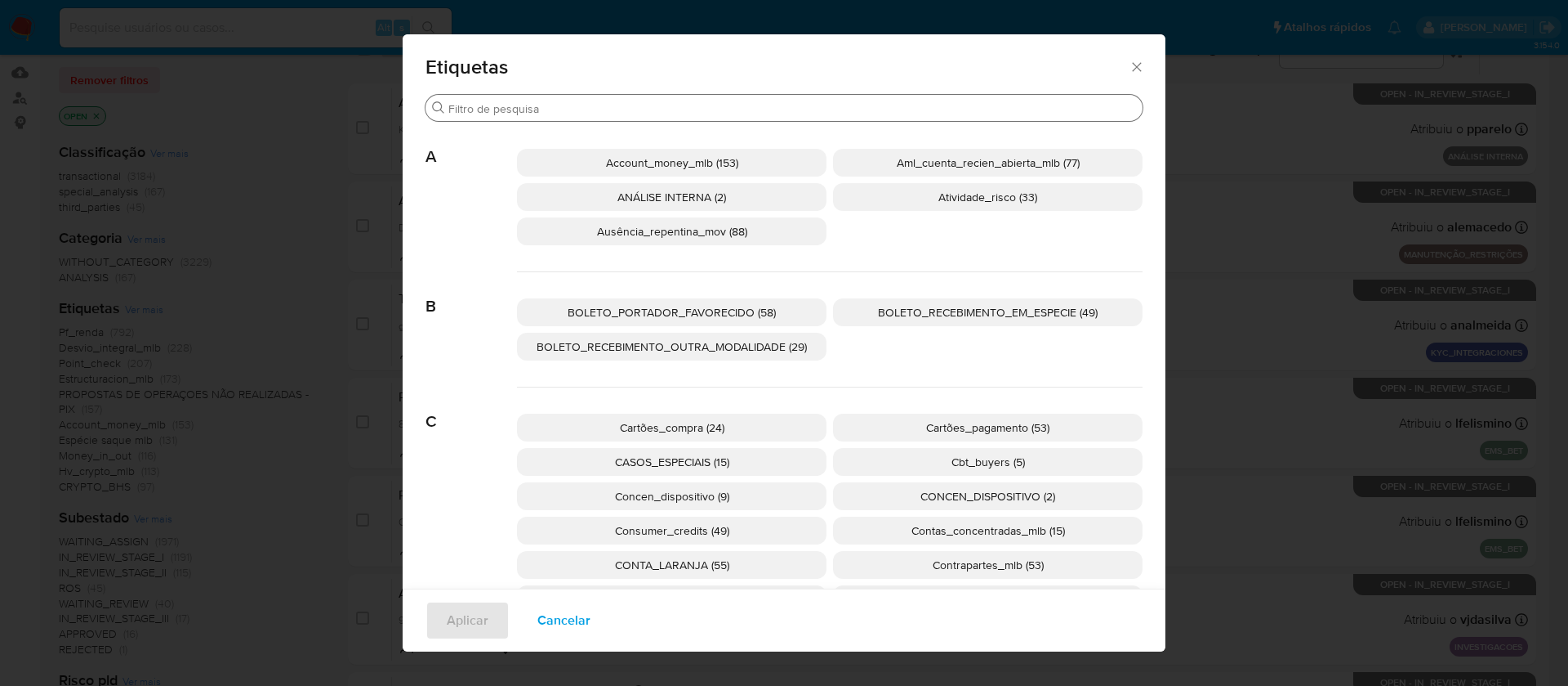
click at [547, 104] on input "Procurar" at bounding box center [792, 109] width 687 height 15
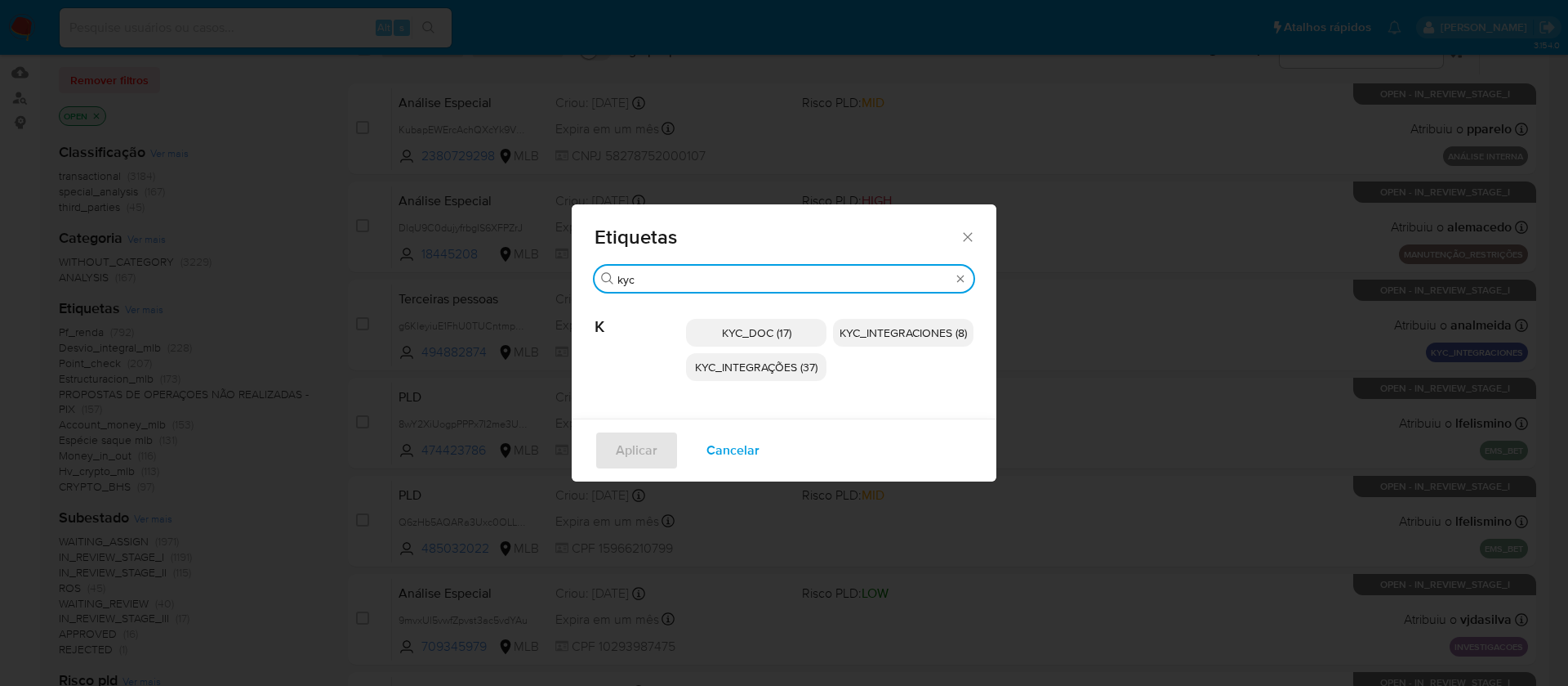
type input "kyc"
click at [758, 338] on span "KYC_DOC (17)" at bounding box center [757, 333] width 69 height 17
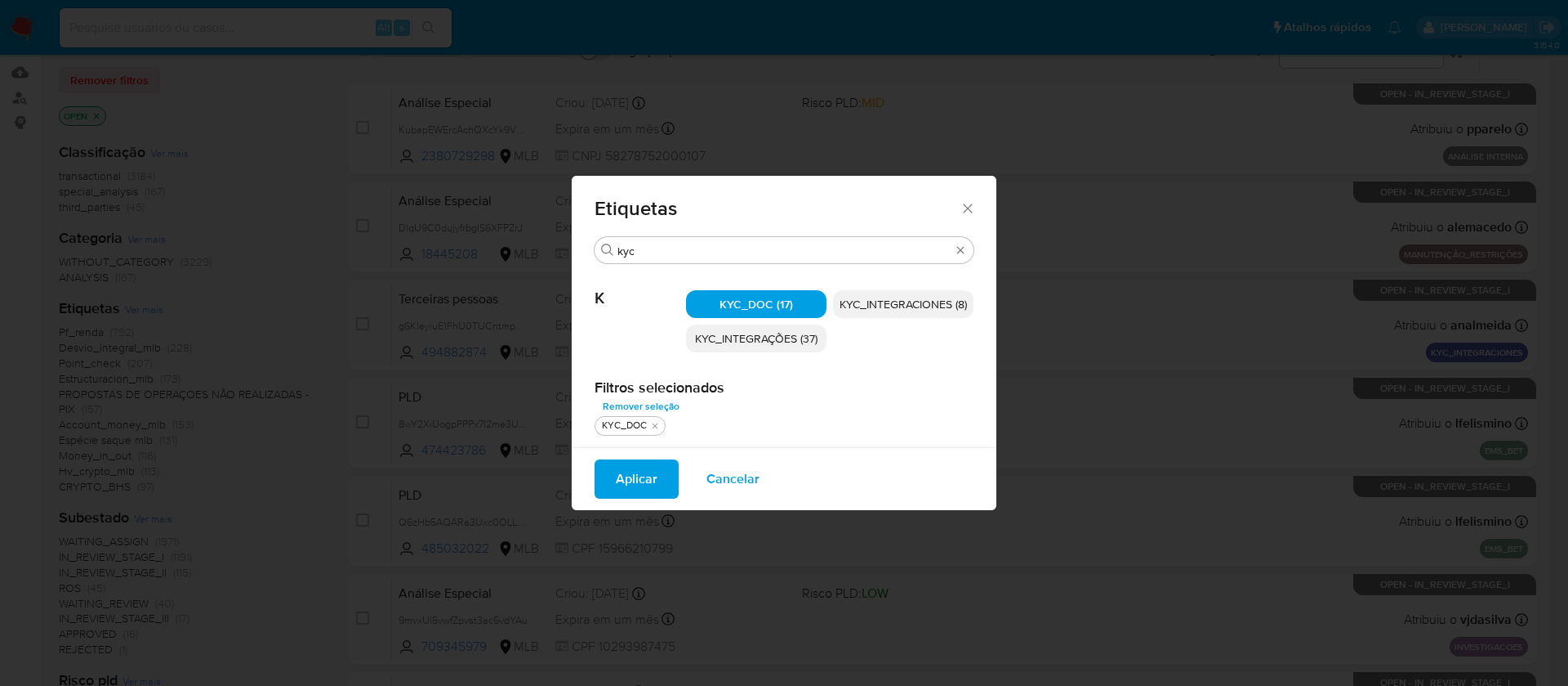
click at [637, 486] on span "Aplicar" at bounding box center [636, 479] width 41 height 36
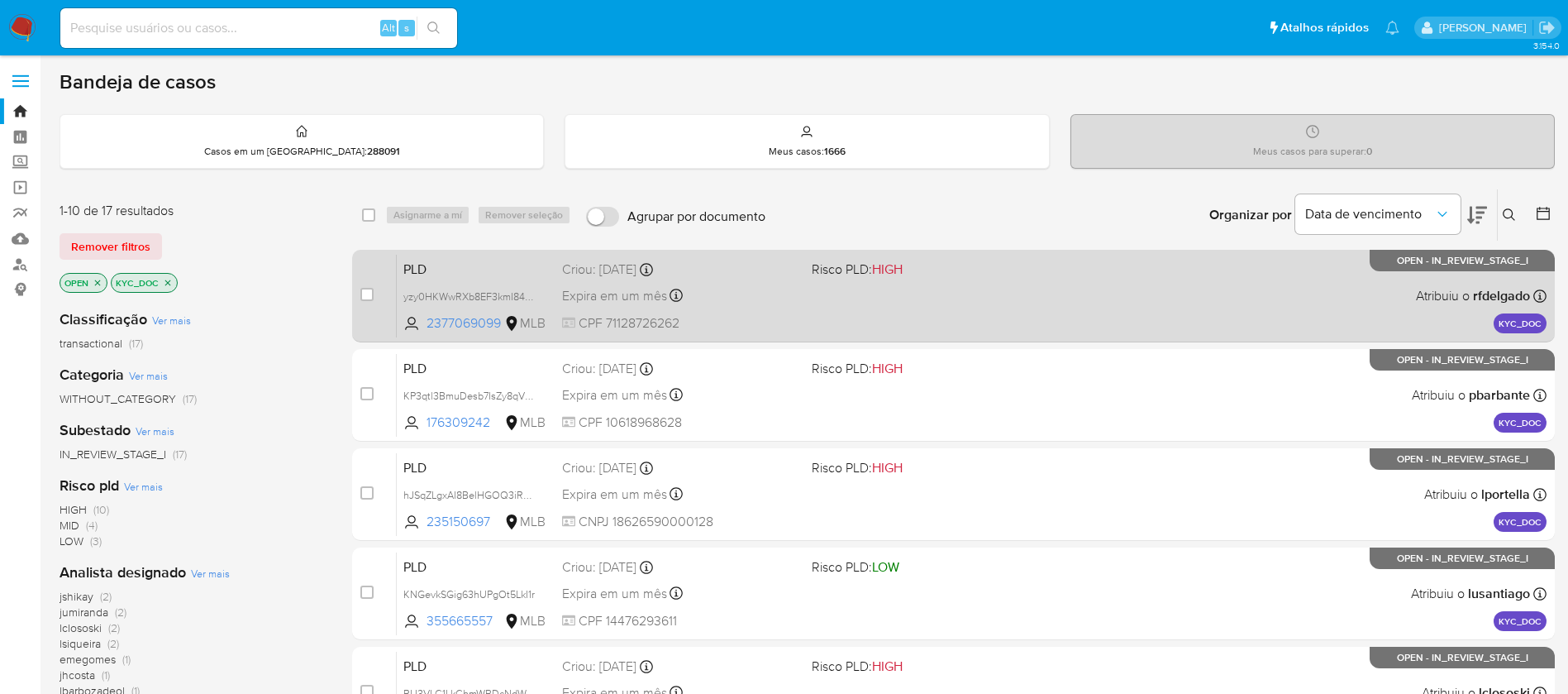
click at [949, 311] on div "PLD yzy0HKWwRXb8EF3kmI84C3qy 2377069099 MLB Risco PLD: HIGH Criou: 14/08/2025 C…" at bounding box center [971, 296] width 1149 height 84
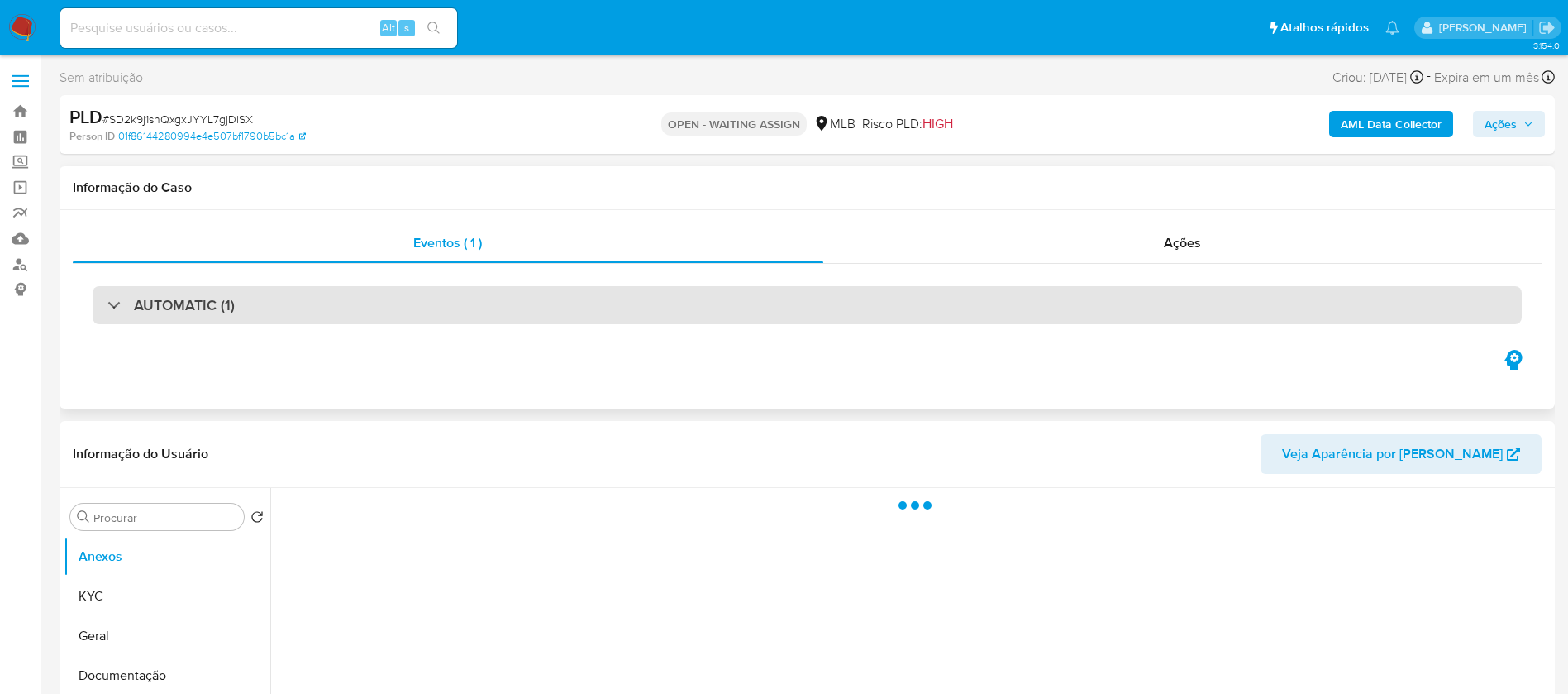
click at [414, 311] on div "AUTOMATIC (1)" at bounding box center [807, 304] width 1428 height 38
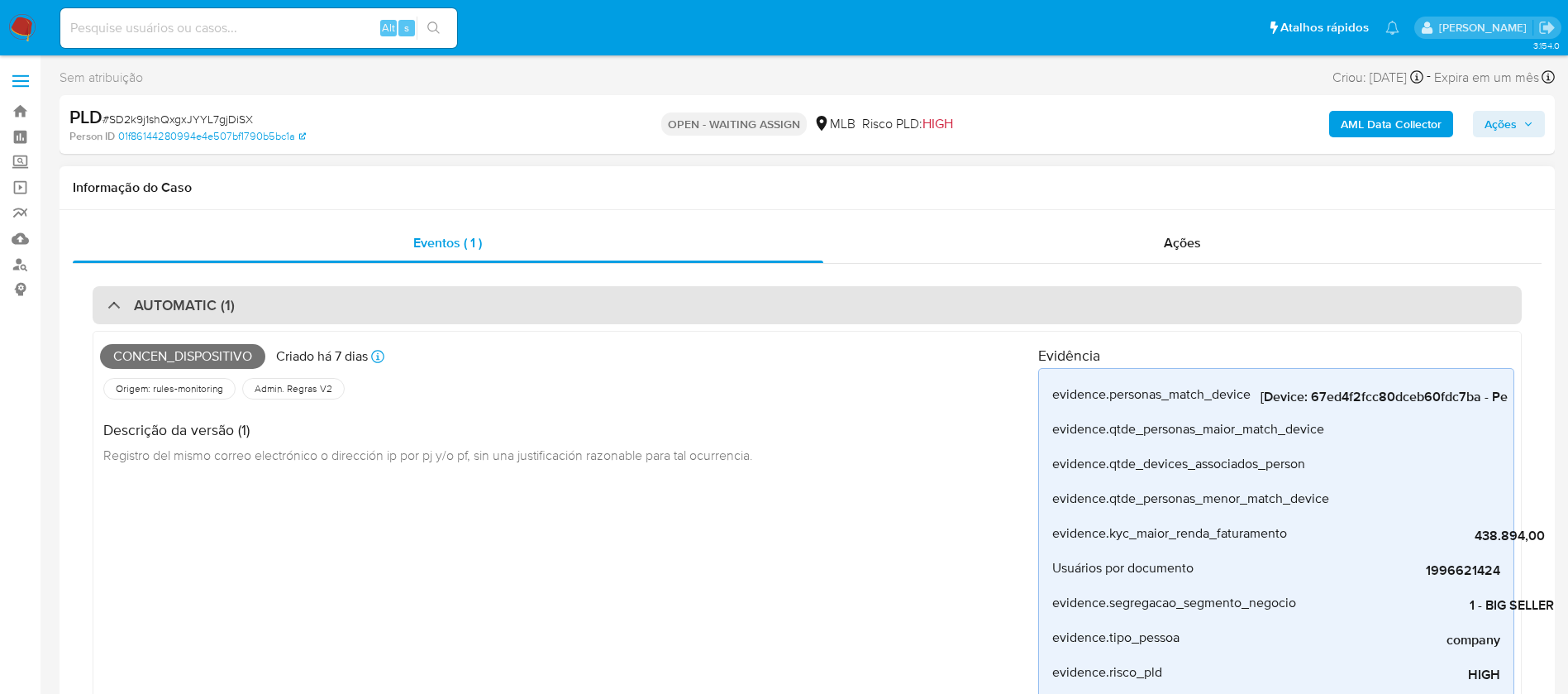
select select "10"
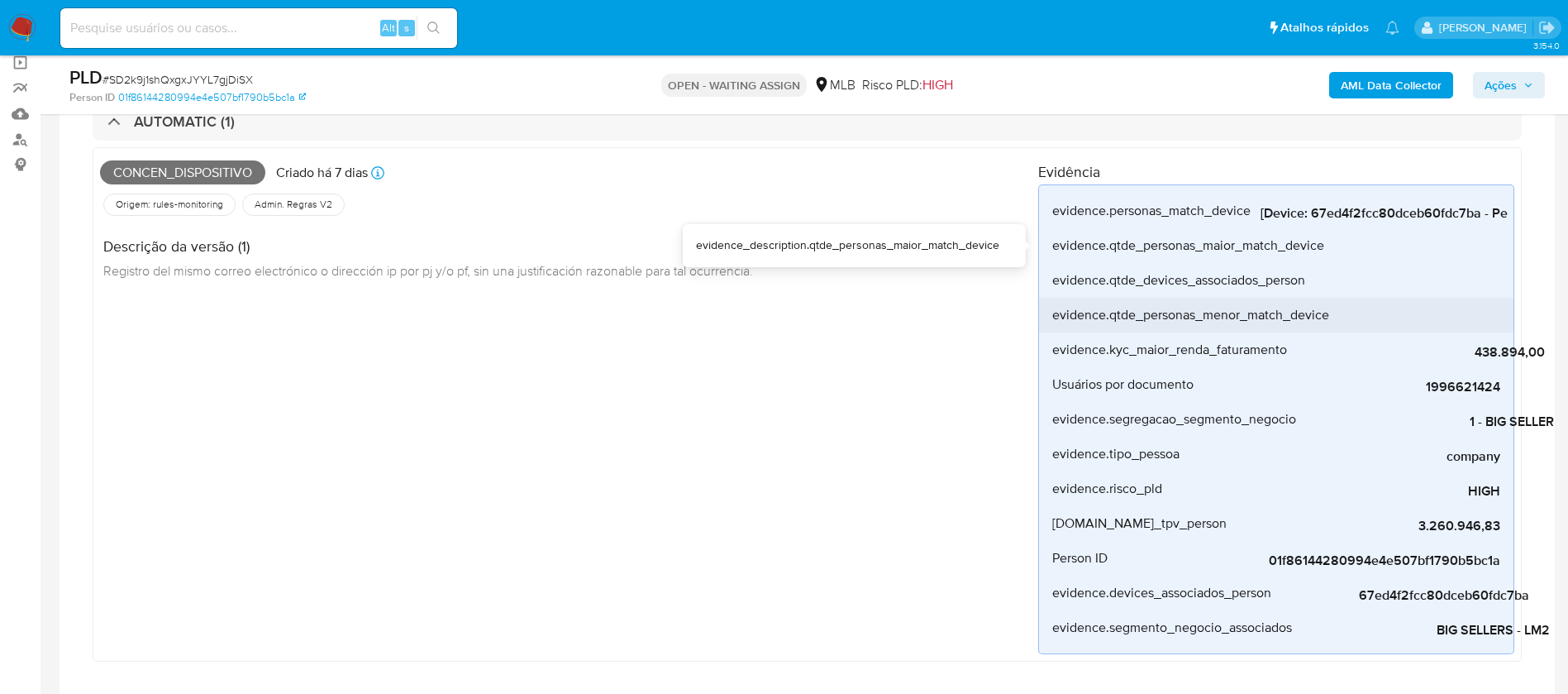
scroll to position [166, 0]
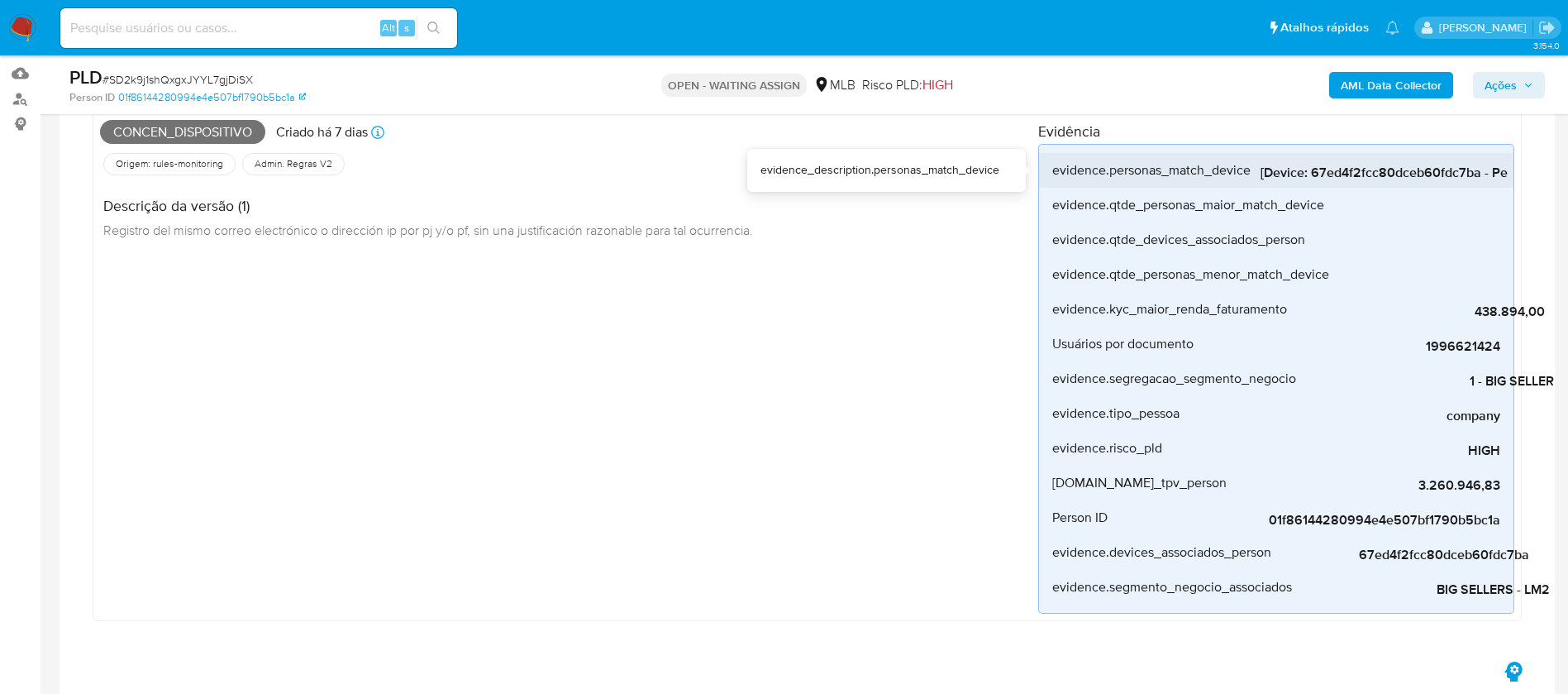
click at [1320, 171] on span "[Device: 67ed4f2fcc80dceb60fdc7ba - Personas: 01f86144280994e4e507bf1790b5bc1a,…" at bounding box center [1384, 173] width 248 height 17
copy span "[Device: 67ed4f2fcc80dceb60fdc7ba - Personas: 01f86144280994e4e507bf1790b5bc1a,…"
click at [278, 31] on input at bounding box center [258, 28] width 397 height 22
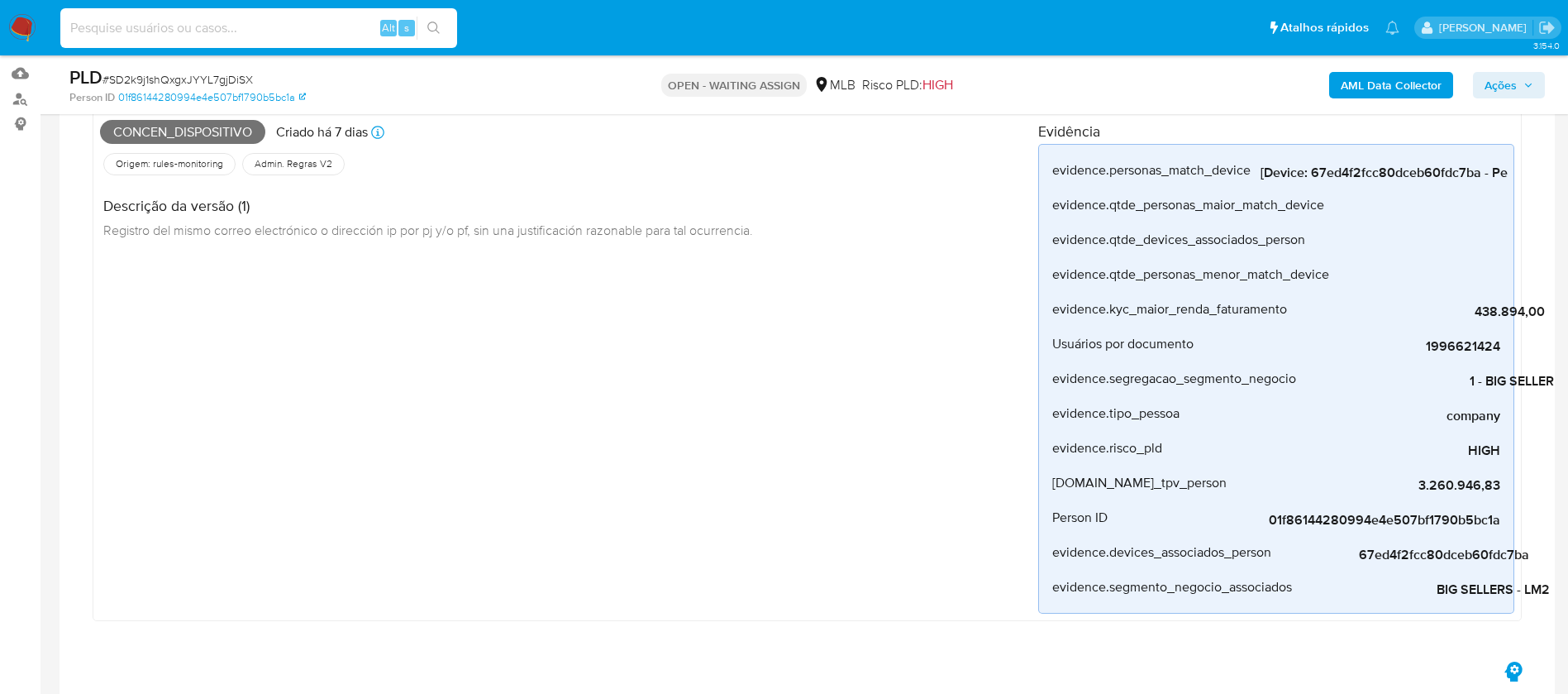
paste input "01f86144280994e4e507bf1790b5bc1a"
type input "01f86144280994e4e507bf1790b5bc1a"
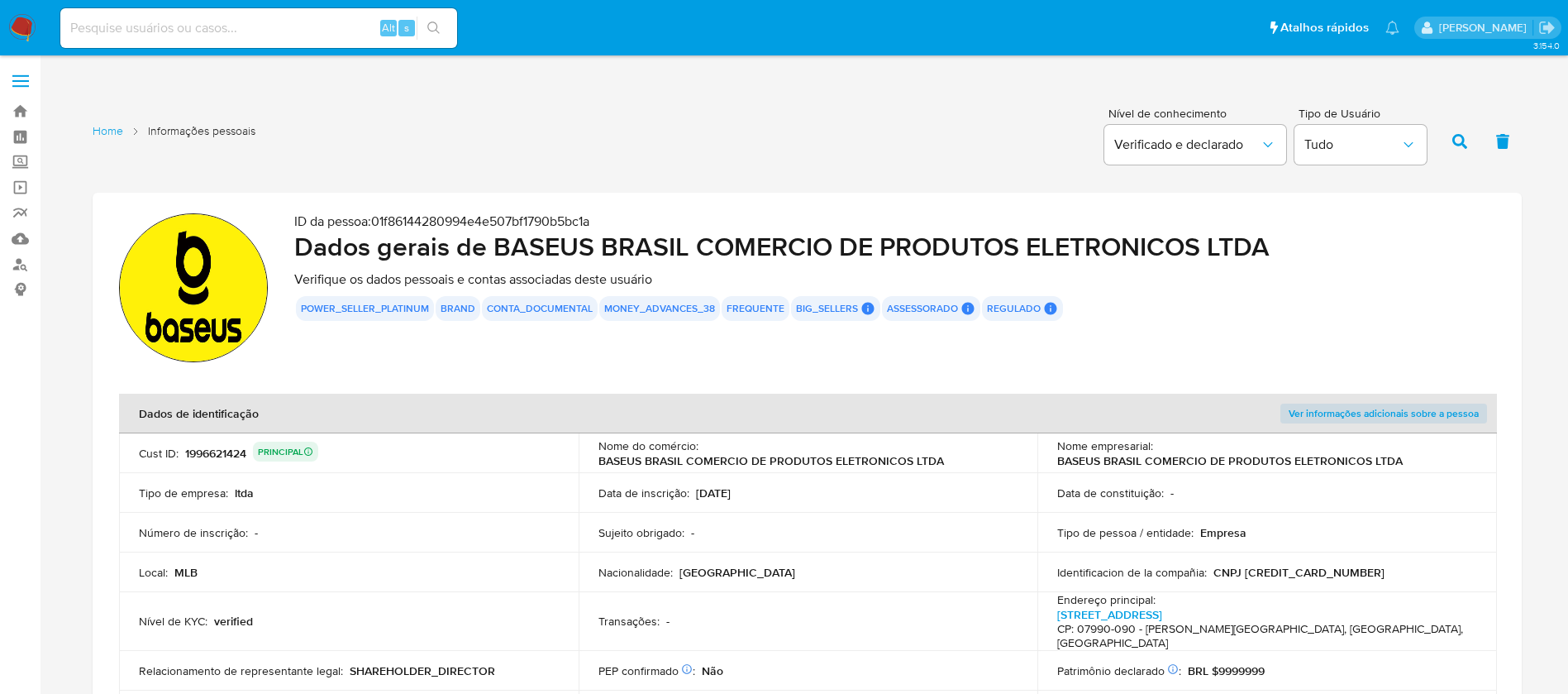
click at [196, 40] on div "Alt s" at bounding box center [258, 28] width 397 height 39
click at [176, 34] on input at bounding box center [258, 28] width 397 height 22
paste input "695889df505eebd2c8b6a63f00f7c4eb"
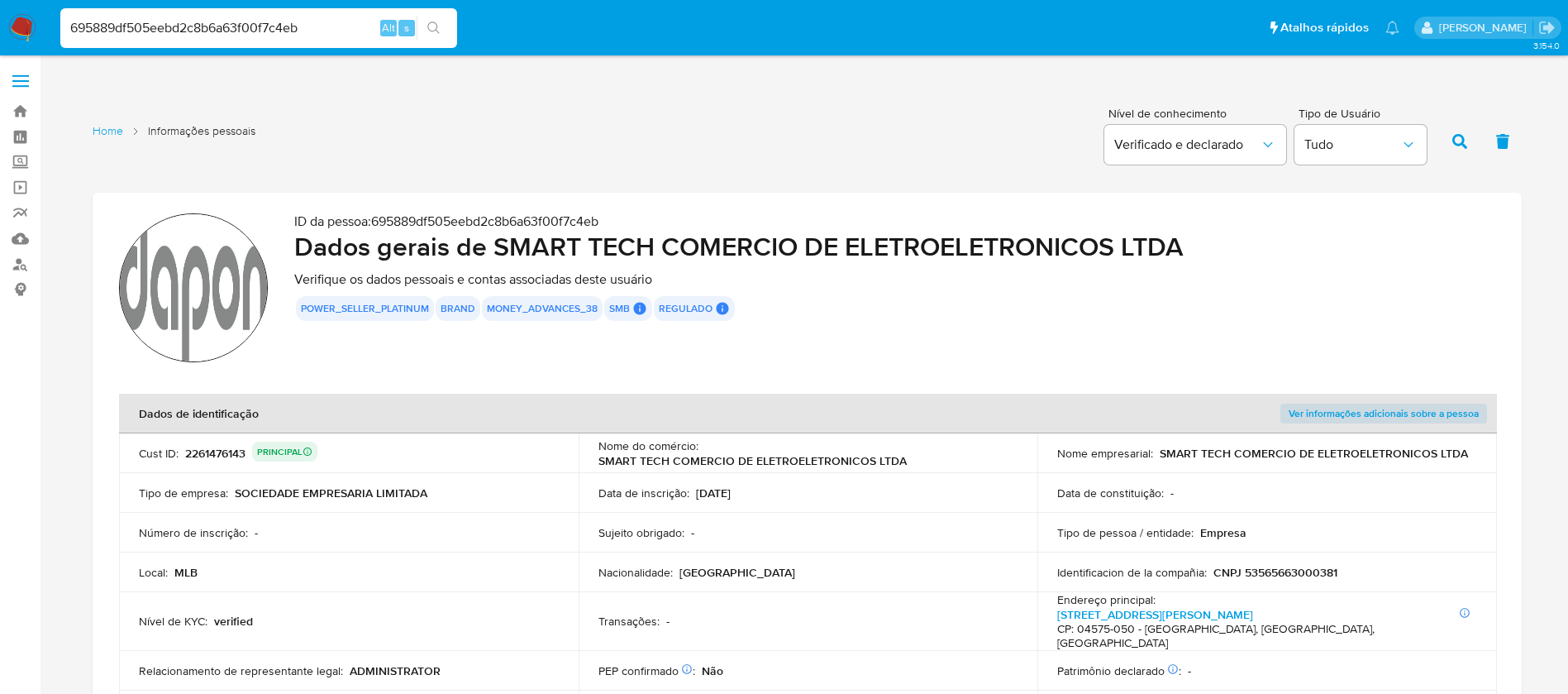
click at [311, 33] on input "695889df505eebd2c8b6a63f00f7c4eb" at bounding box center [258, 28] width 397 height 22
paste input "79d85c50863620403c03b9ba241d15a2"
type input "79d85c50863620403c03b9ba241d15a2"
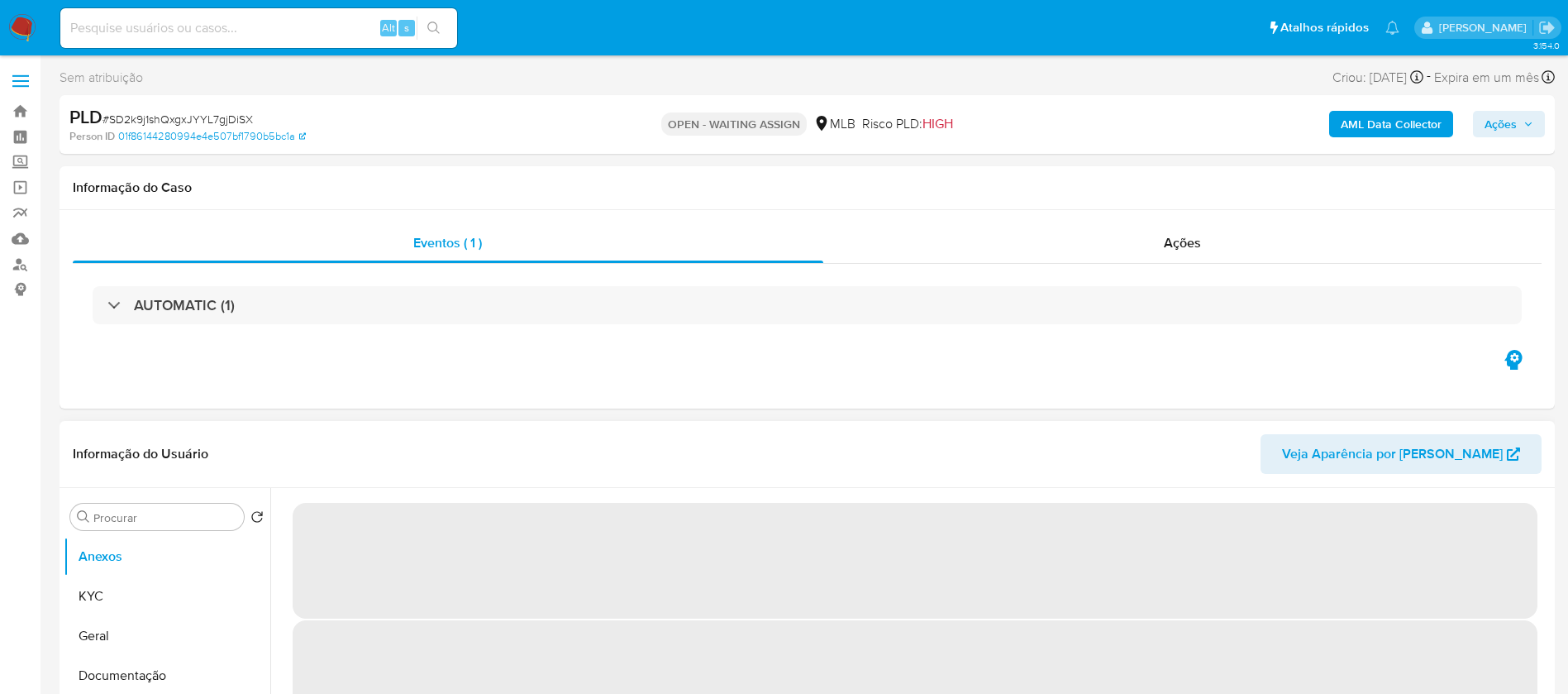
select select "10"
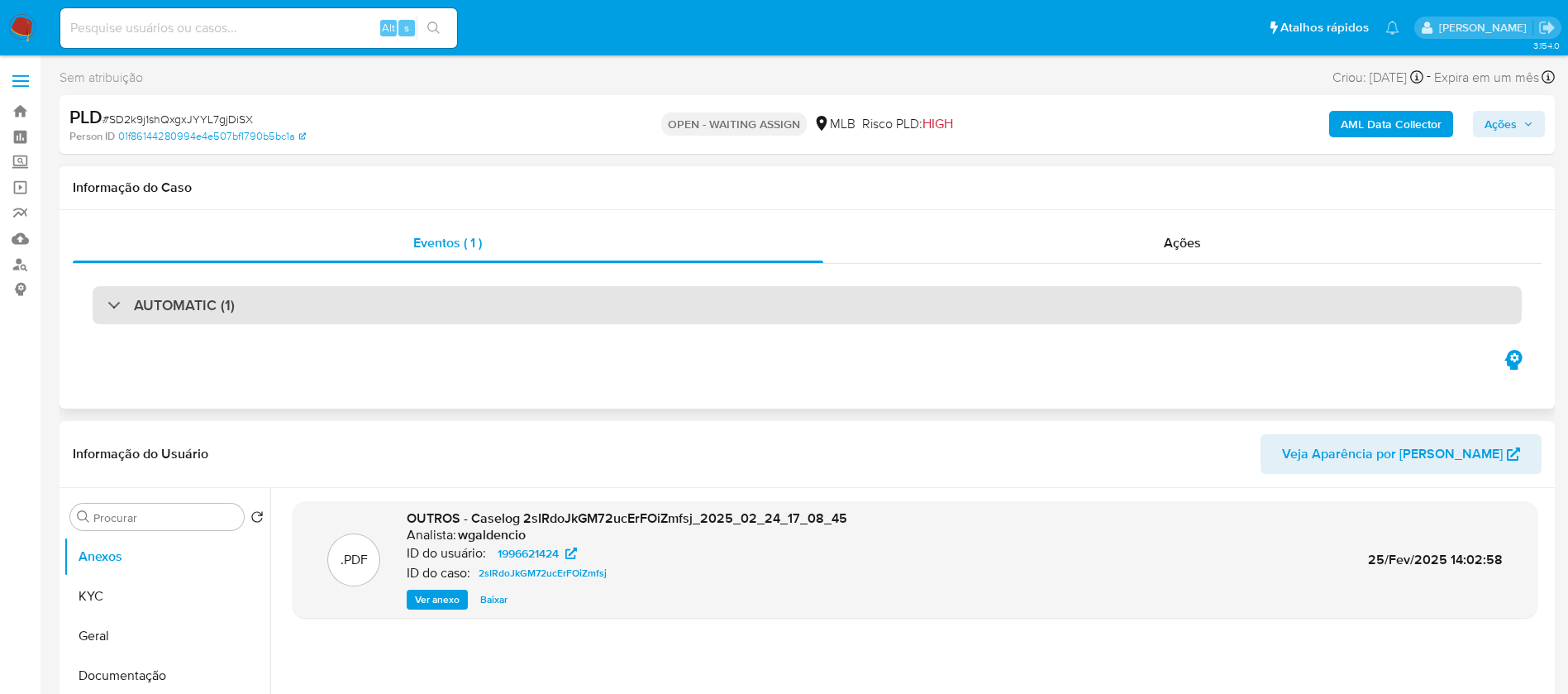
click at [312, 294] on div "AUTOMATIC (1)" at bounding box center [807, 304] width 1428 height 38
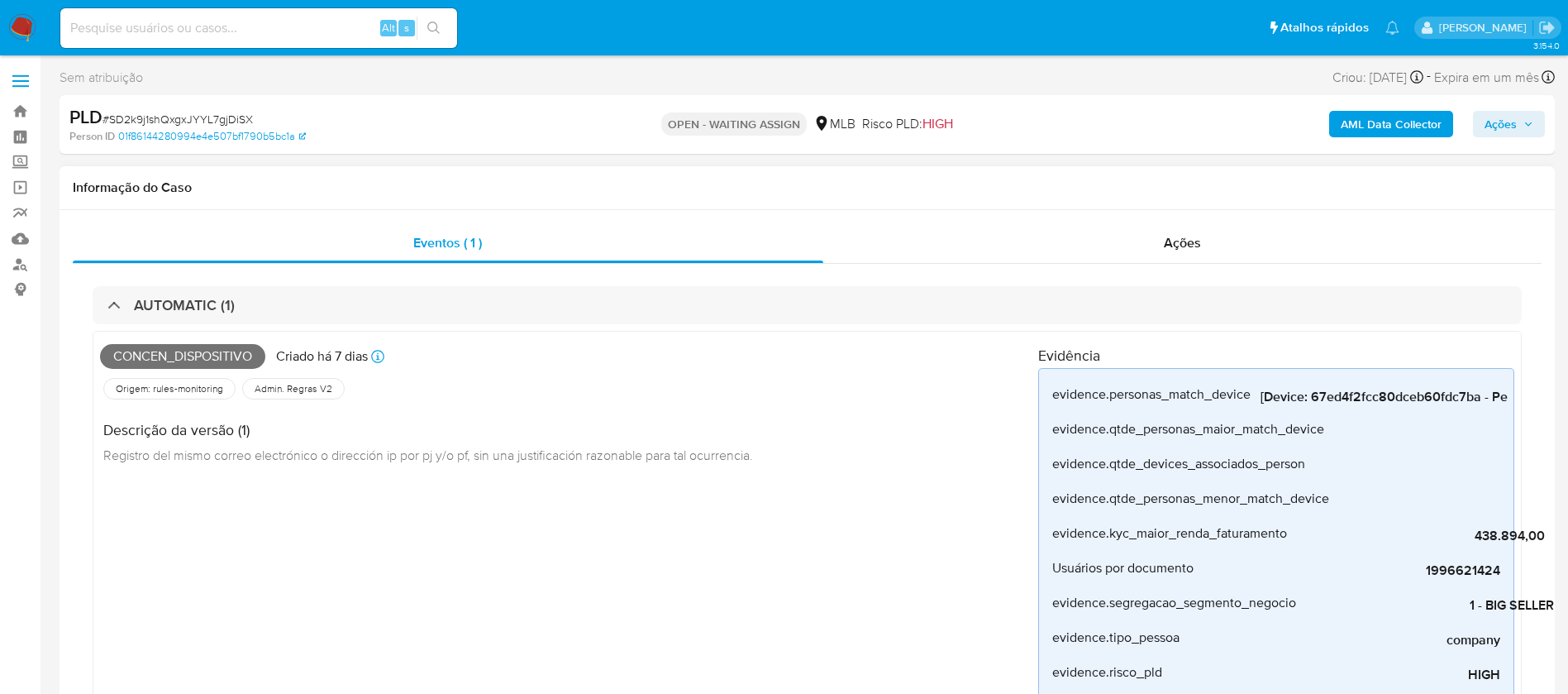
scroll to position [166, 0]
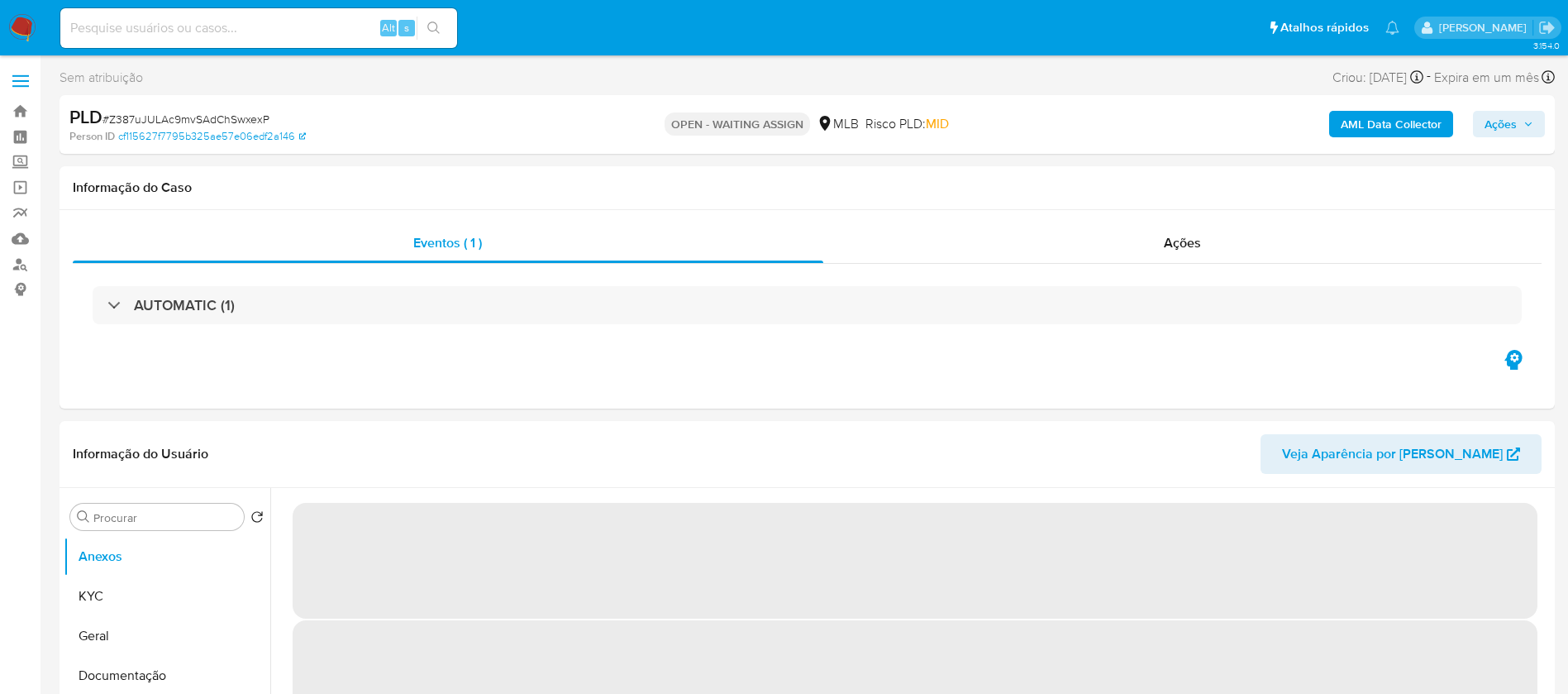
select select "10"
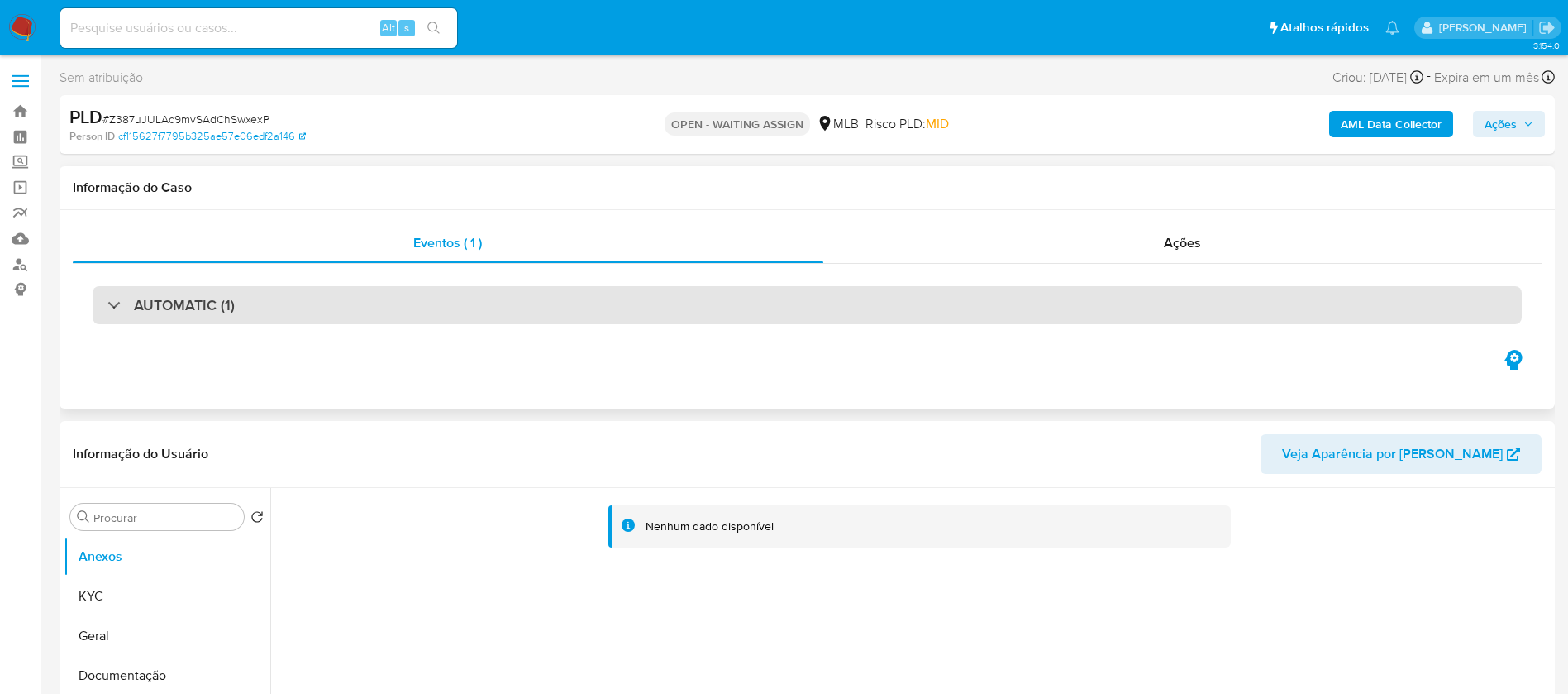
click at [242, 299] on div "AUTOMATIC (1)" at bounding box center [807, 304] width 1428 height 38
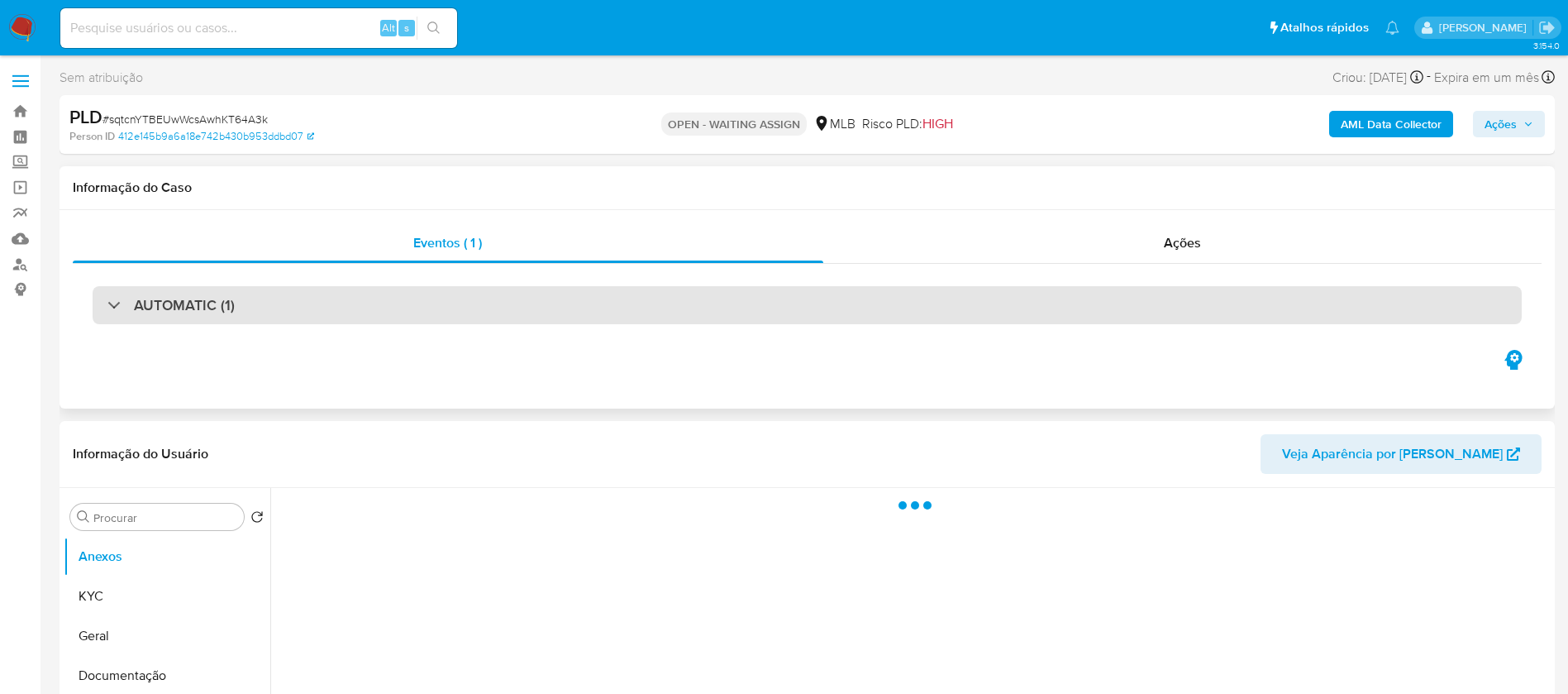
click at [309, 315] on div "AUTOMATIC (1)" at bounding box center [807, 304] width 1428 height 38
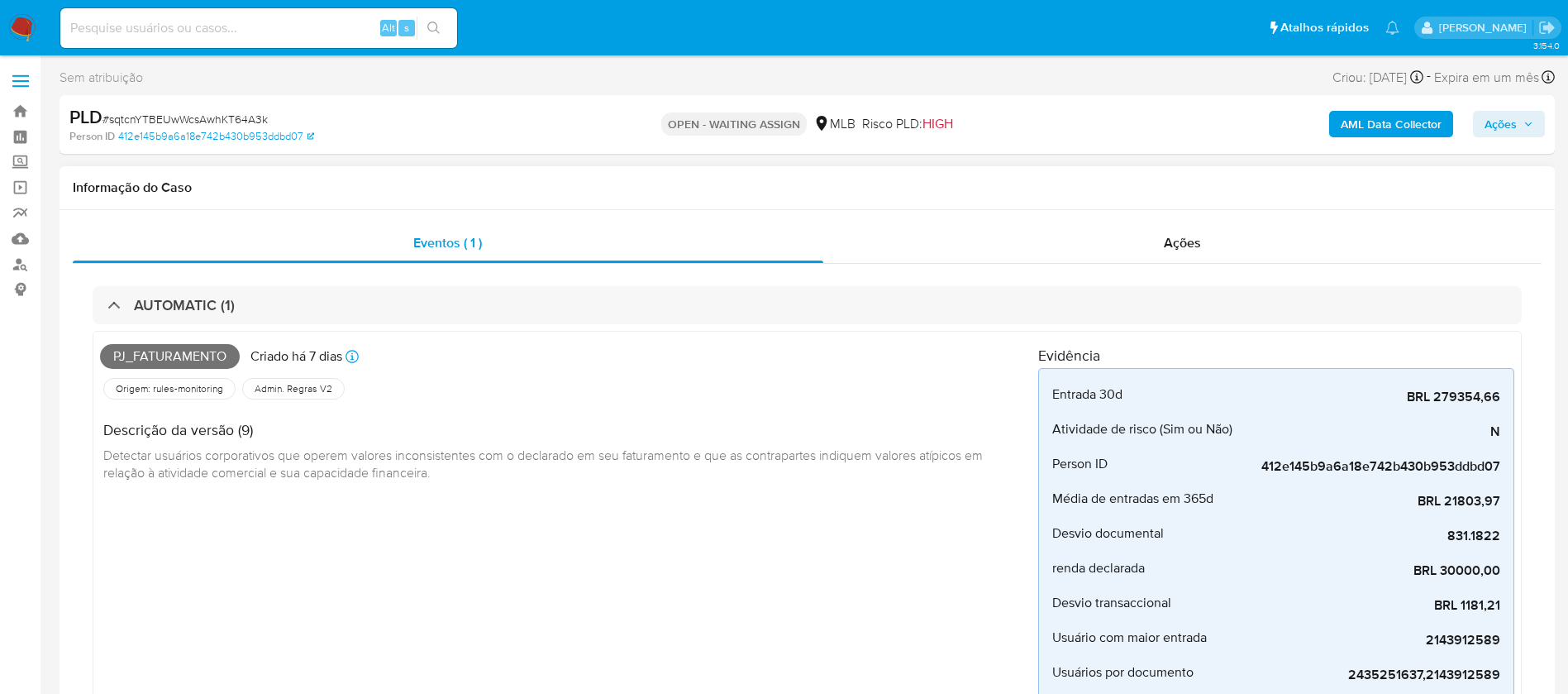
select select "10"
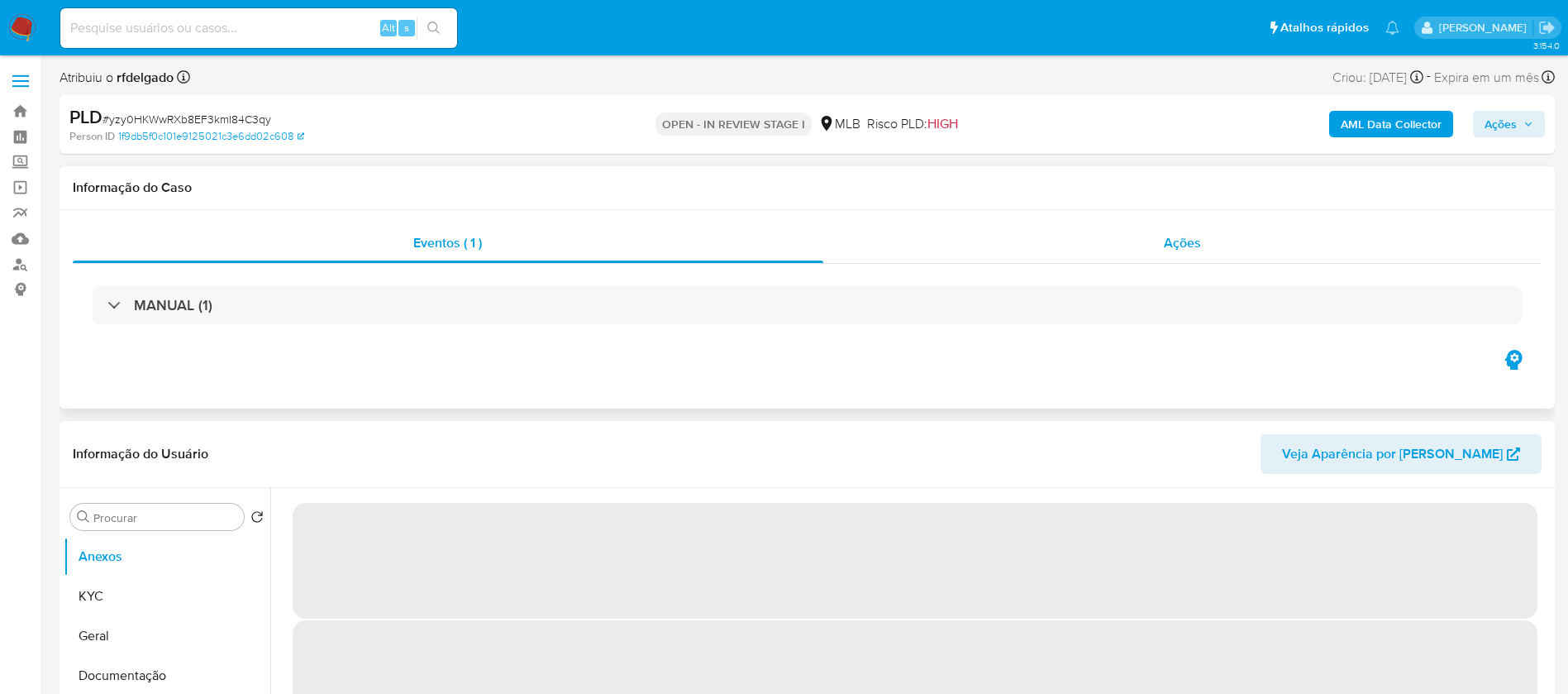
select select "10"
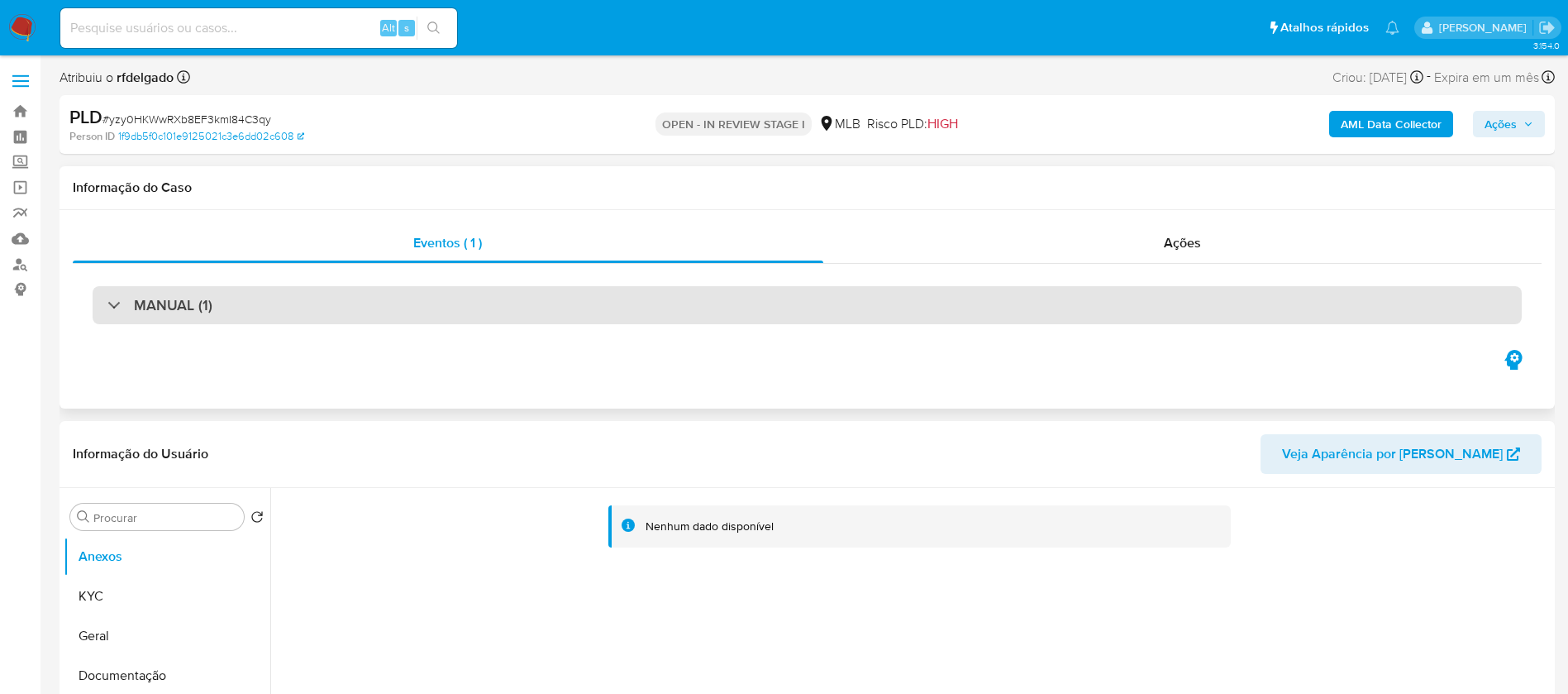
click at [369, 304] on div "MANUAL (1)" at bounding box center [807, 304] width 1428 height 38
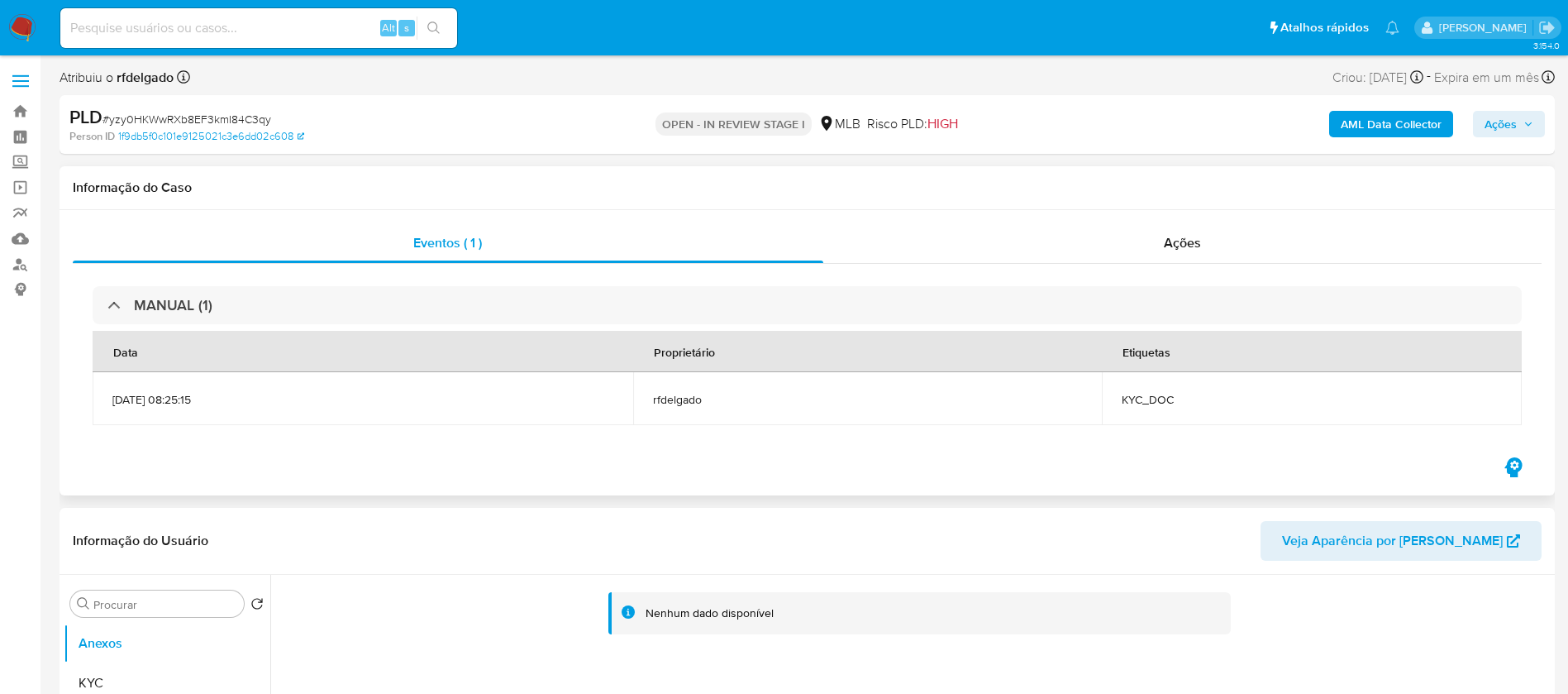
click at [988, 263] on div "MANUAL (1) Data Proprietário Etiquetas [DATE] 08:25:15 rfdelgado KYC_DOC" at bounding box center [807, 358] width 1469 height 190
click at [980, 253] on div "Ações" at bounding box center [1183, 242] width 719 height 39
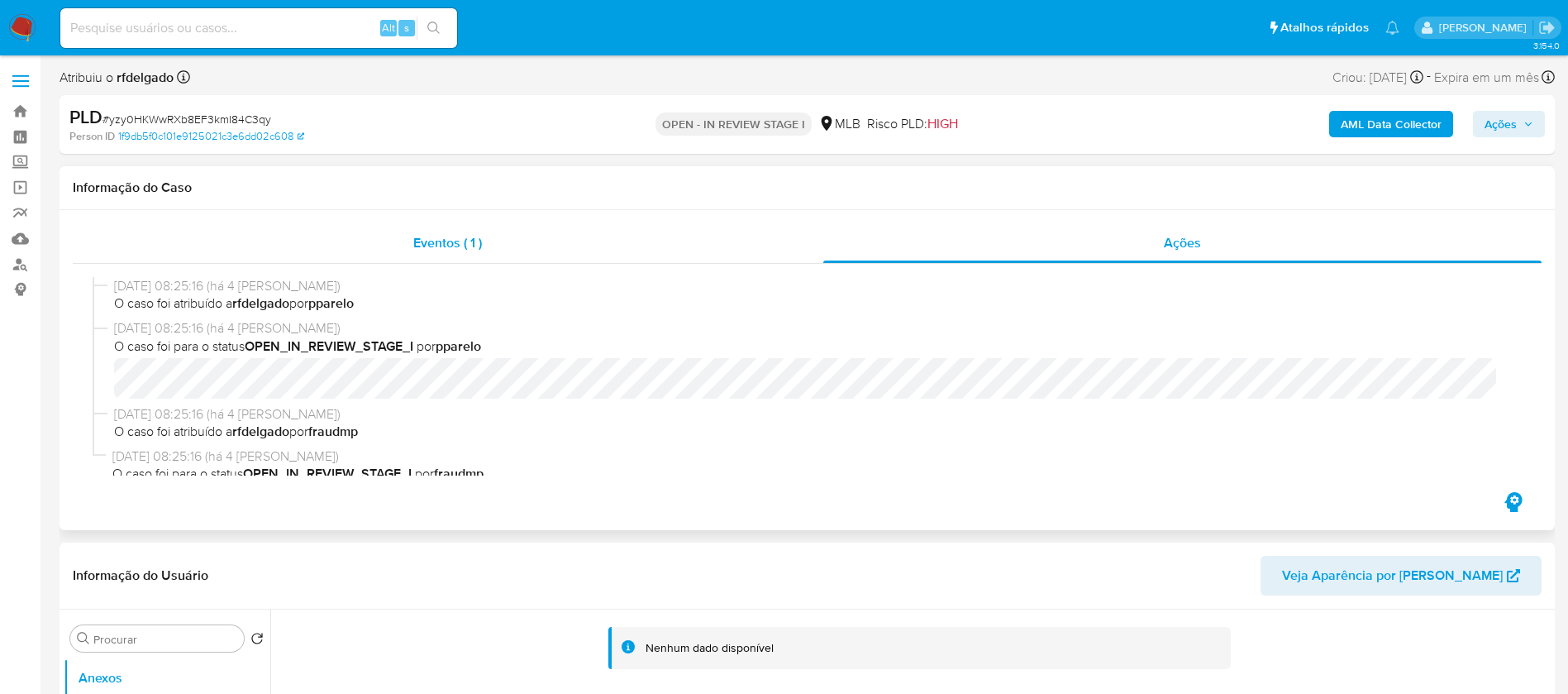
click at [543, 255] on div "Eventos ( 1 )" at bounding box center [448, 242] width 751 height 39
